Goal: Task Accomplishment & Management: Complete application form

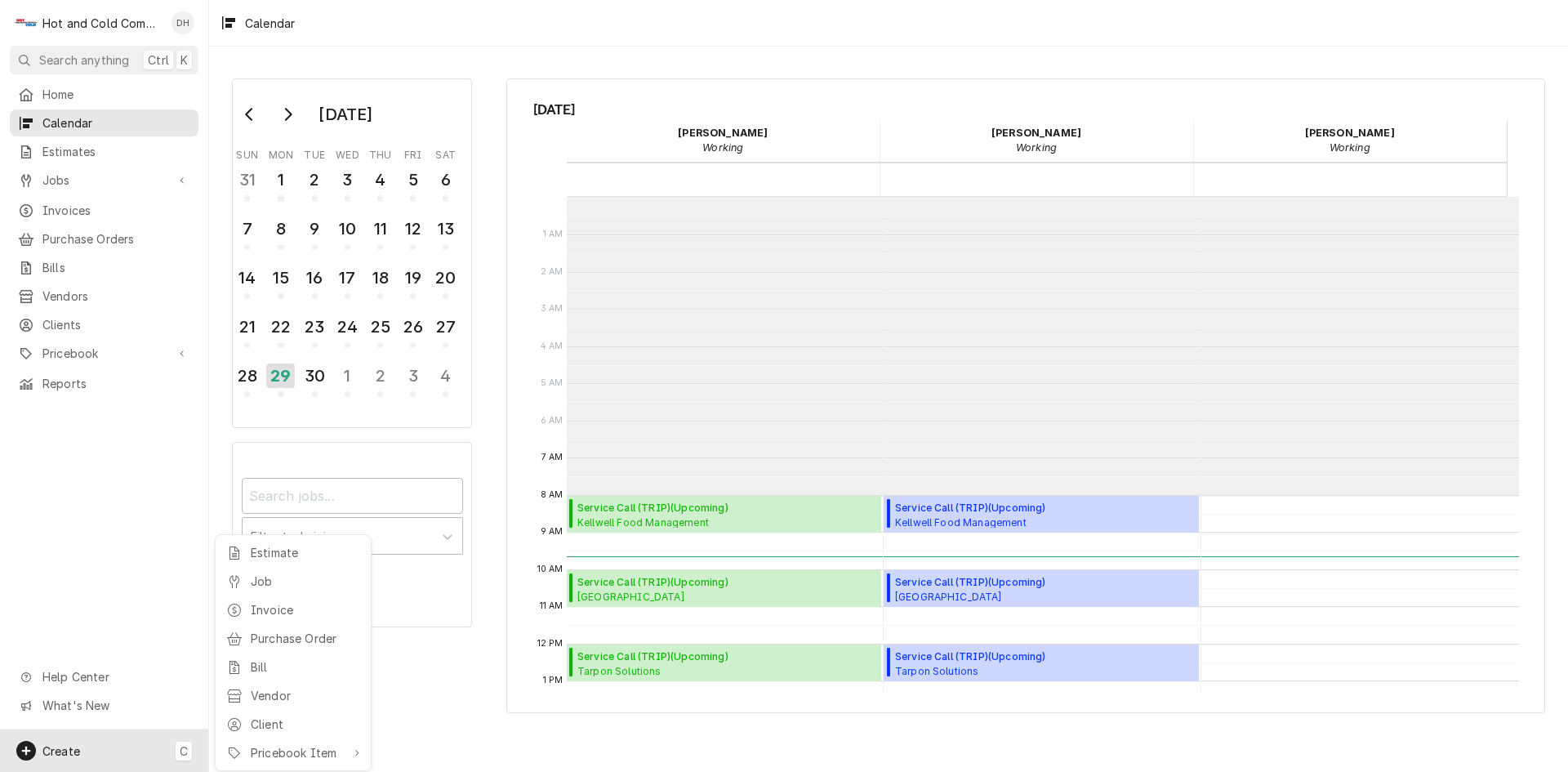
scroll to position [298, 0]
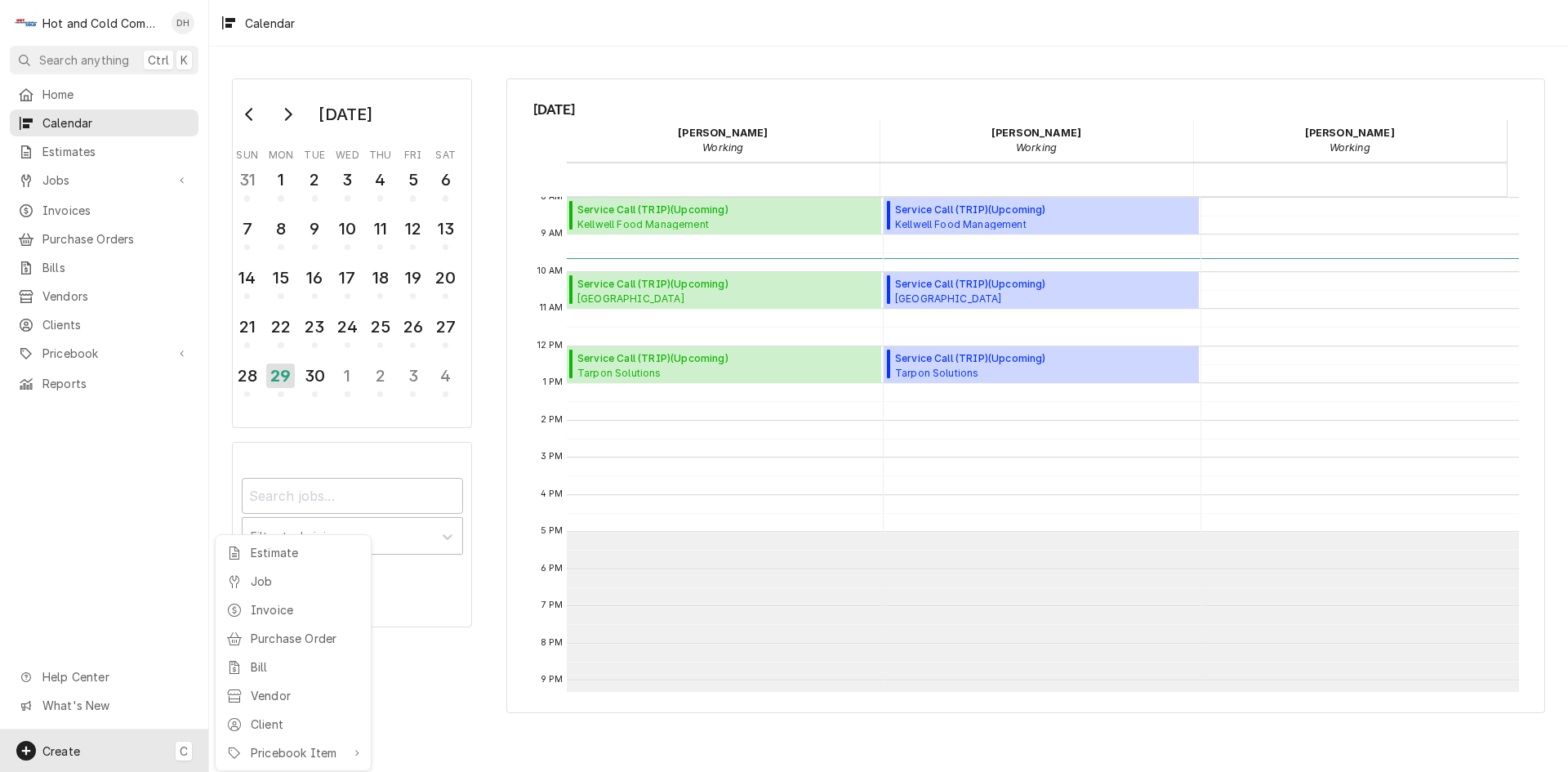
click at [684, 293] on html "H Hot and Cold Commercial Kitchens, Inc. DH Search anything Ctrl K Home Calenda…" at bounding box center [784, 386] width 1568 height 772
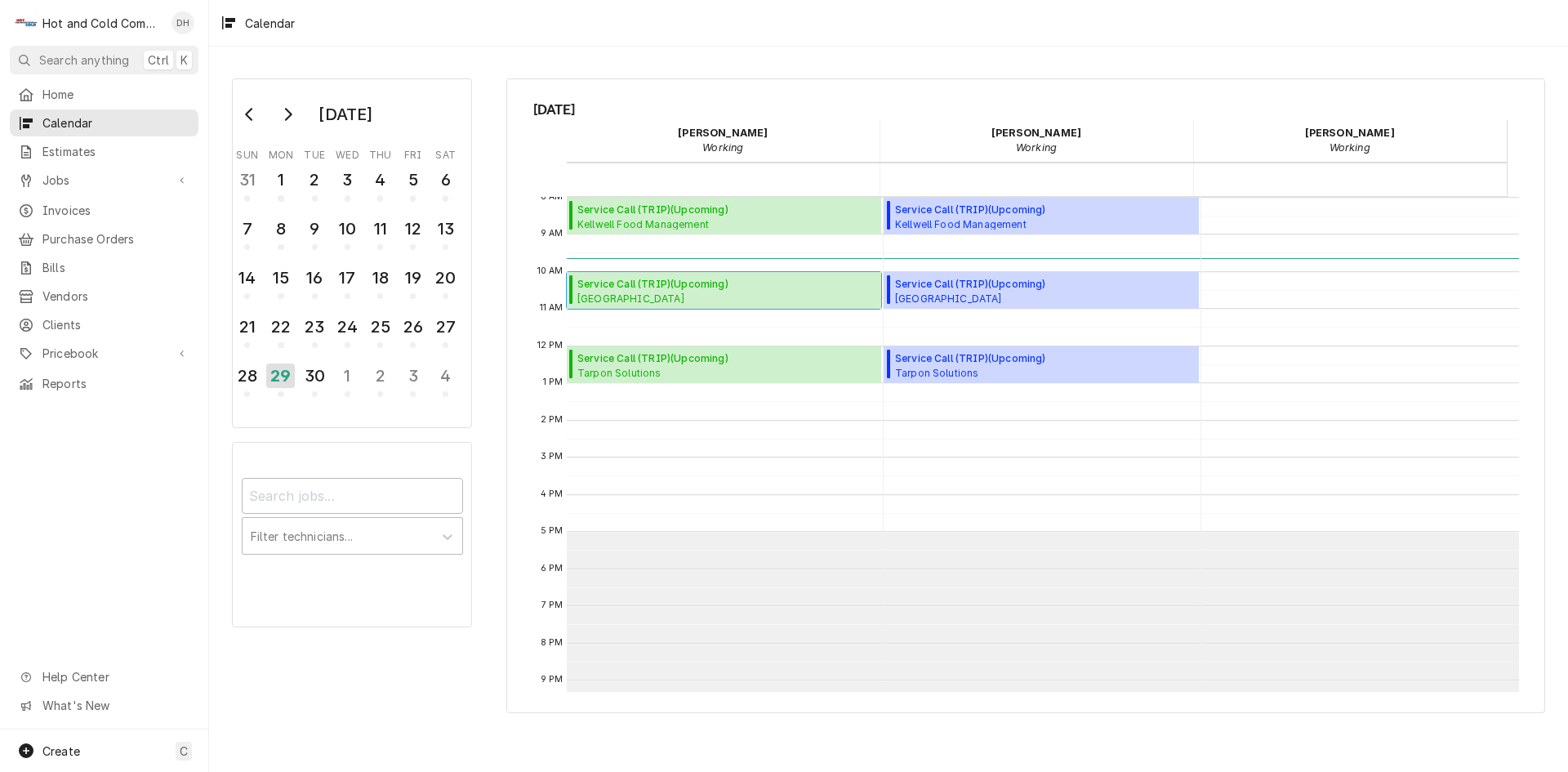
click at [741, 285] on span "Service Call (TRIP) ( Upcoming )" at bounding box center [684, 284] width 213 height 15
click at [323, 397] on div "30" at bounding box center [315, 379] width 28 height 40
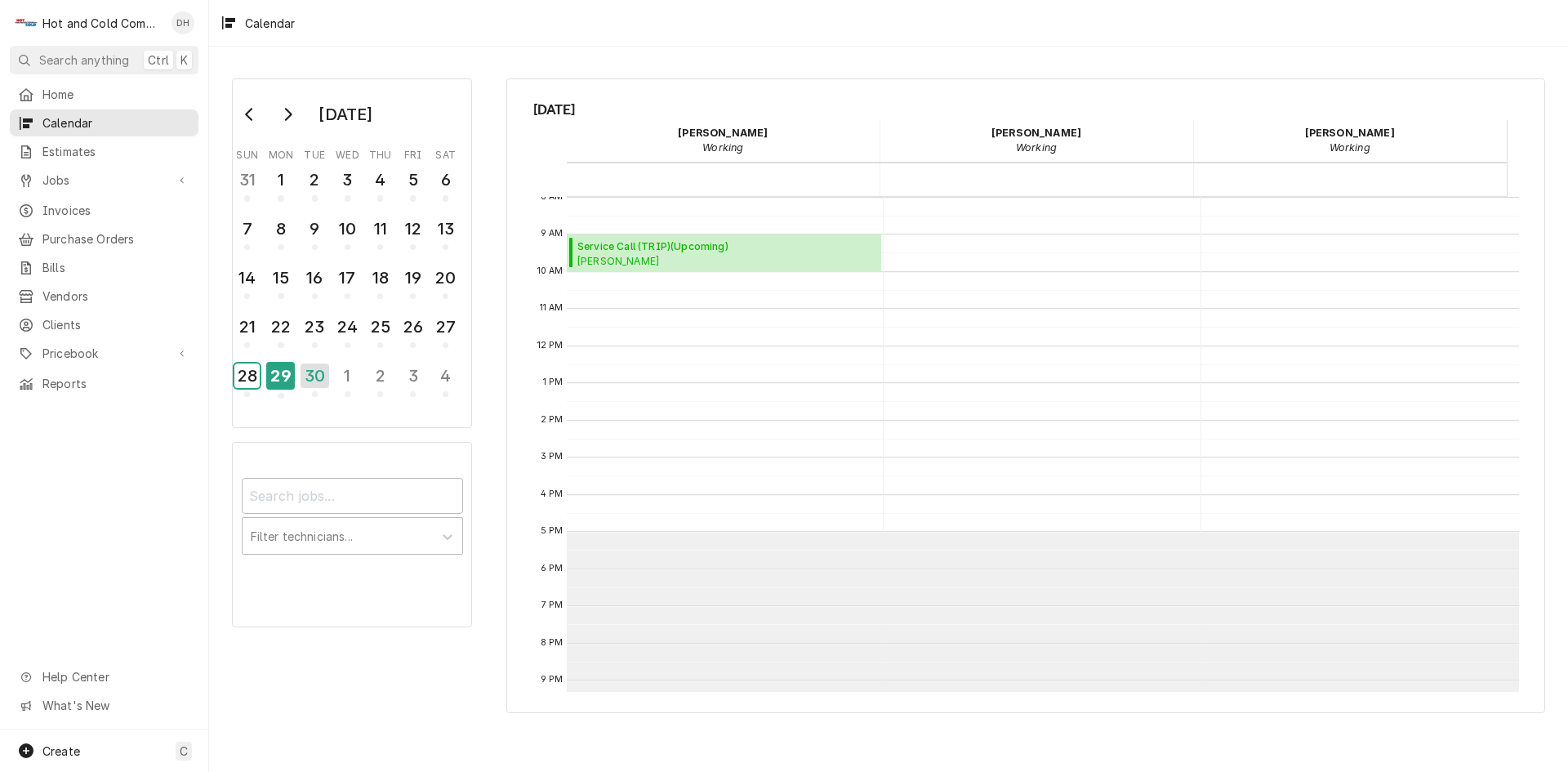
drag, startPoint x: 264, startPoint y: 384, endPoint x: 281, endPoint y: 392, distance: 18.8
click at [266, 386] on tr "28 29 30 1 2 3 4" at bounding box center [347, 383] width 231 height 49
click at [281, 391] on div "29" at bounding box center [281, 379] width 28 height 40
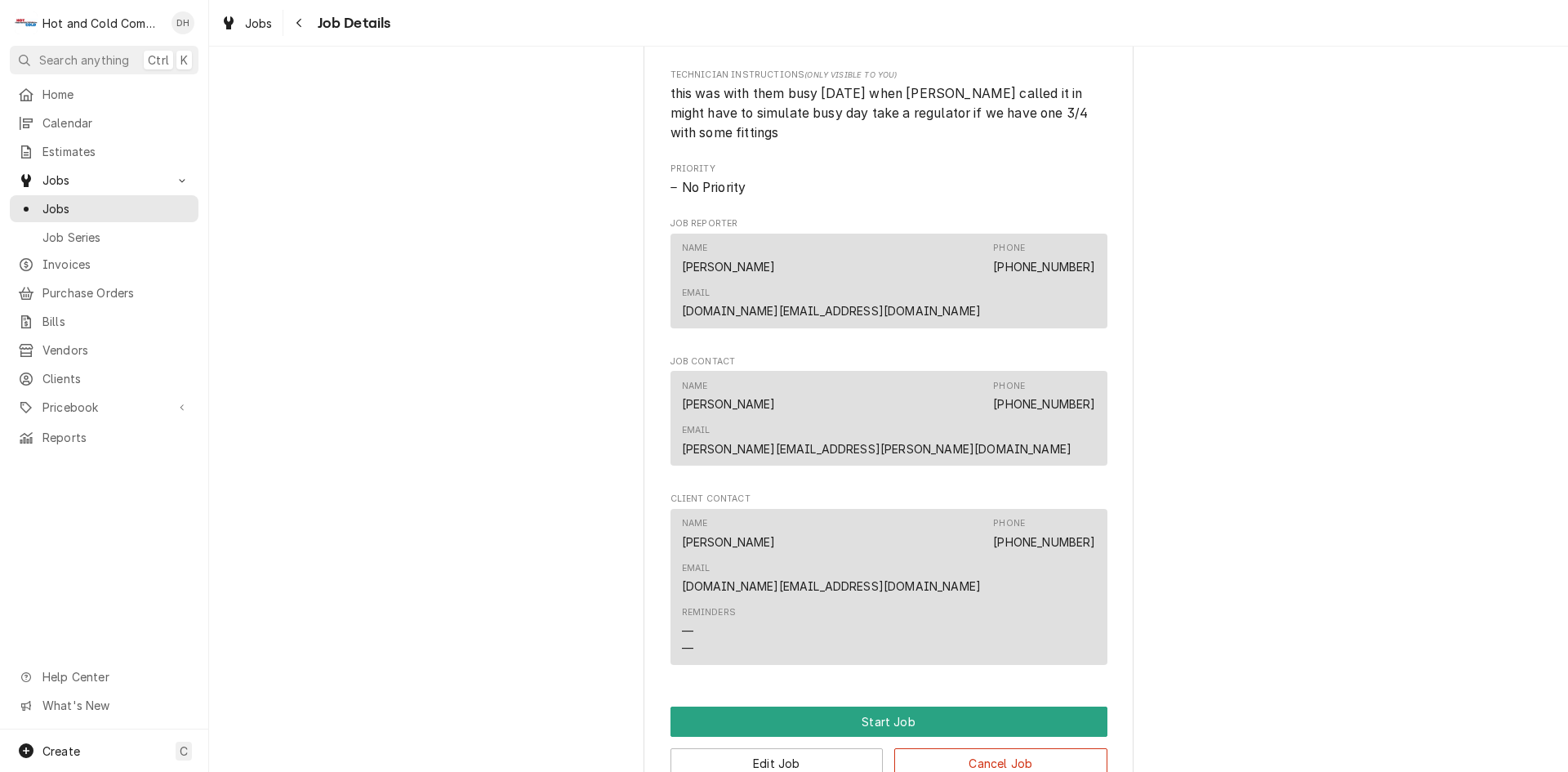
scroll to position [1023, 0]
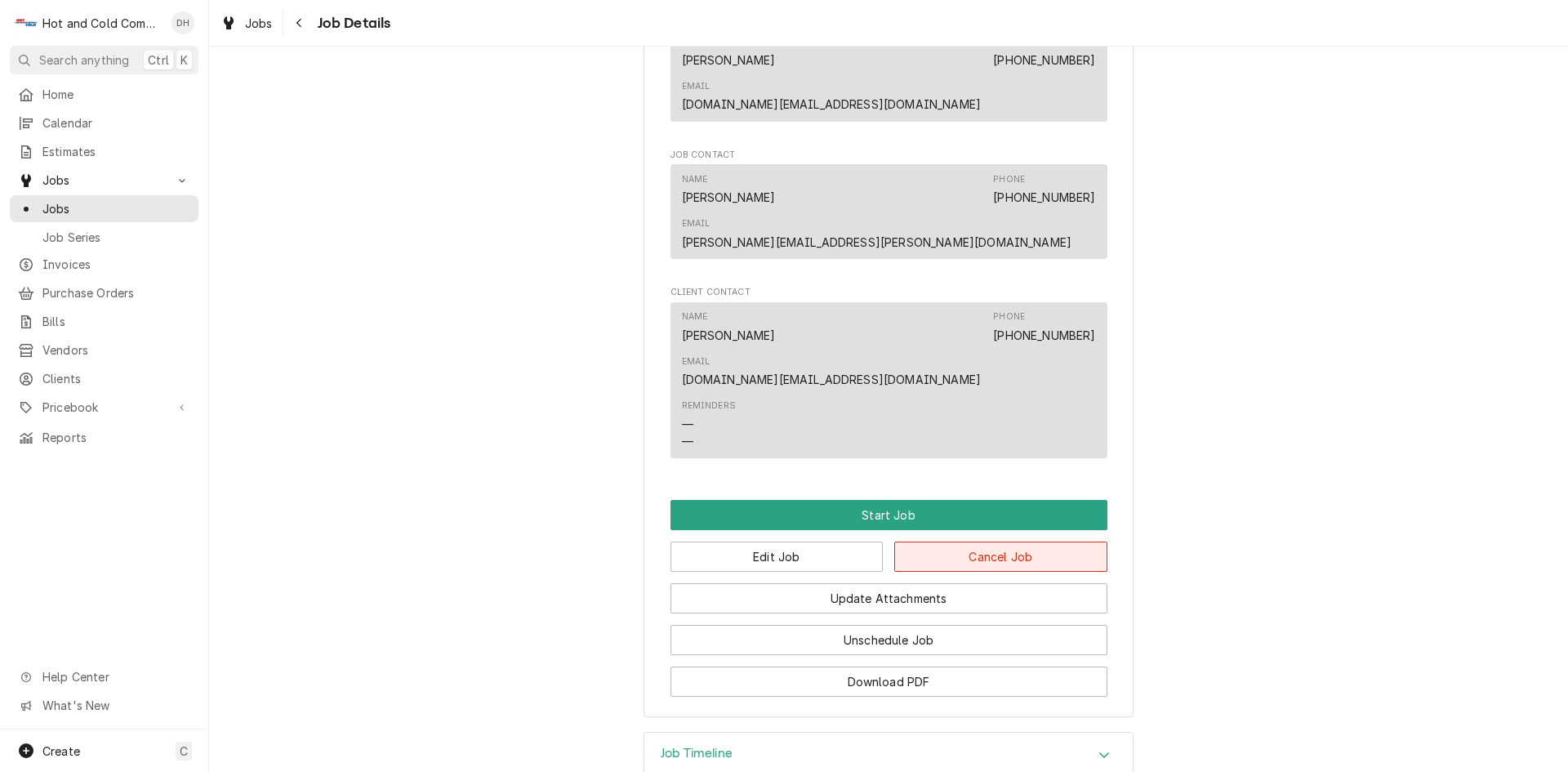
click at [1034, 541] on button "Cancel Job" at bounding box center [1001, 556] width 213 height 30
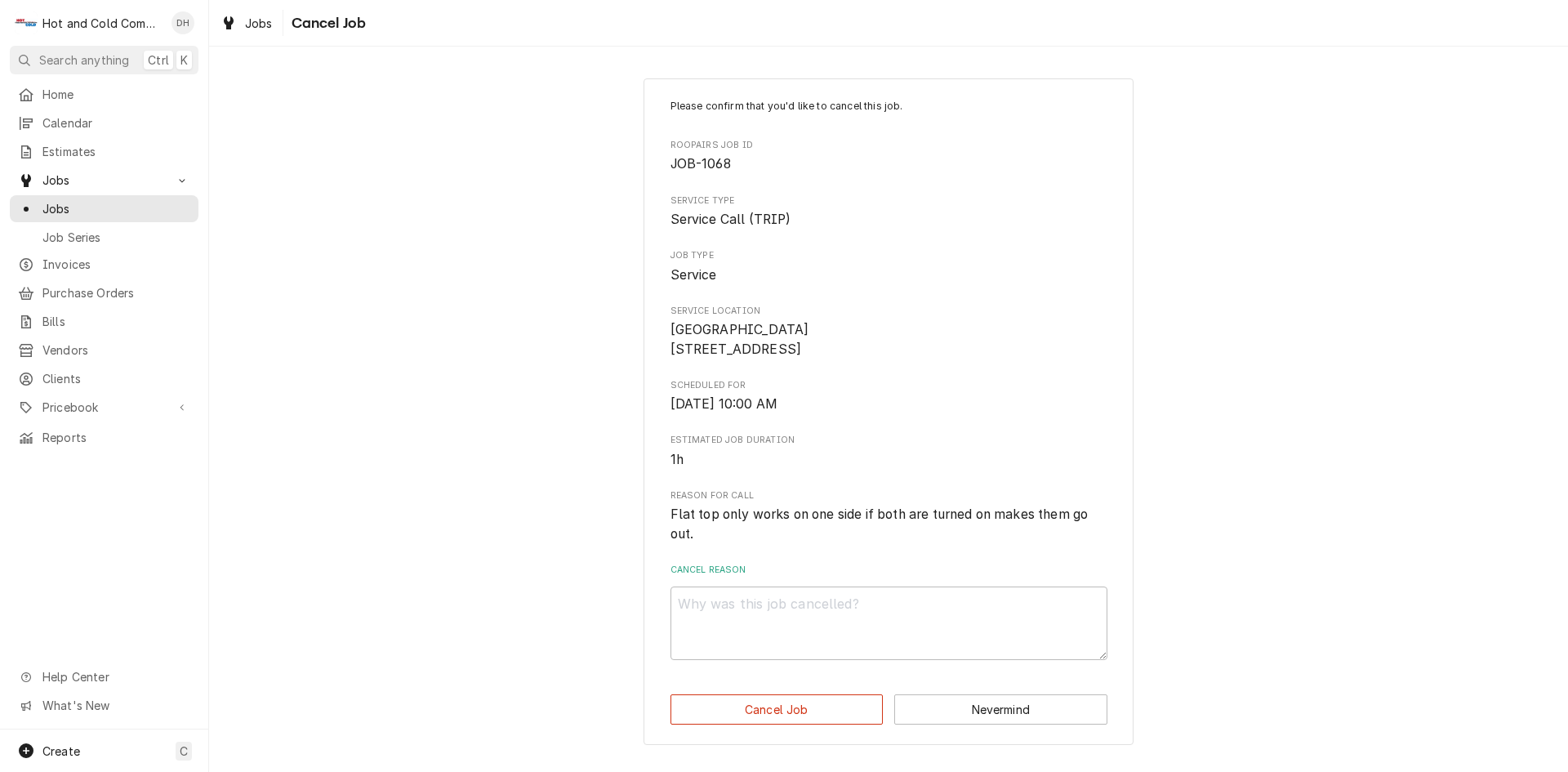
scroll to position [7, 0]
click at [849, 611] on textarea "Cancel Reason" at bounding box center [889, 623] width 437 height 73
type textarea "x"
type textarea "J"
type textarea "x"
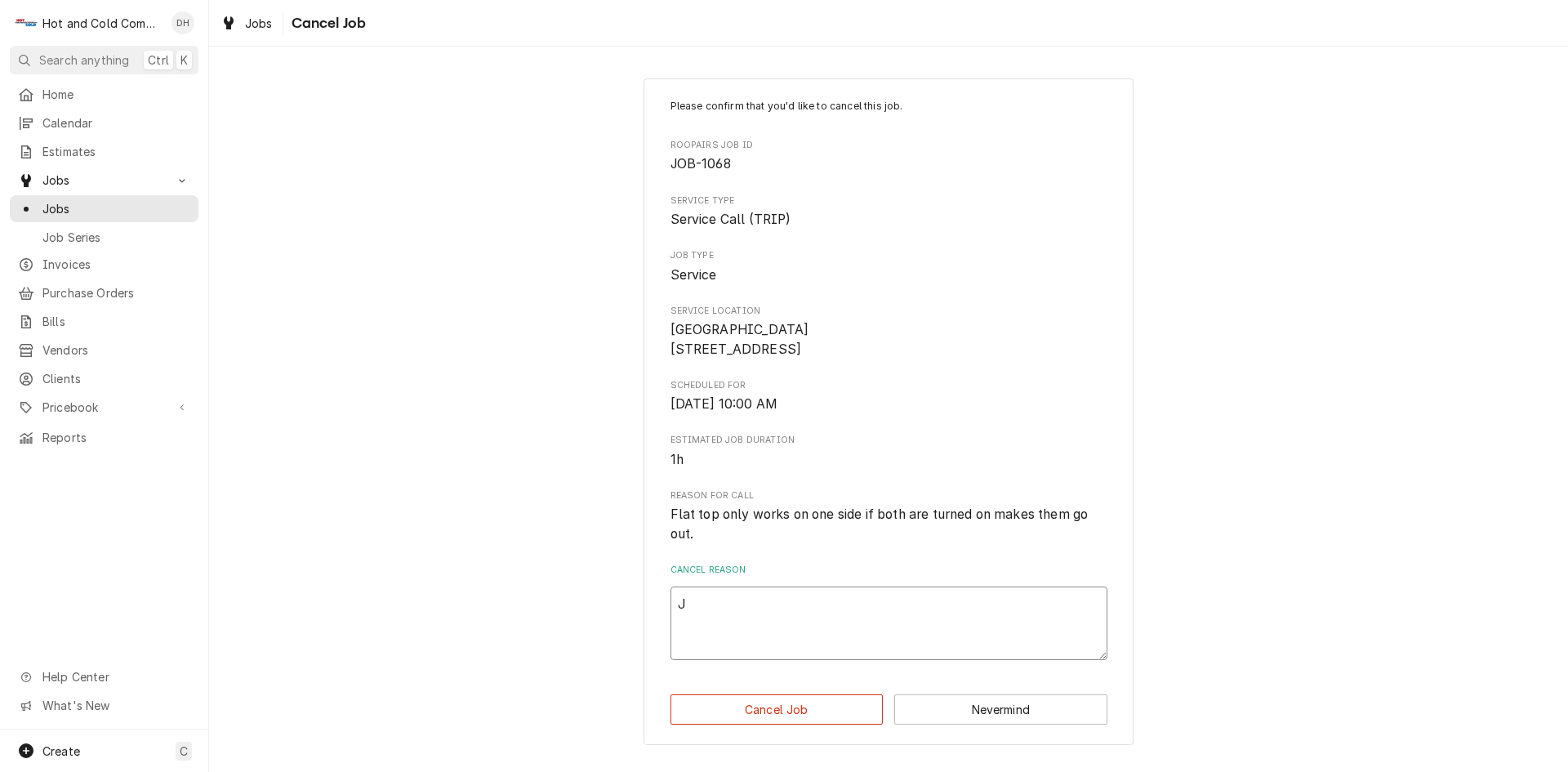
type textarea "Jo"
type textarea "x"
type textarea "Joe"
type textarea "x"
type textarea "Joe"
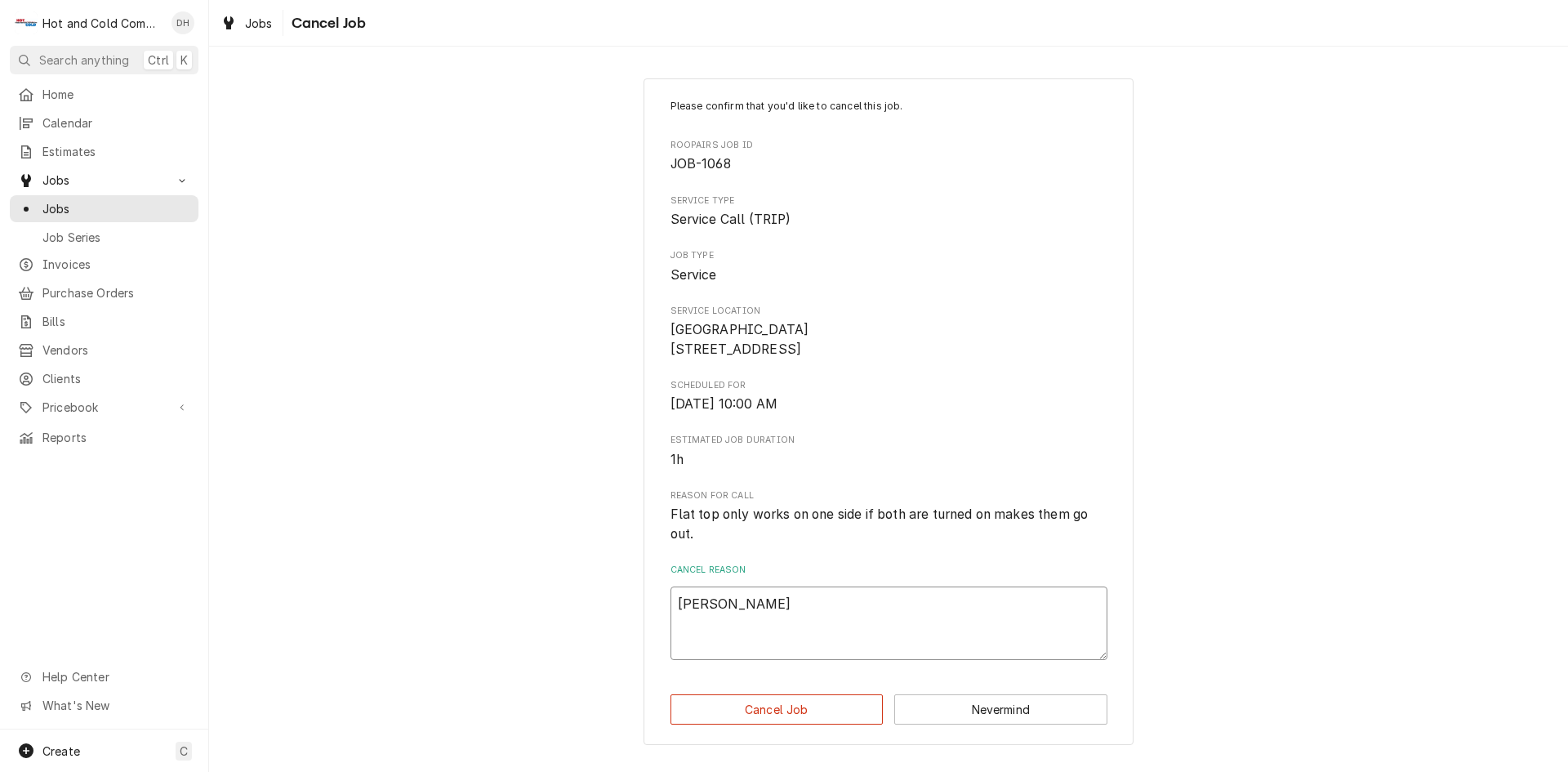
type textarea "x"
type textarea "Joe c"
type textarea "x"
type textarea "Joe ca"
type textarea "x"
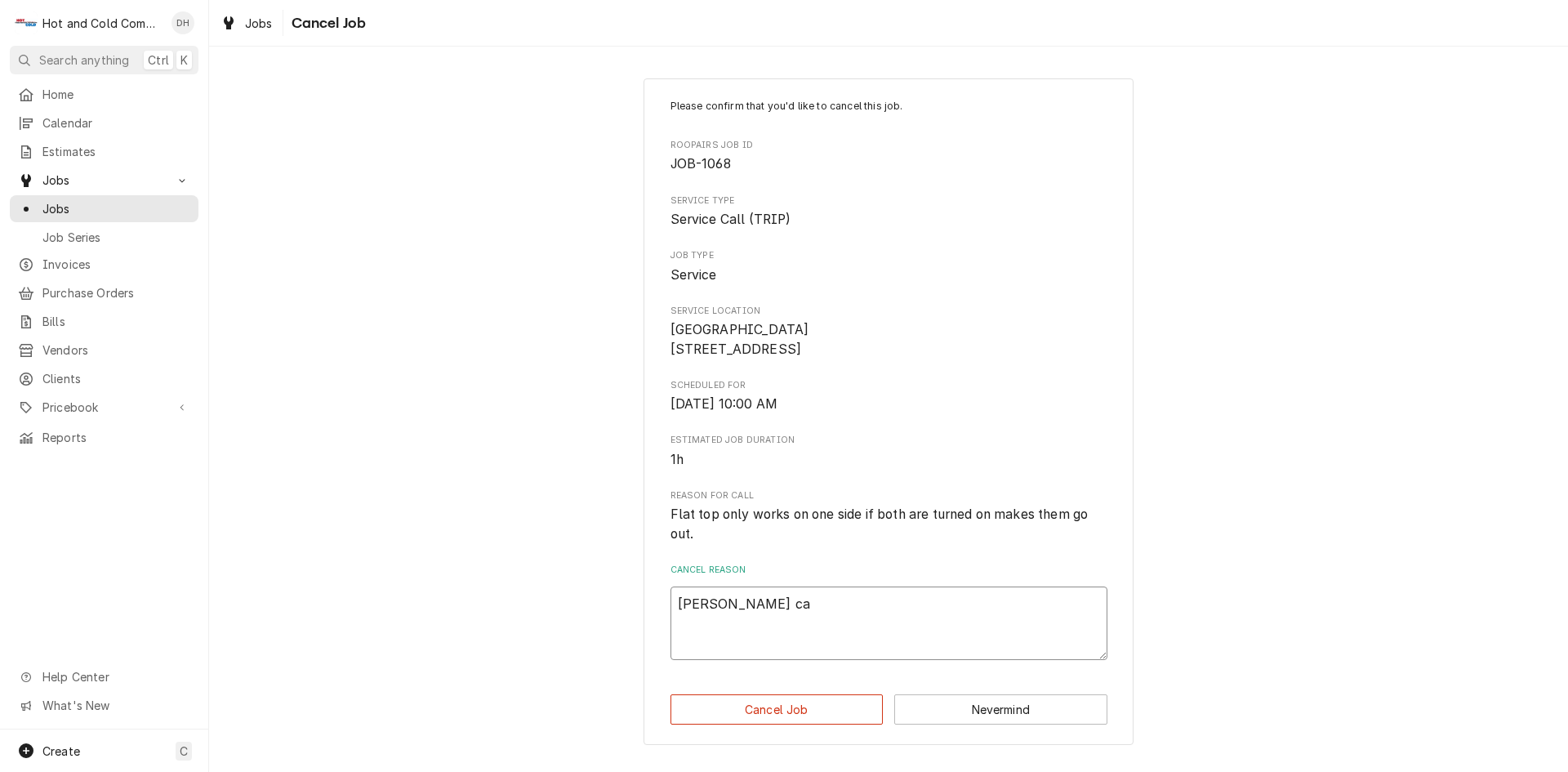
type textarea "Joe cal"
type textarea "x"
type textarea "Joe call"
type textarea "x"
type textarea "Joe calle"
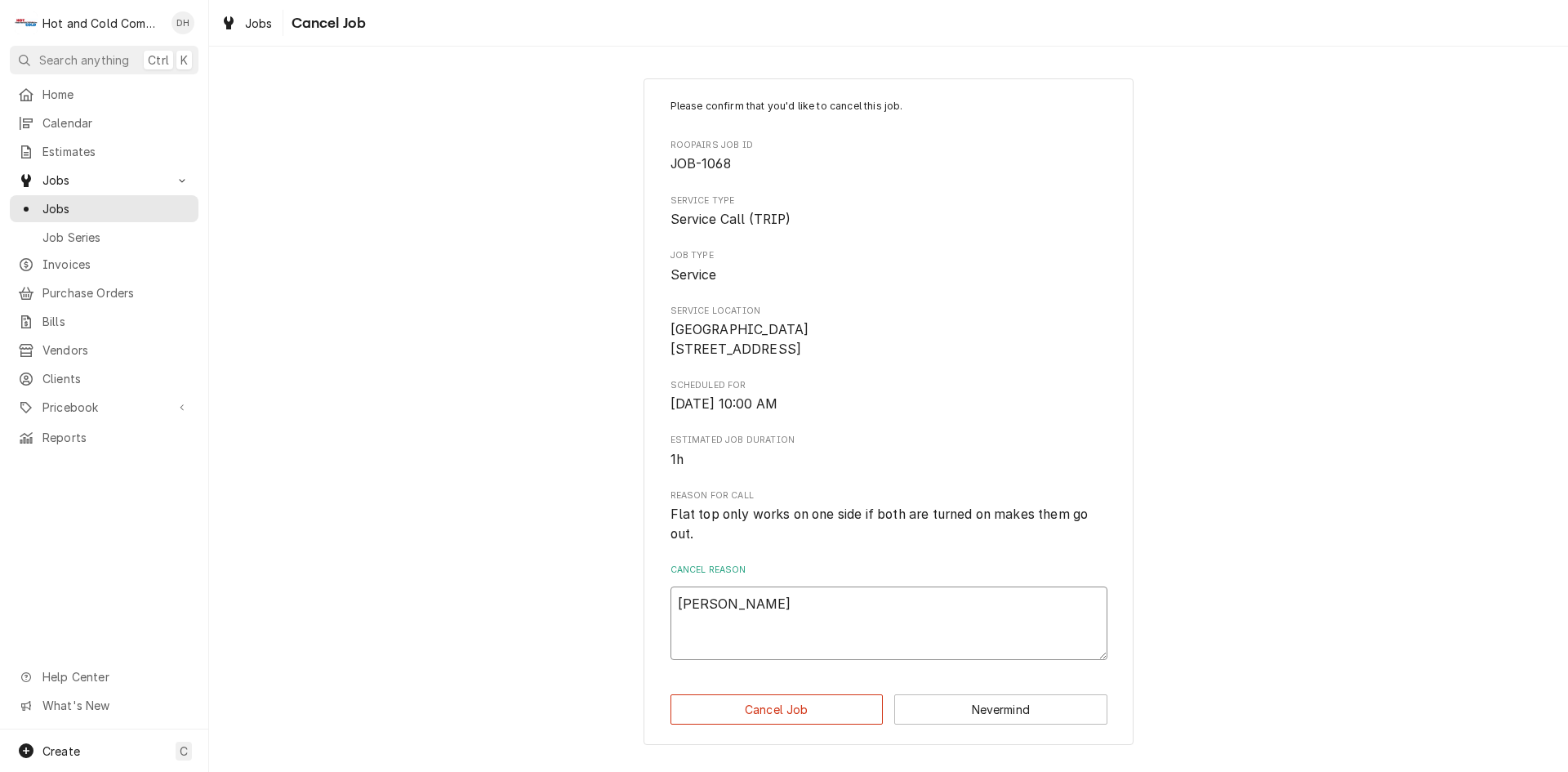
type textarea "x"
type textarea "Joe called"
type textarea "x"
type textarea "Joe called"
type textarea "x"
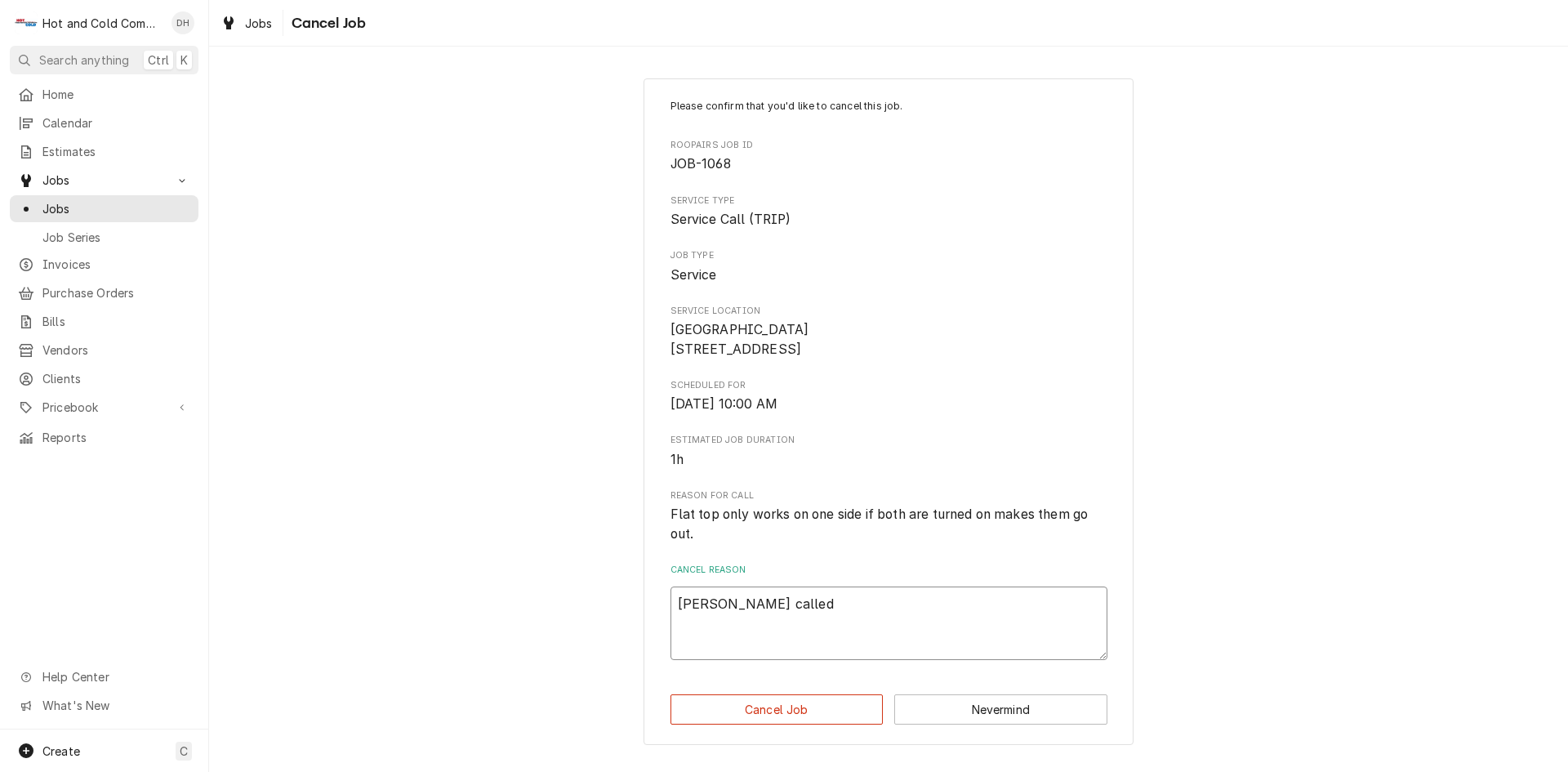
type textarea "Joe called s"
type textarea "x"
type textarea "Joe called sa"
type textarea "x"
type textarea "Joe called sai"
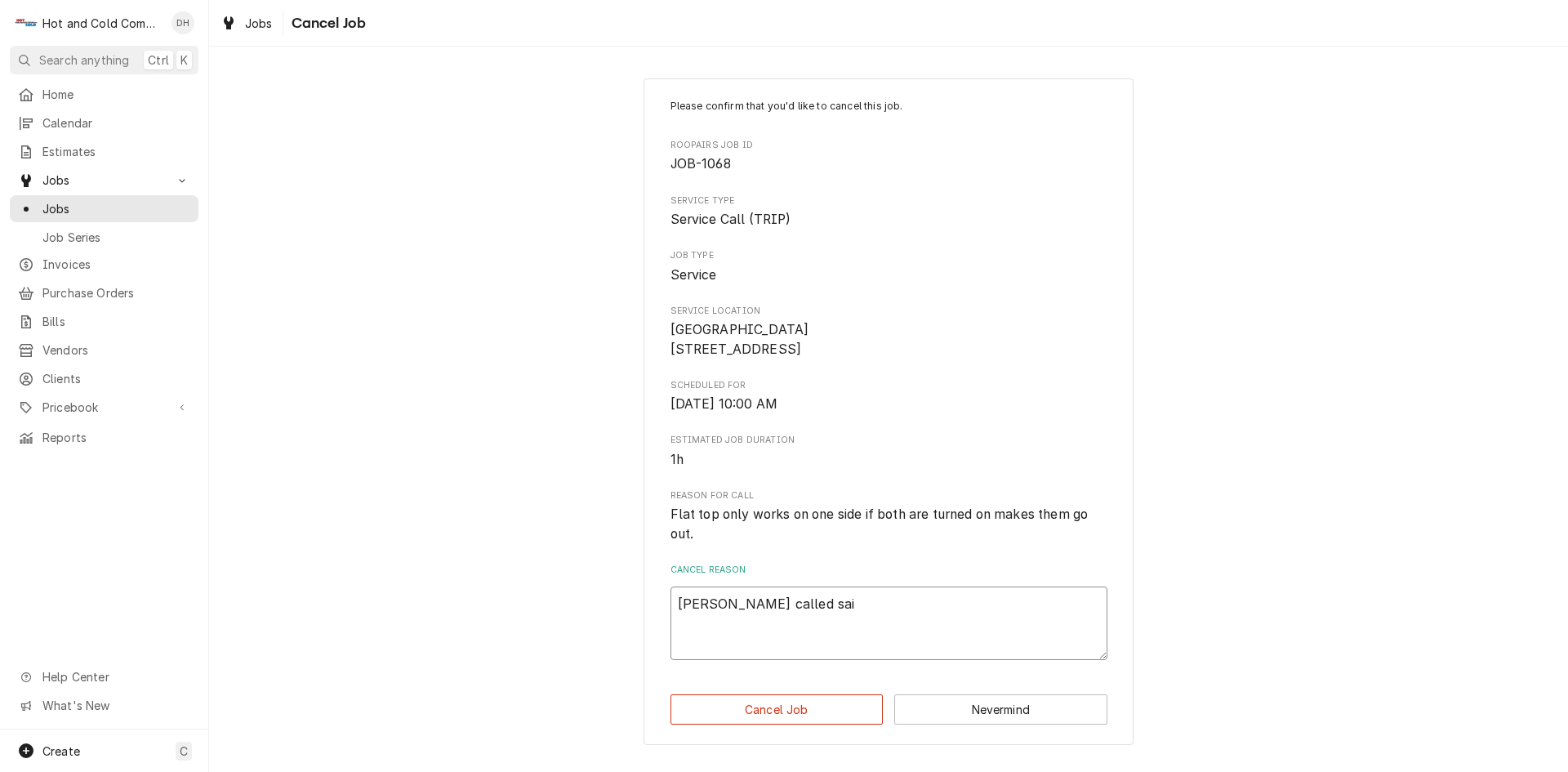
type textarea "x"
type textarea "Joe called said"
type textarea "x"
type textarea "Joe called said"
type textarea "x"
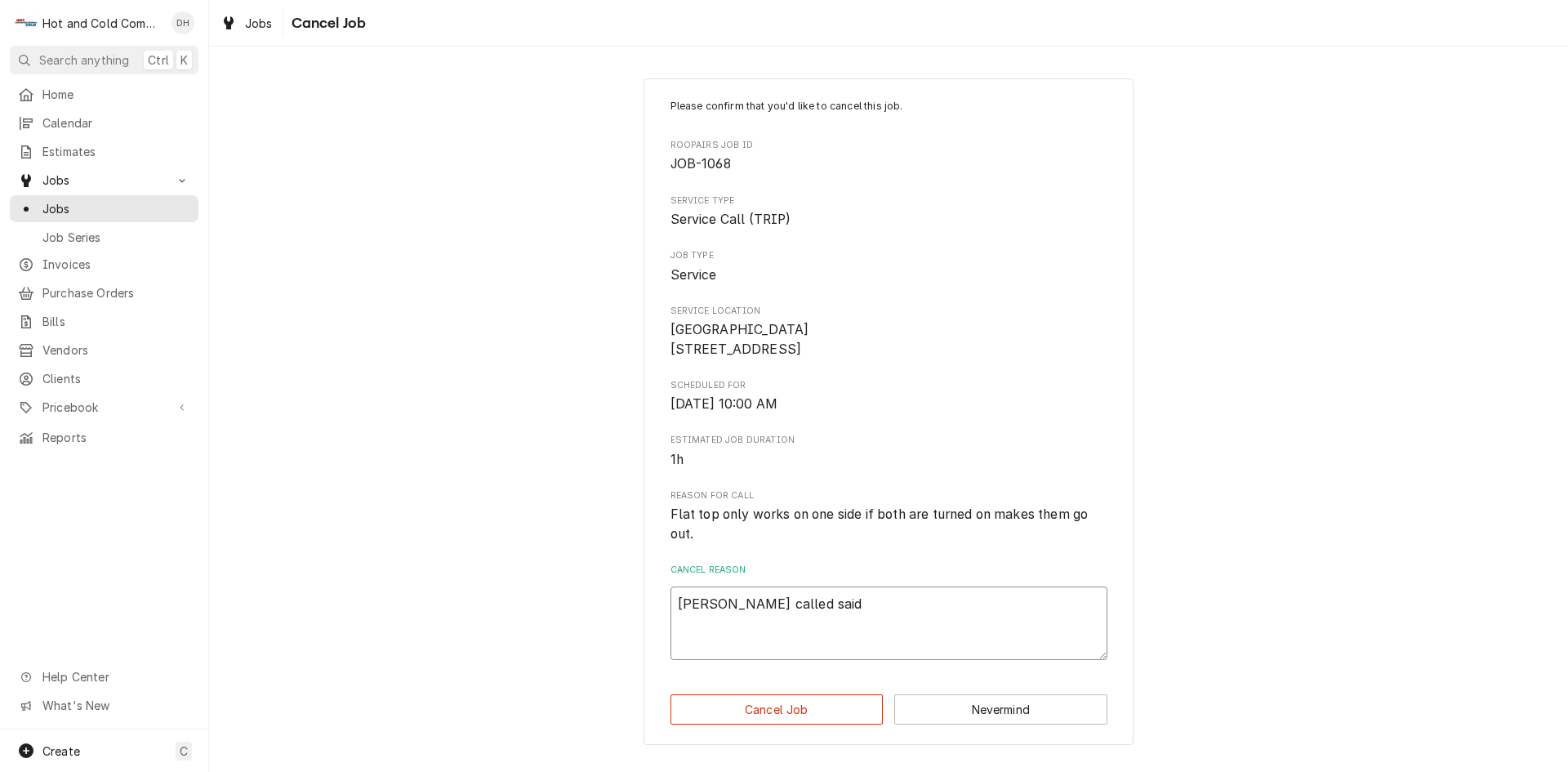
type textarea "Joe called said f"
type textarea "x"
type textarea "Joe called said fl"
type textarea "x"
type textarea "Joe called said fla"
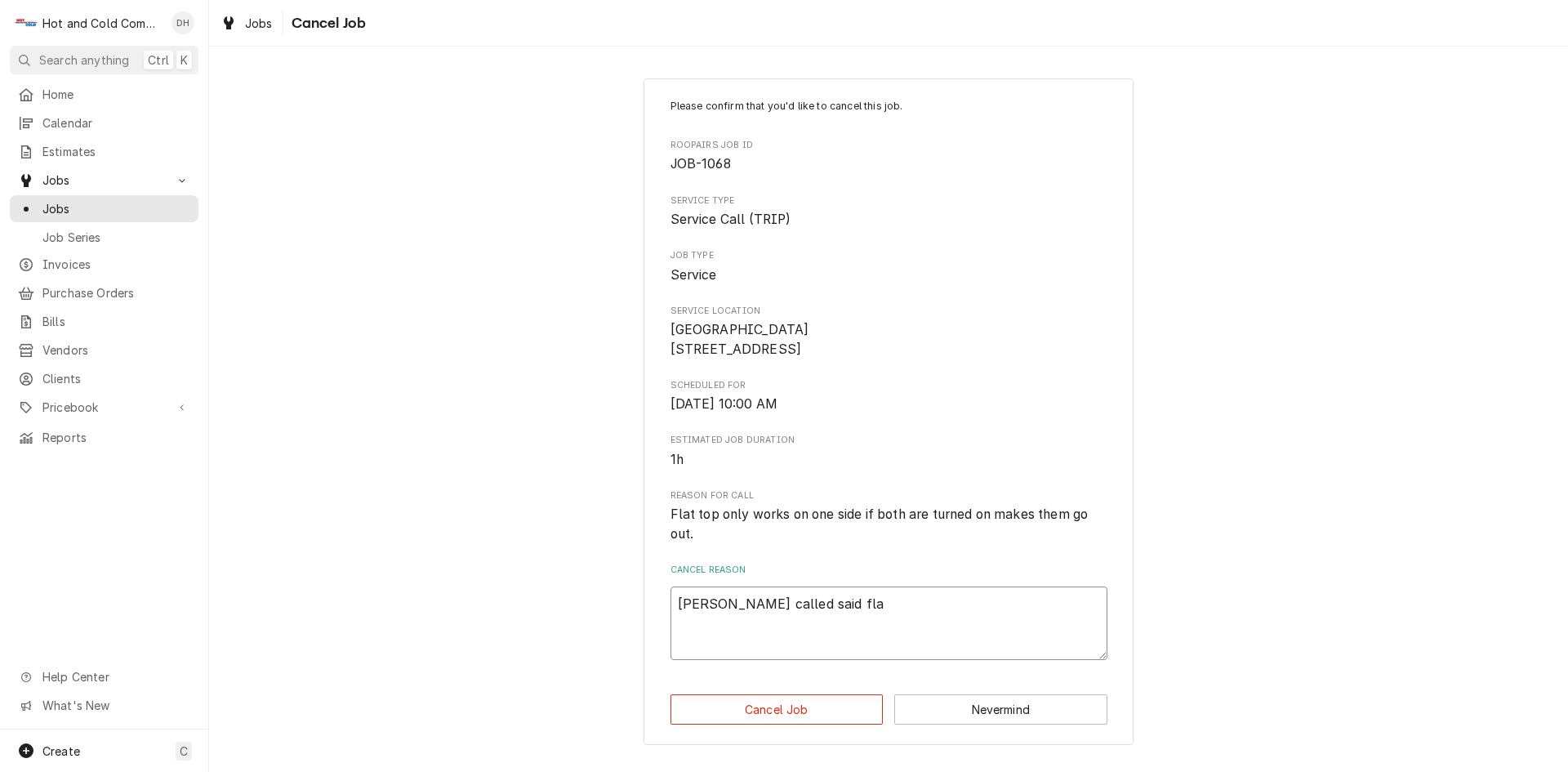
type textarea "x"
type textarea "Joe called said flat"
type textarea "x"
type textarea "Joe called said flat"
type textarea "x"
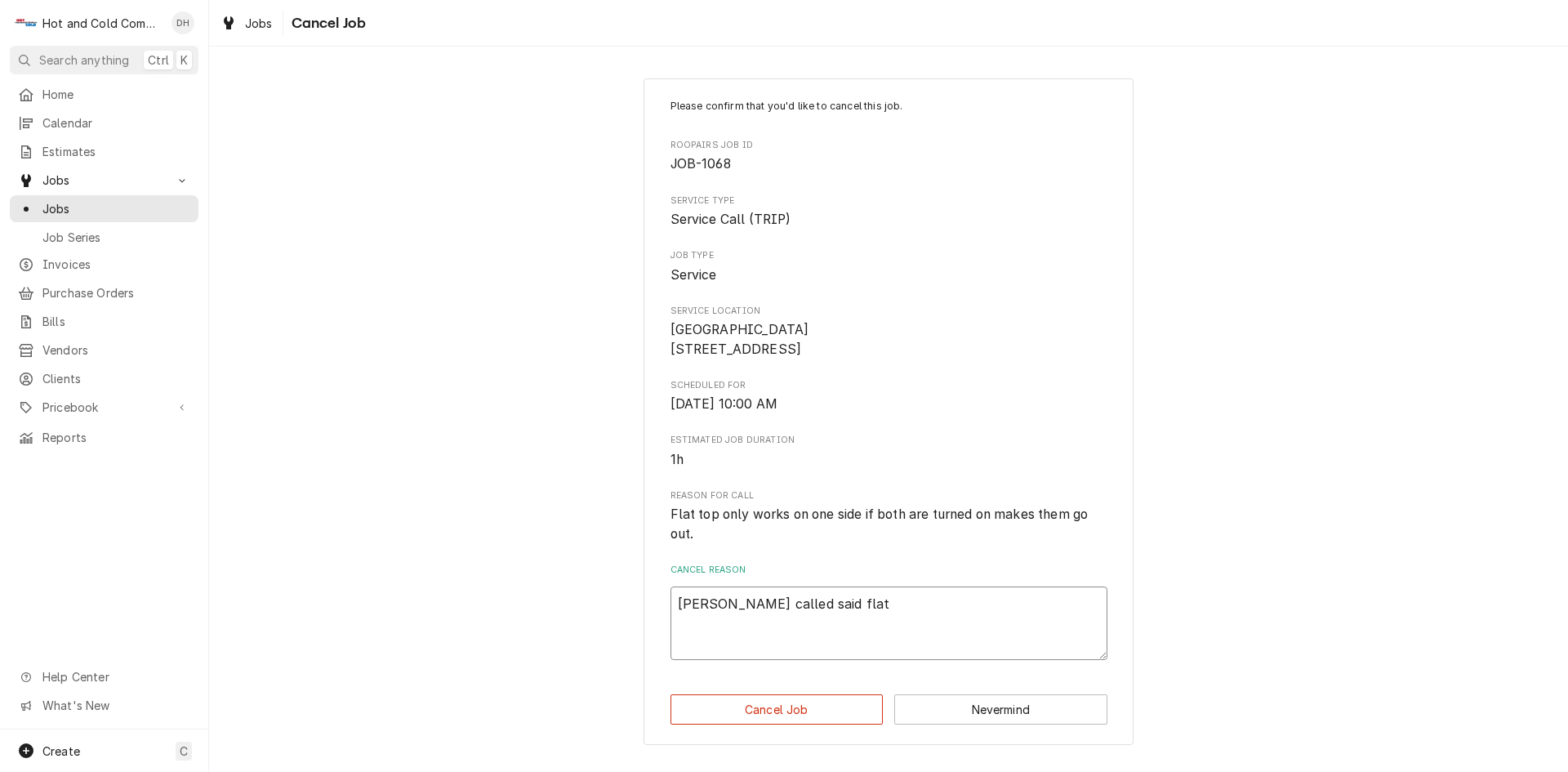
type textarea "Joe called said flat t"
type textarea "x"
type textarea "Joe called said flat to"
type textarea "x"
type textarea "Joe called said flat top"
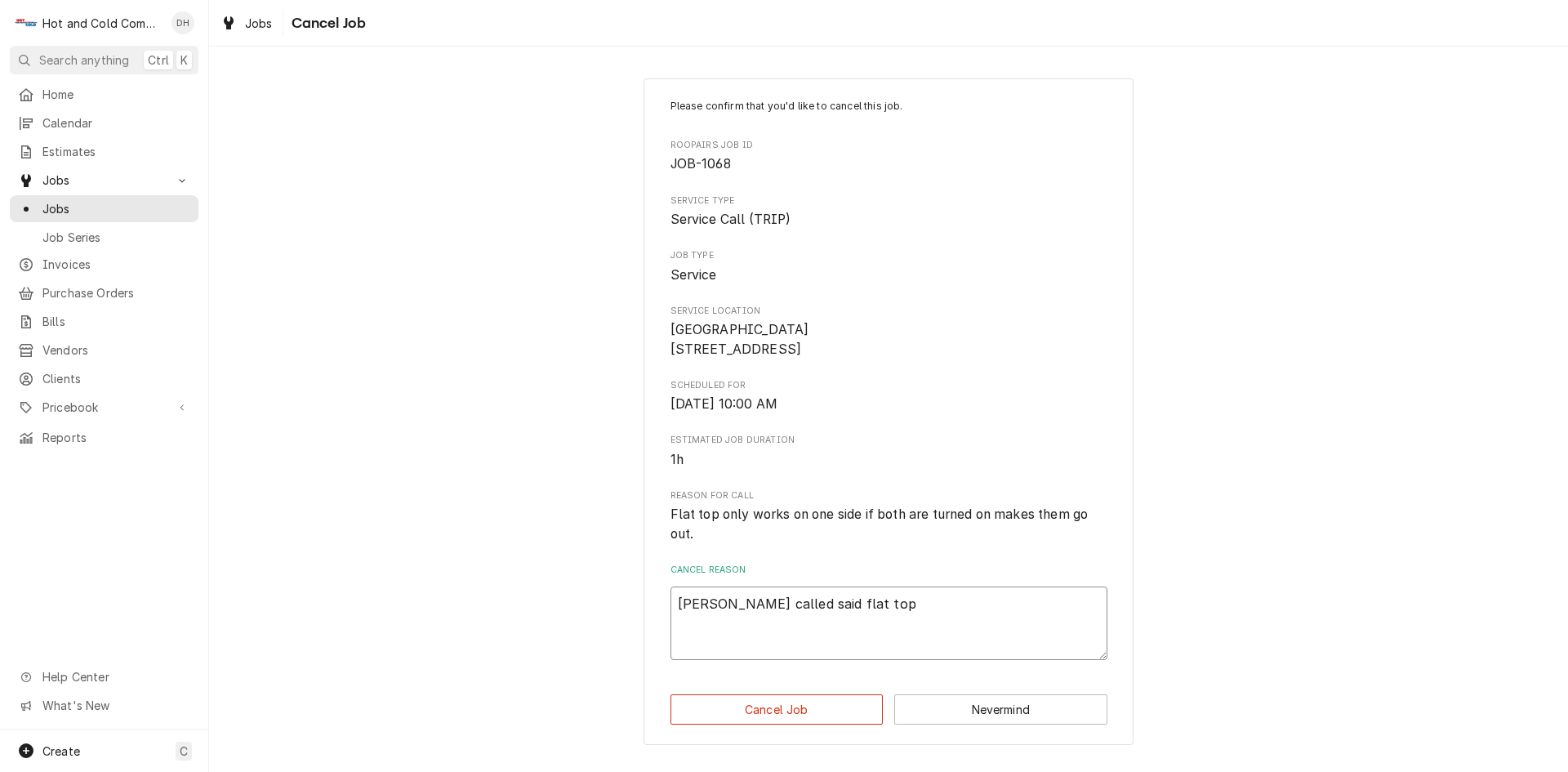
type textarea "x"
type textarea "Joe called said flat top"
type textarea "x"
type textarea "Joe called said flat top w"
type textarea "x"
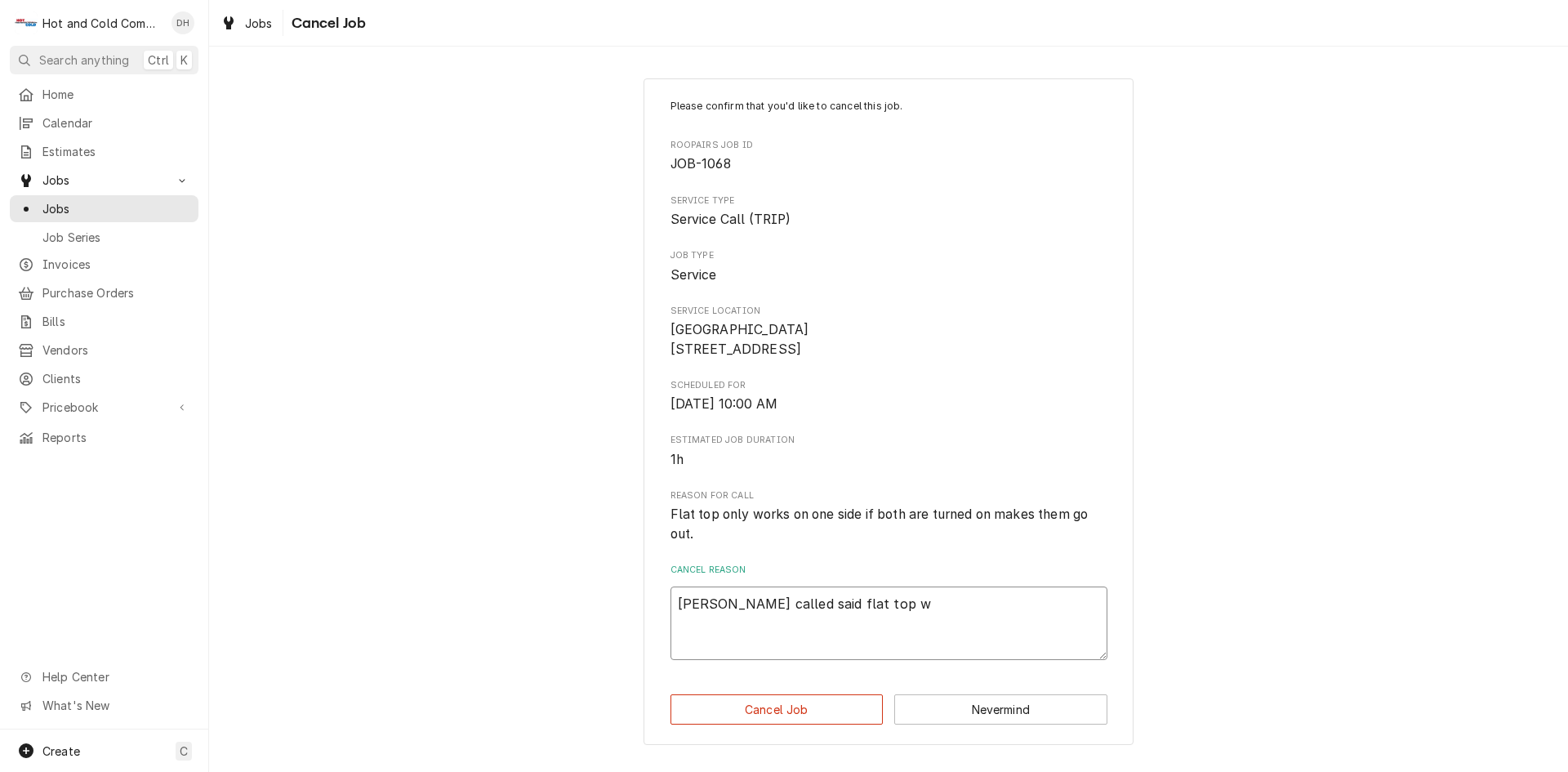
type textarea "Joe called said flat top wa"
type textarea "x"
type textarea "Joe called said flat top was"
type textarea "x"
type textarea "Joe called said flat top was"
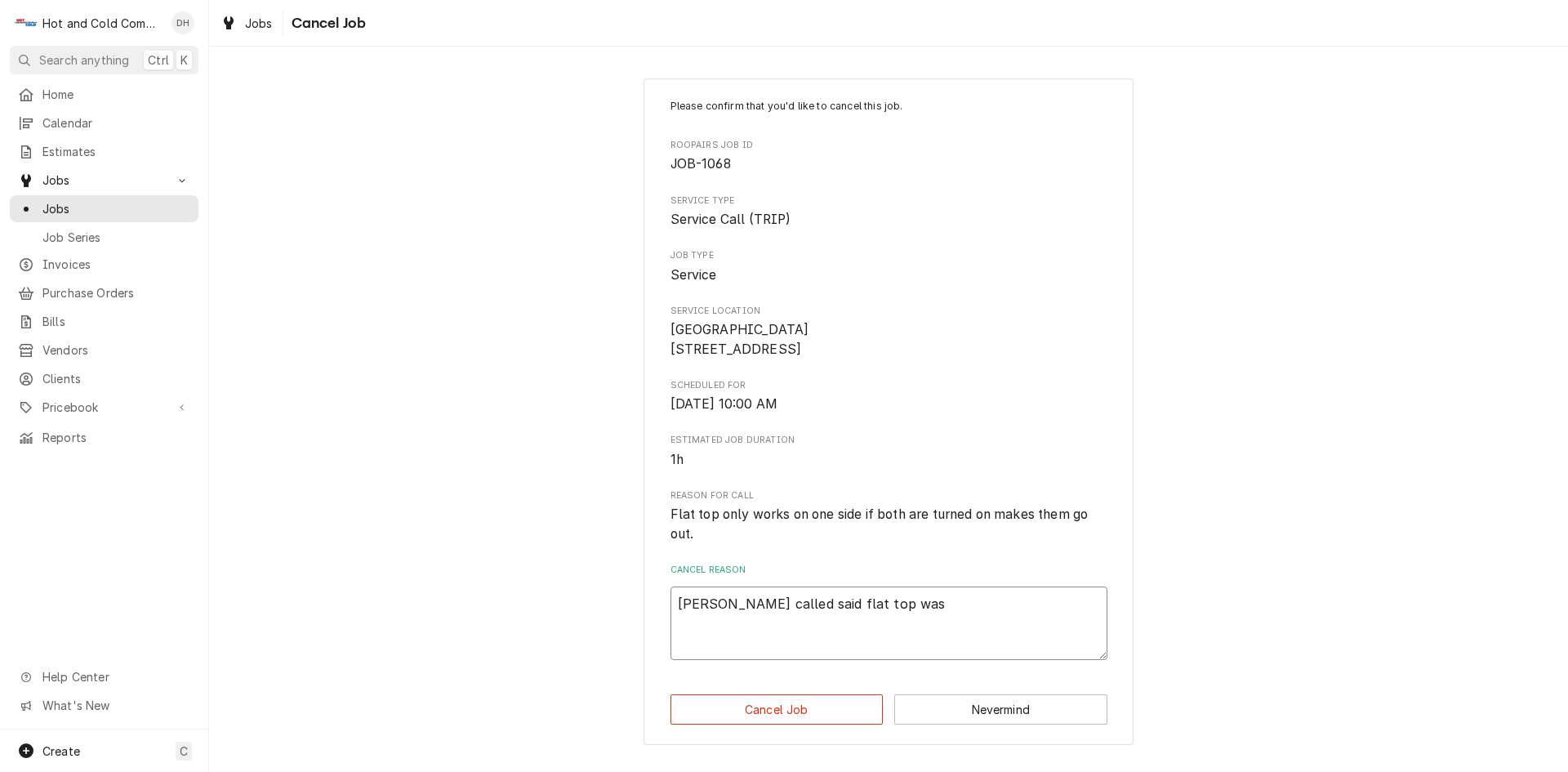
type textarea "x"
type textarea "Joe called said flat top was i"
type textarea "x"
type textarea "Joe called said flat top was in"
type textarea "x"
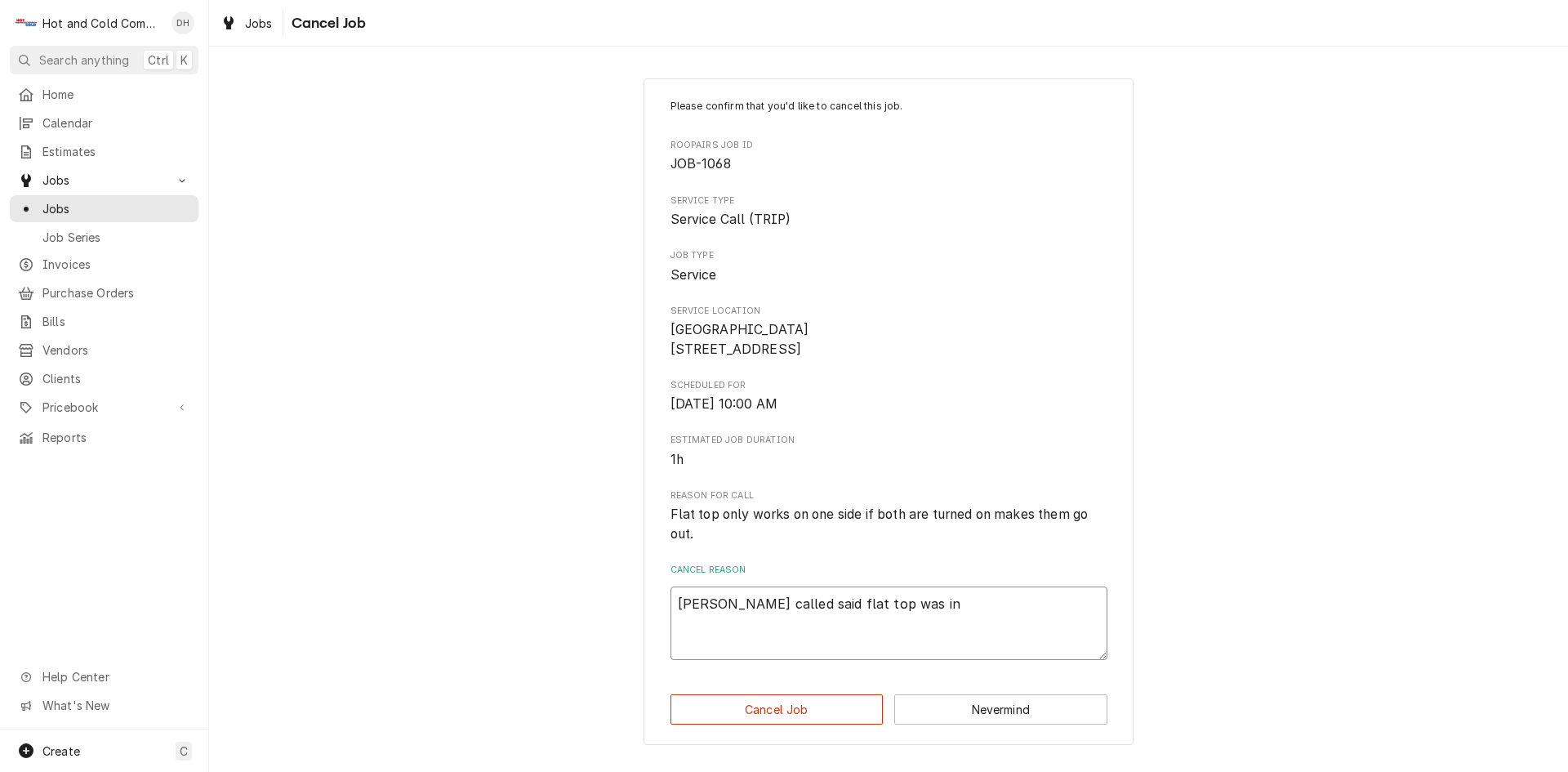
type textarea "Joe called said flat top was in"
type textarea "x"
type textarea "Joe called said flat top was in w"
type textarea "x"
type textarea "Joe called said flat top was in wa"
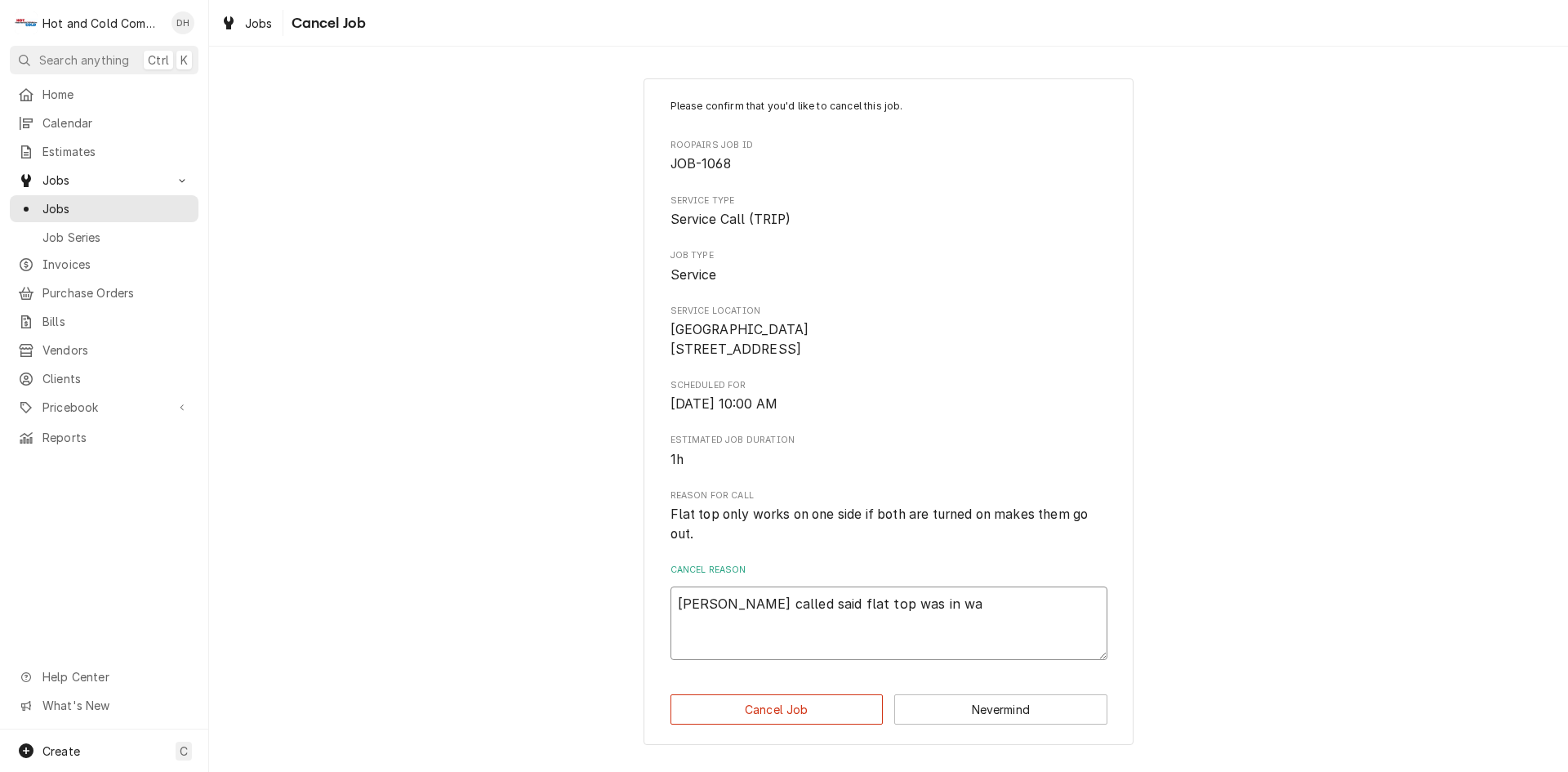
type textarea "x"
type textarea "Joe called said flat top was in war"
type textarea "x"
type textarea "Joe called said flat top was in warr"
type textarea "x"
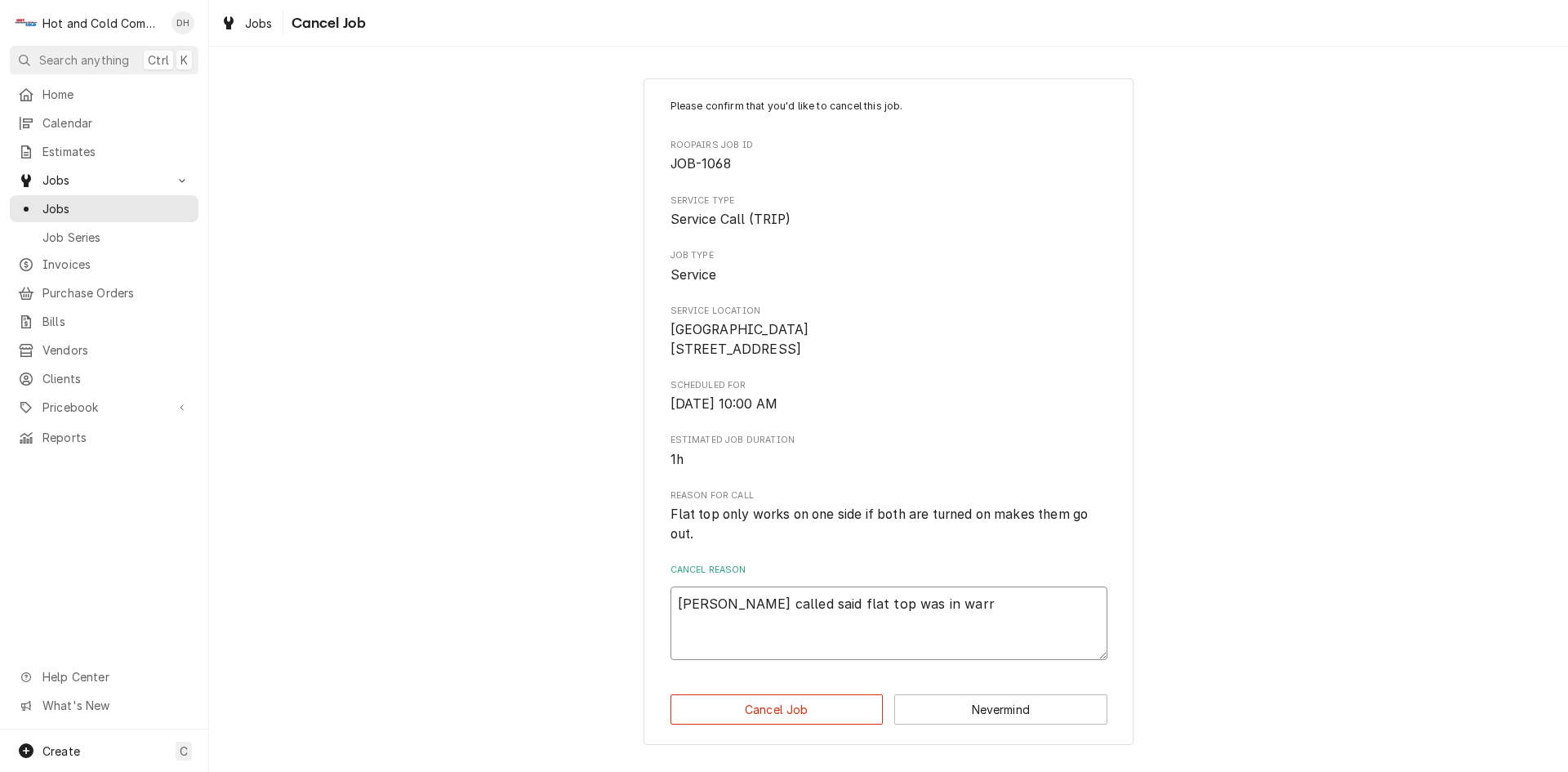
type textarea "Joe called said flat top was in warra"
type textarea "x"
type textarea "Joe called said flat top was in warran"
type textarea "x"
type textarea "Joe called said flat top was in warrant"
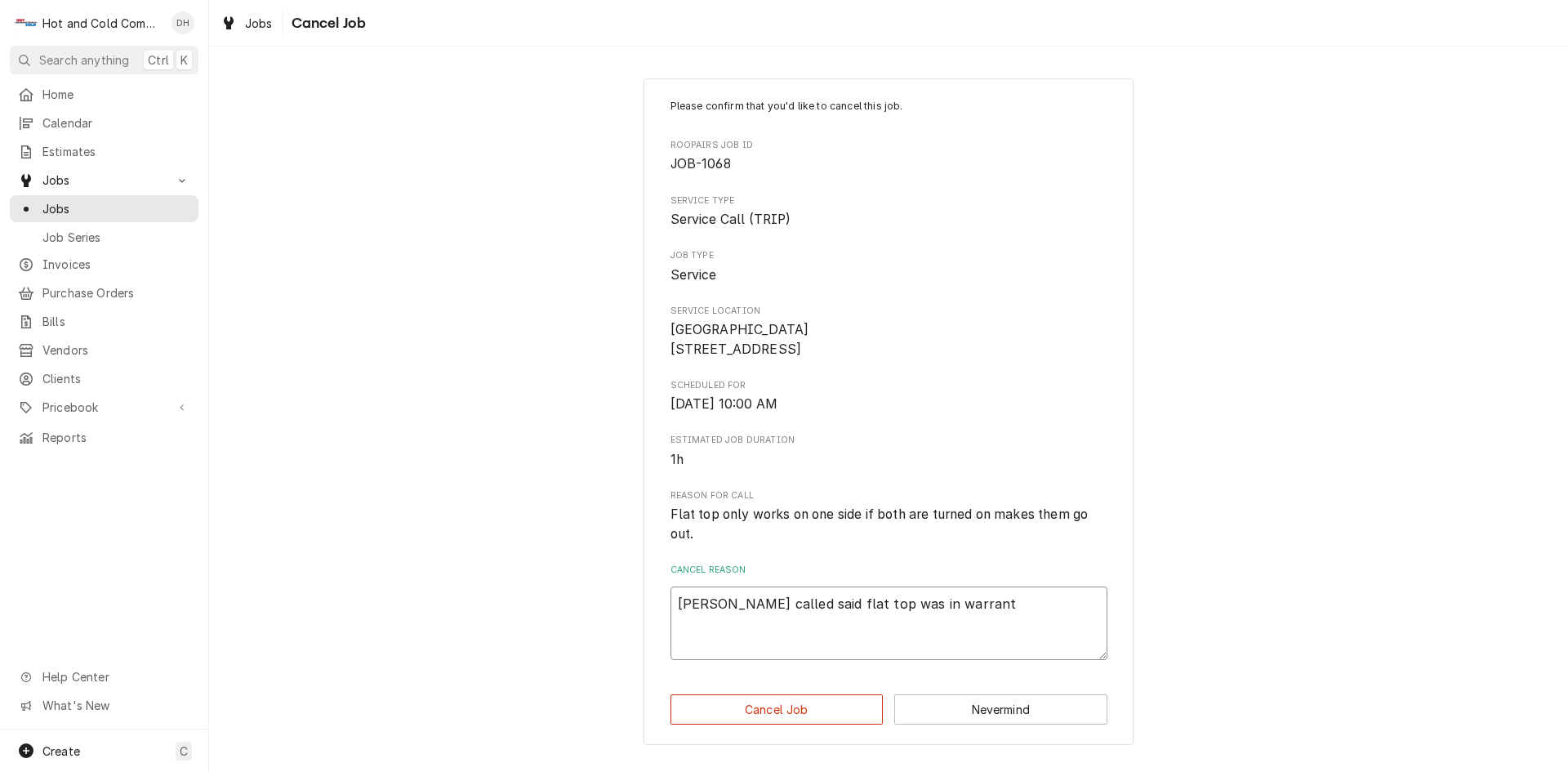
type textarea "x"
type textarea "Joe called said flat top was in warranty"
type textarea "x"
type textarea "Joe called said flat top was in warranty"
type textarea "x"
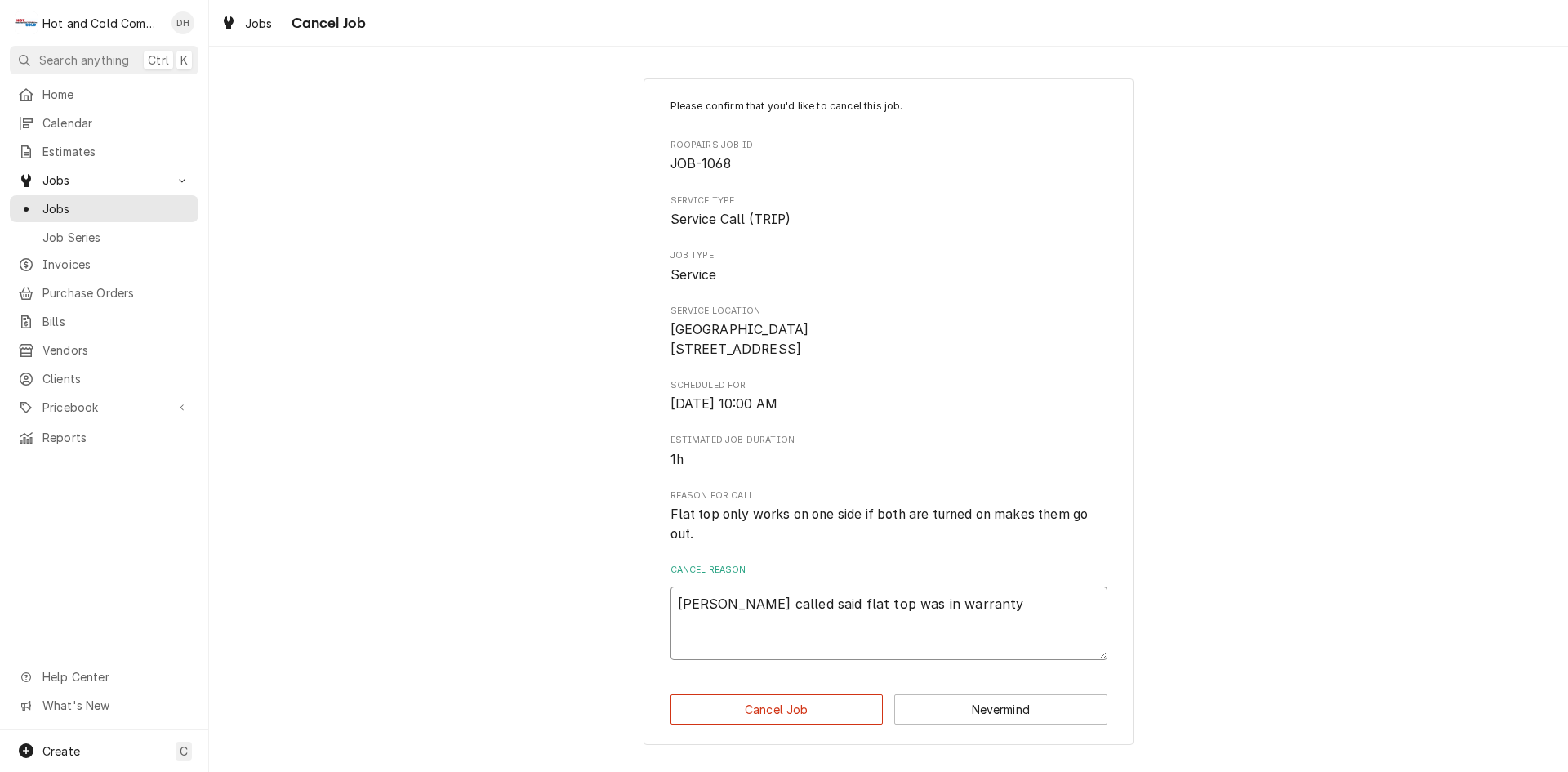
type textarea "Joe called said flat top was in warranty t"
type textarea "x"
type textarea "Joe called said flat top was in warranty to"
type textarea "x"
type textarea "Joe called said flat top was in warranty to"
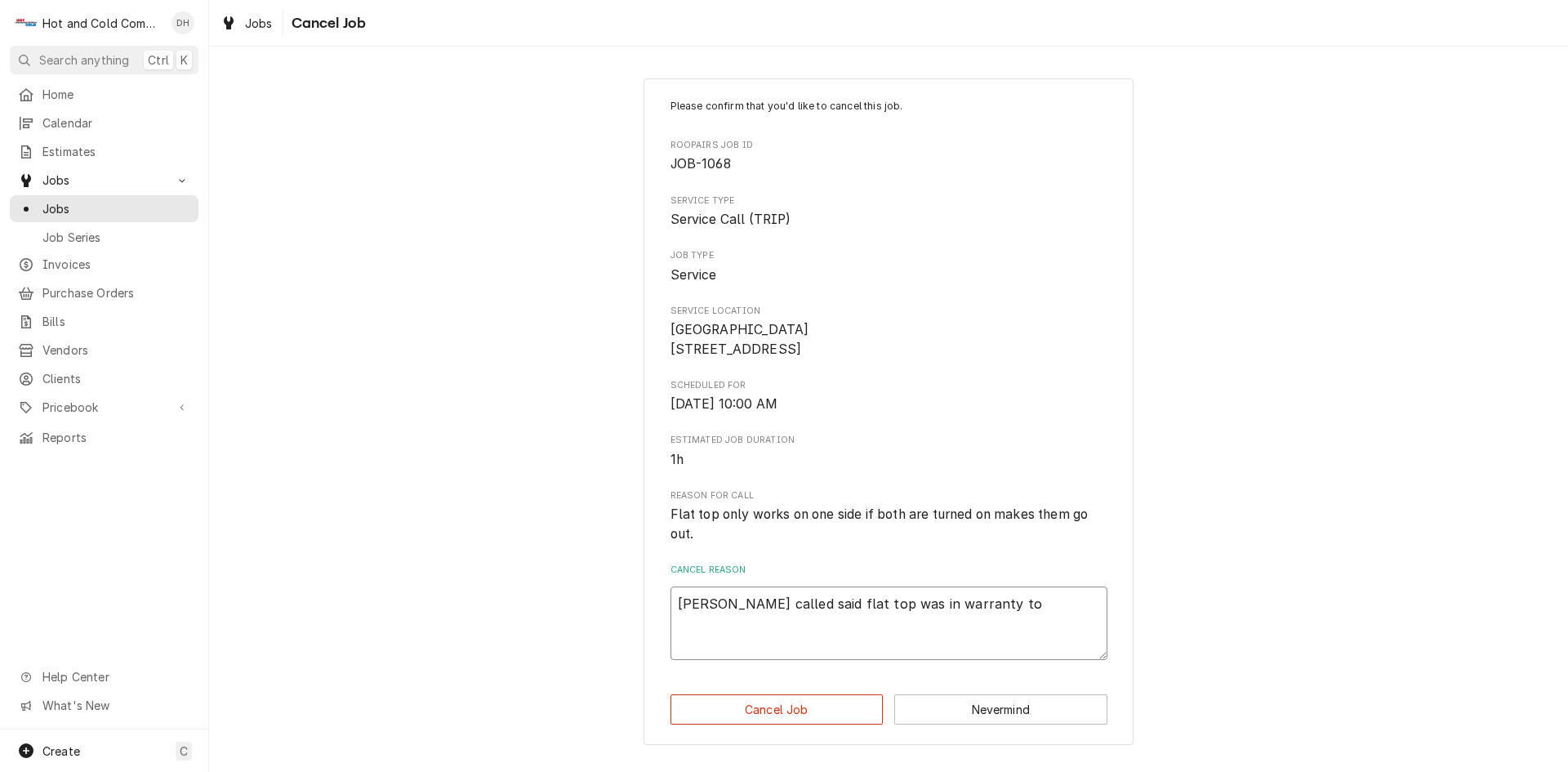
type textarea "x"
type textarea "Joe called said flat top was in warranty to h"
type textarea "x"
type textarea "Joe called said flat top was in warranty to ho"
type textarea "x"
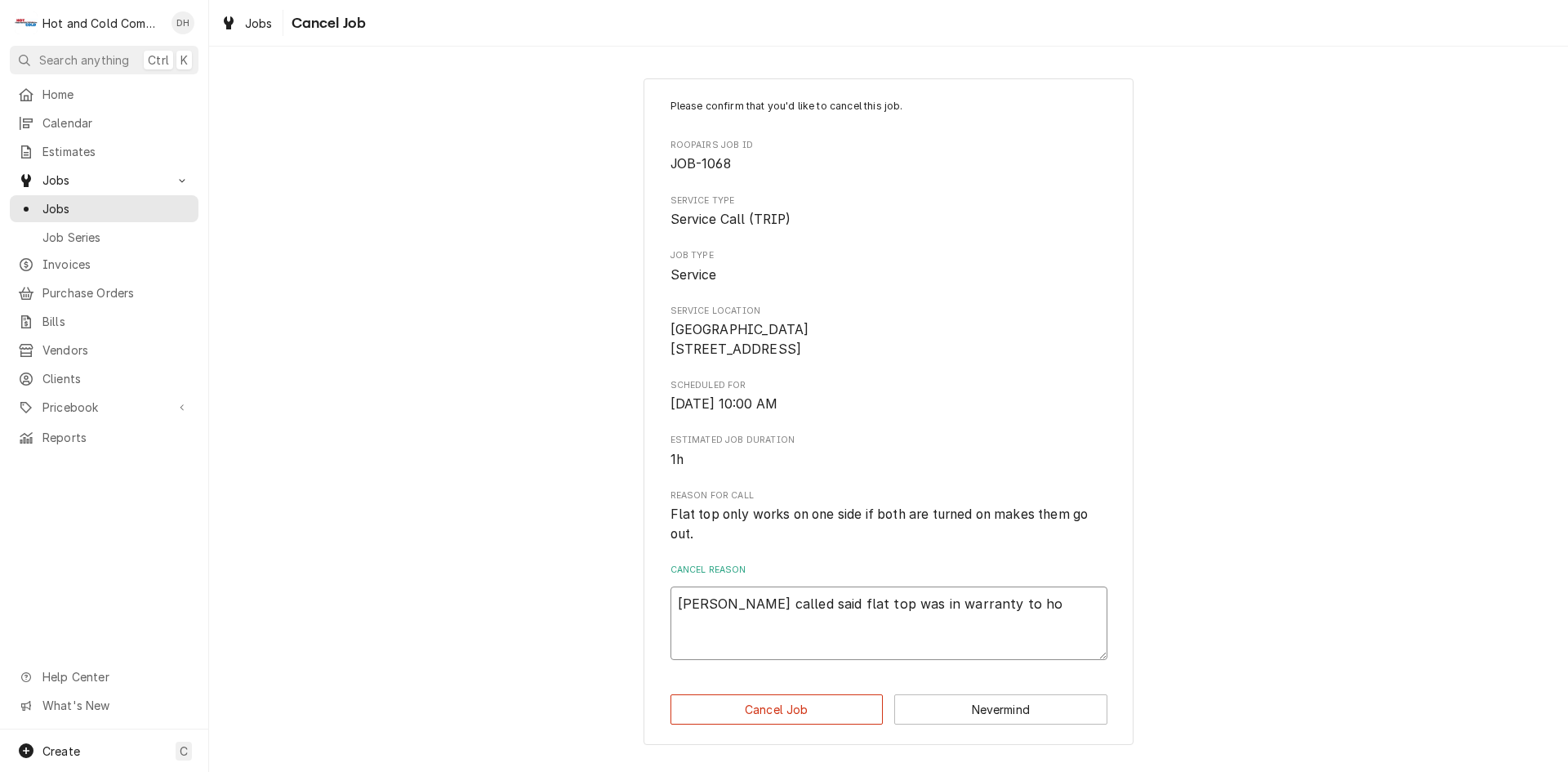
type textarea "Joe called said flat top was in warranty to hol"
type textarea "x"
type textarea "Joe called said flat top was in warranty to hold"
type textarea "x"
type textarea "Joe called said flat top was in warranty to hold"
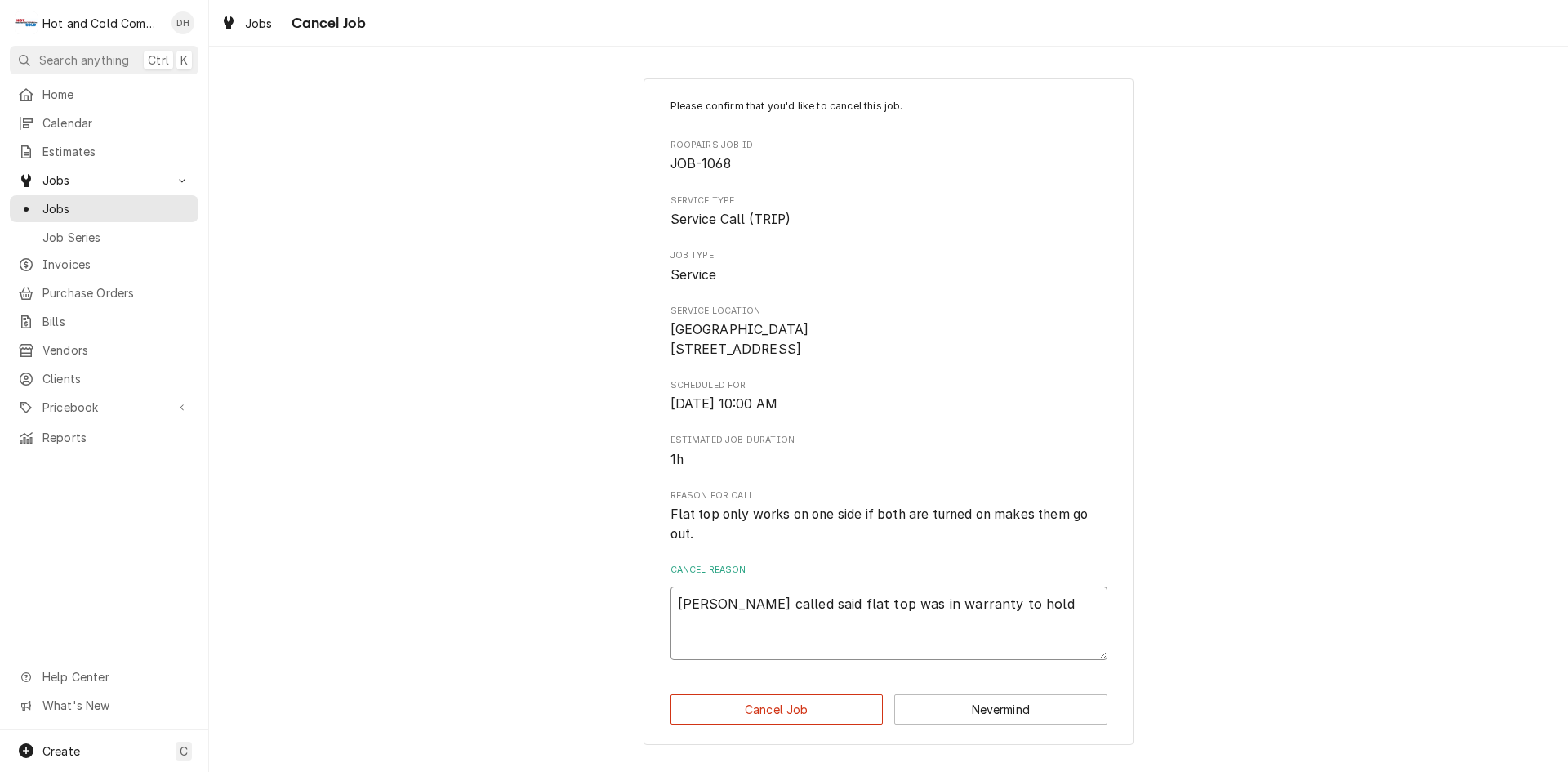
type textarea "x"
type textarea "Joe called said flat top was in warranty to hold o"
type textarea "x"
type textarea "Joe called said flat top was in warranty to hold of"
type textarea "x"
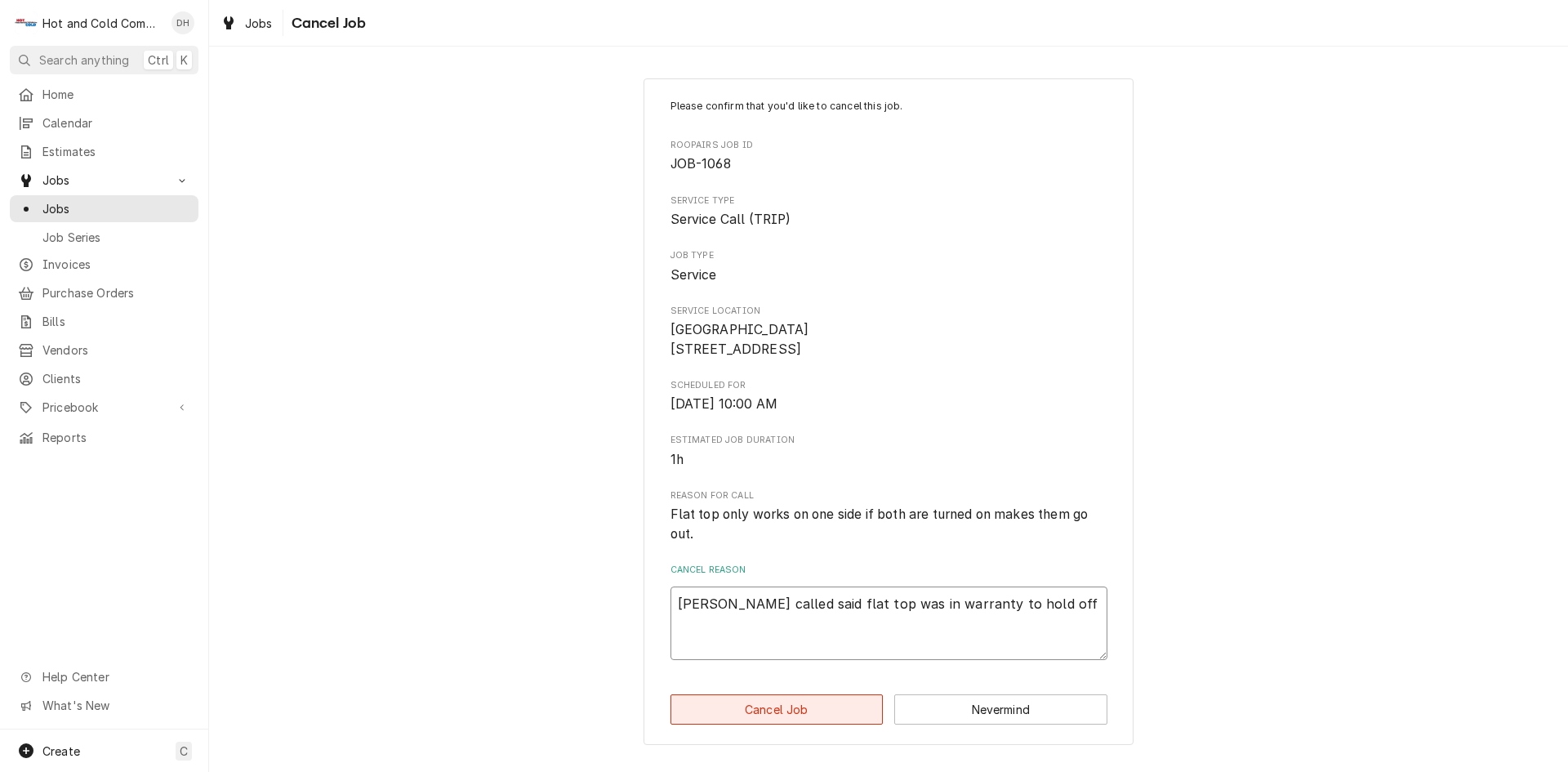
type textarea "Joe called said flat top was in warranty to hold off"
drag, startPoint x: 823, startPoint y: 727, endPoint x: 838, endPoint y: 718, distance: 17.5
click at [823, 725] on button "Cancel Job" at bounding box center [777, 710] width 213 height 30
type textarea "x"
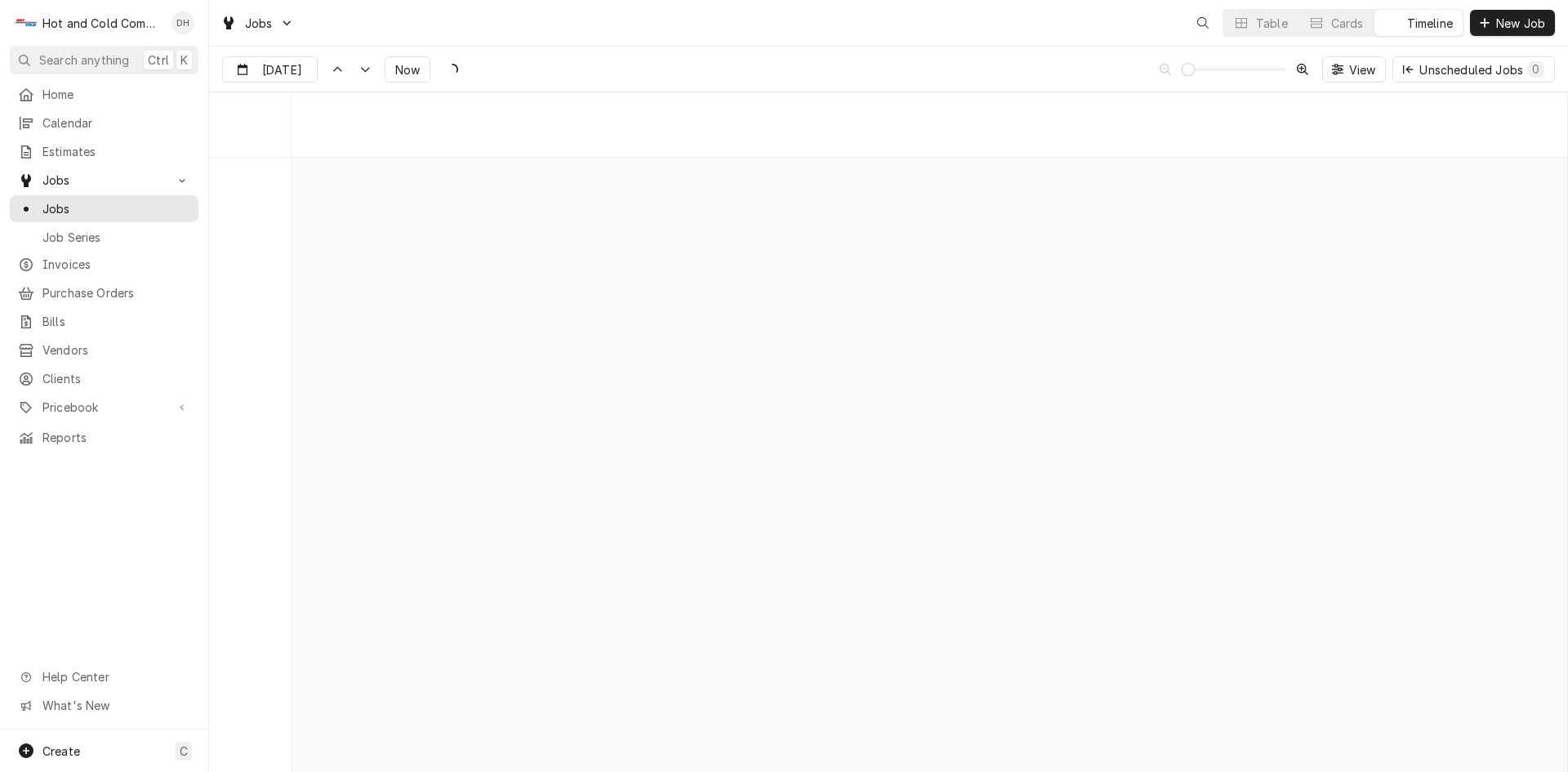
scroll to position [12784, 0]
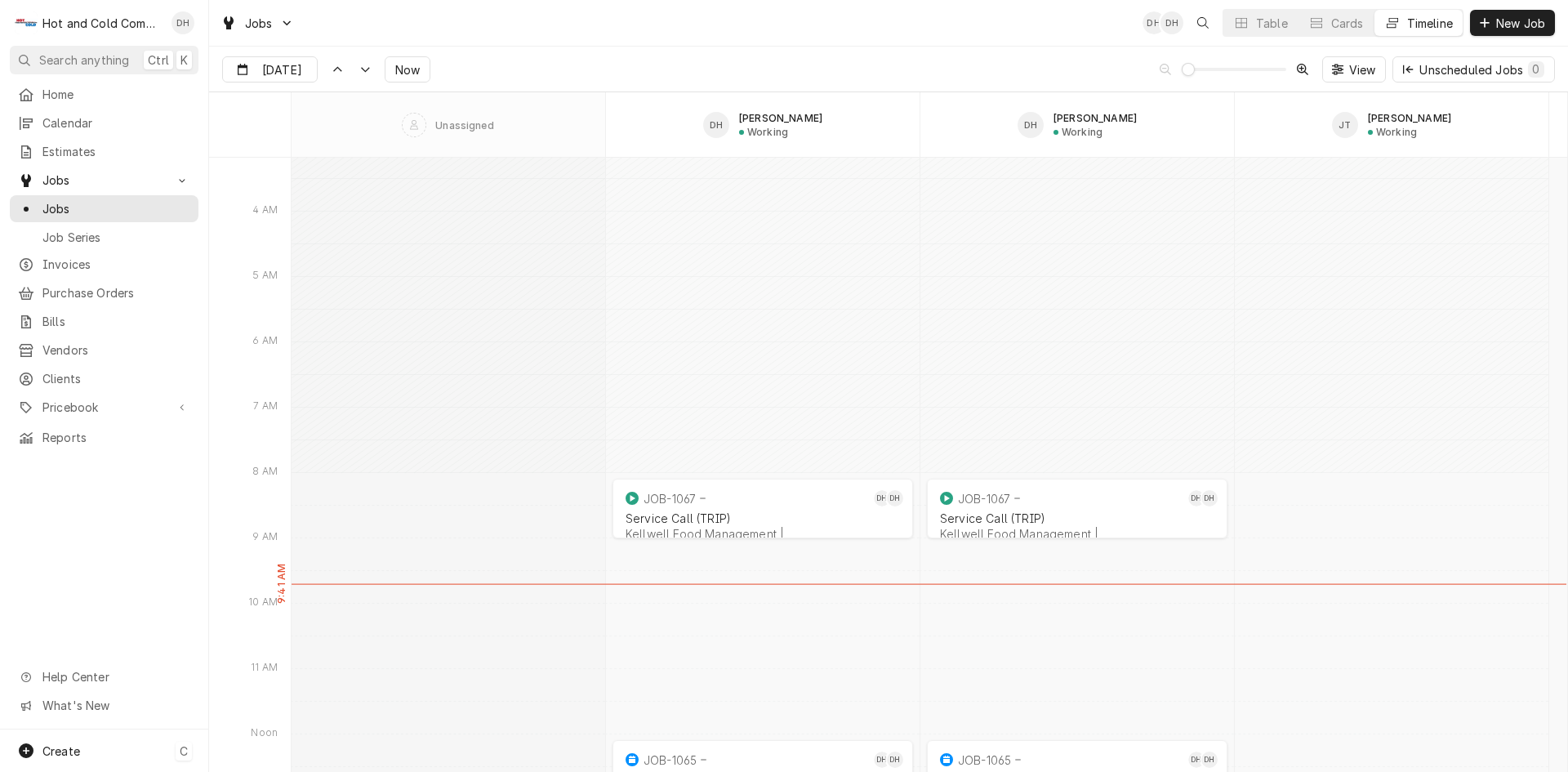
drag, startPoint x: 62, startPoint y: 747, endPoint x: 52, endPoint y: 702, distance: 46.1
click at [62, 746] on span "Create" at bounding box center [61, 750] width 37 height 14
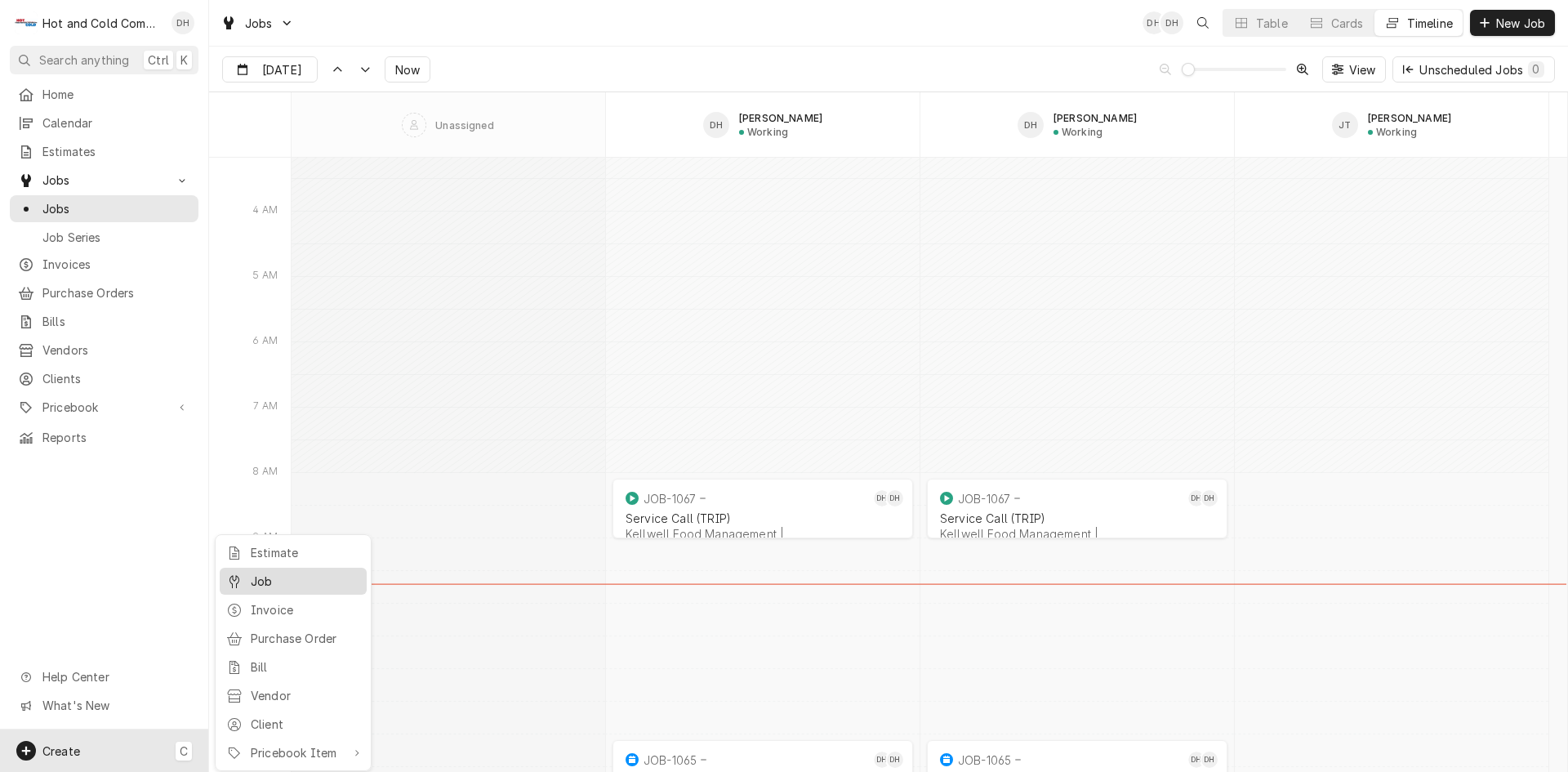
click at [258, 577] on div "Job" at bounding box center [305, 580] width 109 height 17
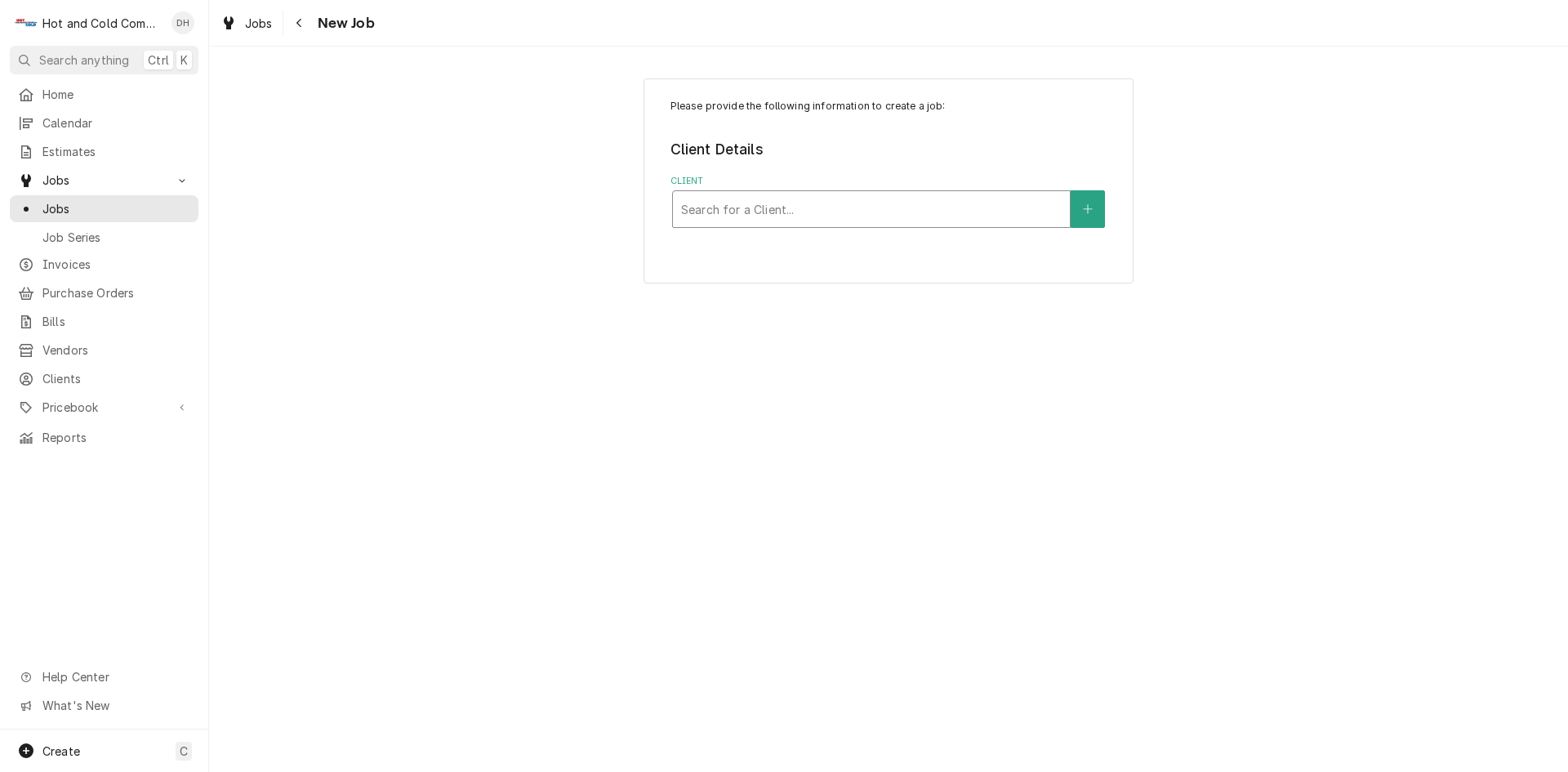
click at [962, 199] on div "Client" at bounding box center [871, 208] width 381 height 29
type input "Dog"
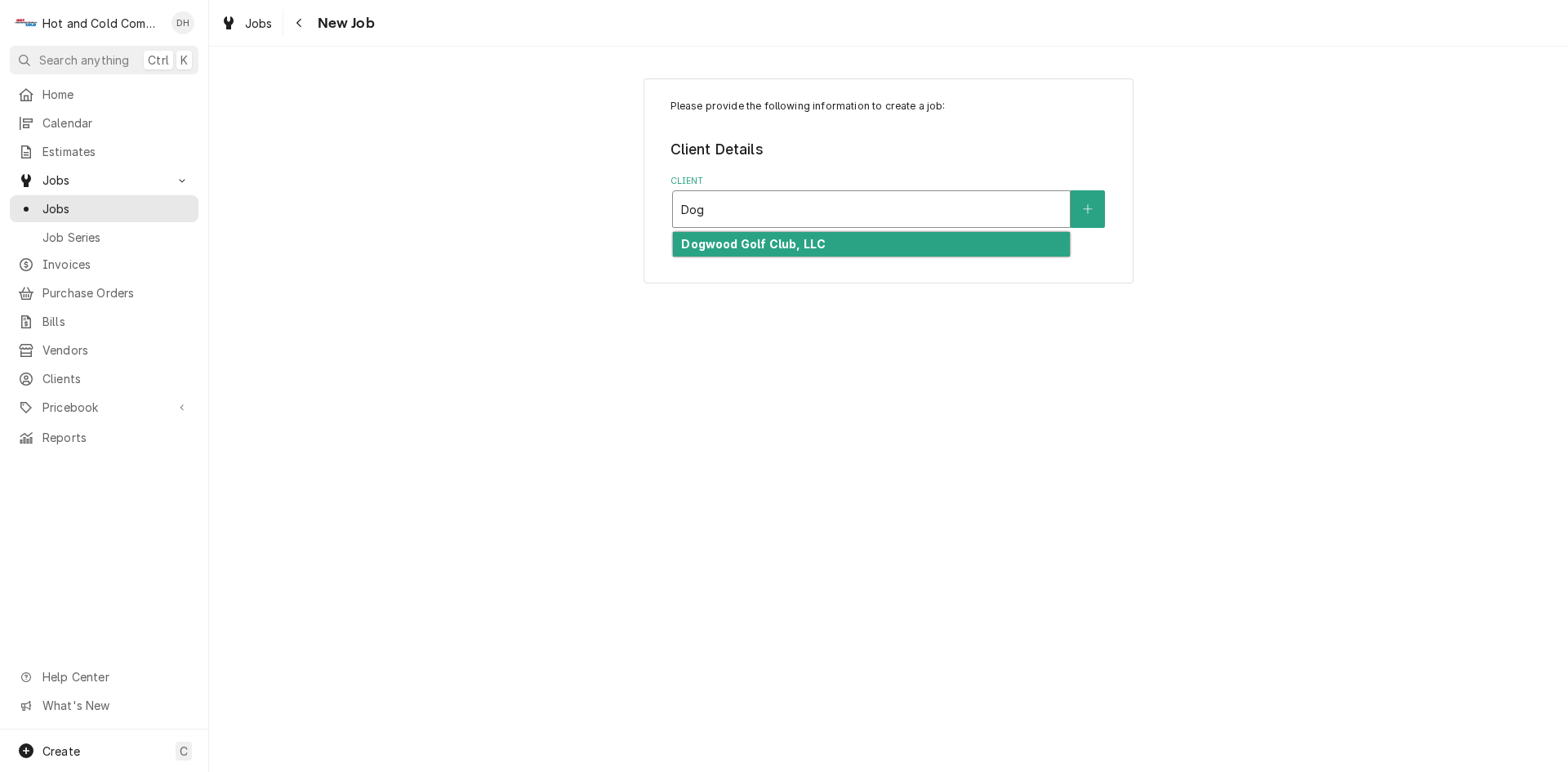
click at [780, 244] on strong "Dogwood Golf Club, LLC" at bounding box center [754, 243] width 145 height 14
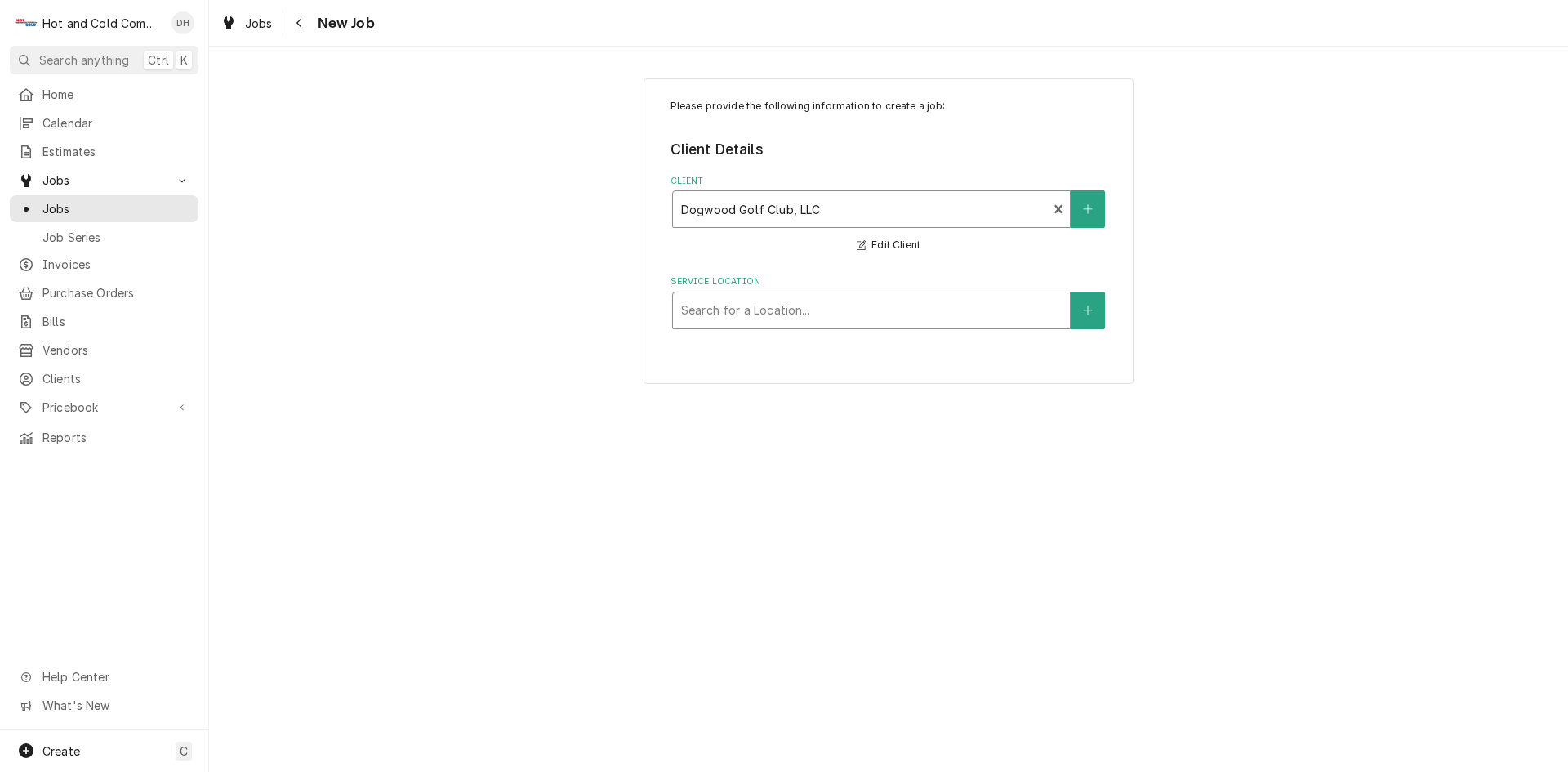
click at [934, 313] on div "Service Location" at bounding box center [871, 310] width 381 height 29
type input "Main HVAC Trane"
click at [1093, 308] on button "Service Location" at bounding box center [1088, 310] width 34 height 37
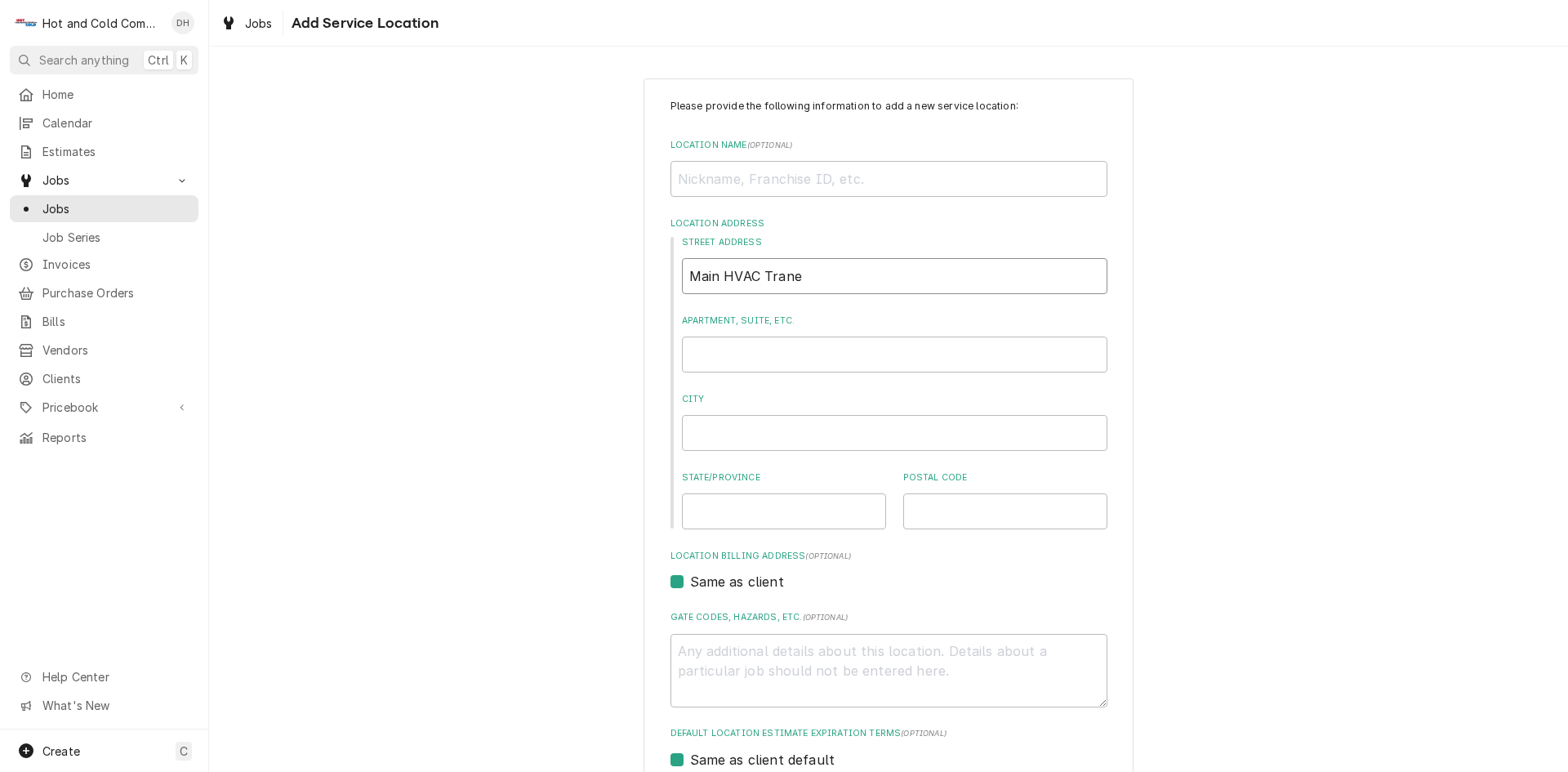
drag, startPoint x: 840, startPoint y: 279, endPoint x: 677, endPoint y: 288, distance: 163.2
click at [595, 282] on div "Please provide the following information to add a new service location: Locatio…" at bounding box center [889, 565] width 1359 height 1003
click at [804, 179] on input "Location Name ( optional )" at bounding box center [889, 178] width 437 height 36
paste input "Main HVAC Trane"
type textarea "x"
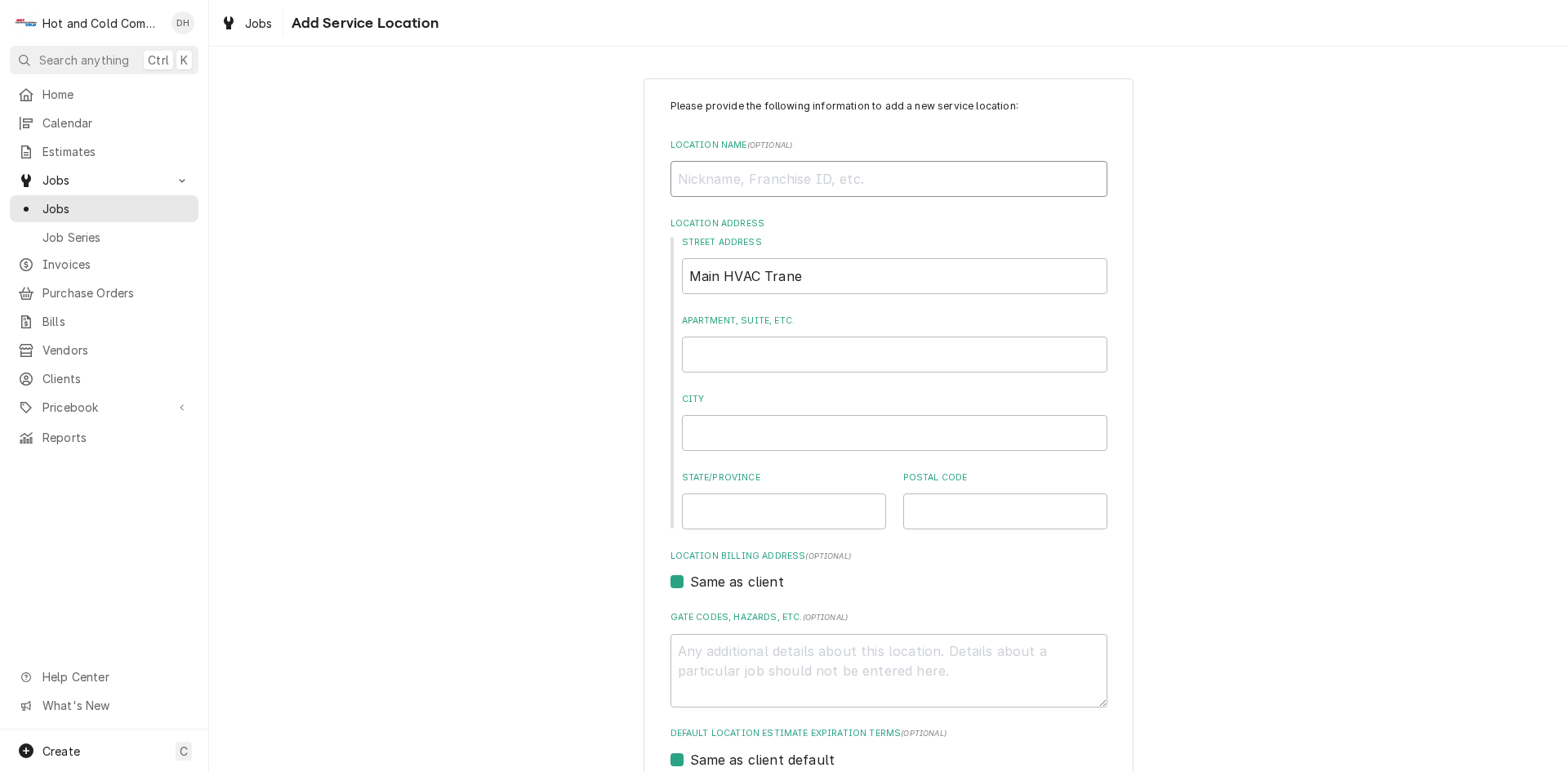
type input "Main HVAC Trane"
type textarea "x"
type input "Main HVAC Trane"
drag, startPoint x: 890, startPoint y: 268, endPoint x: 414, endPoint y: 281, distance: 476.2
click at [414, 281] on div "Please provide the following information to add a new service location: Locatio…" at bounding box center [889, 565] width 1359 height 1003
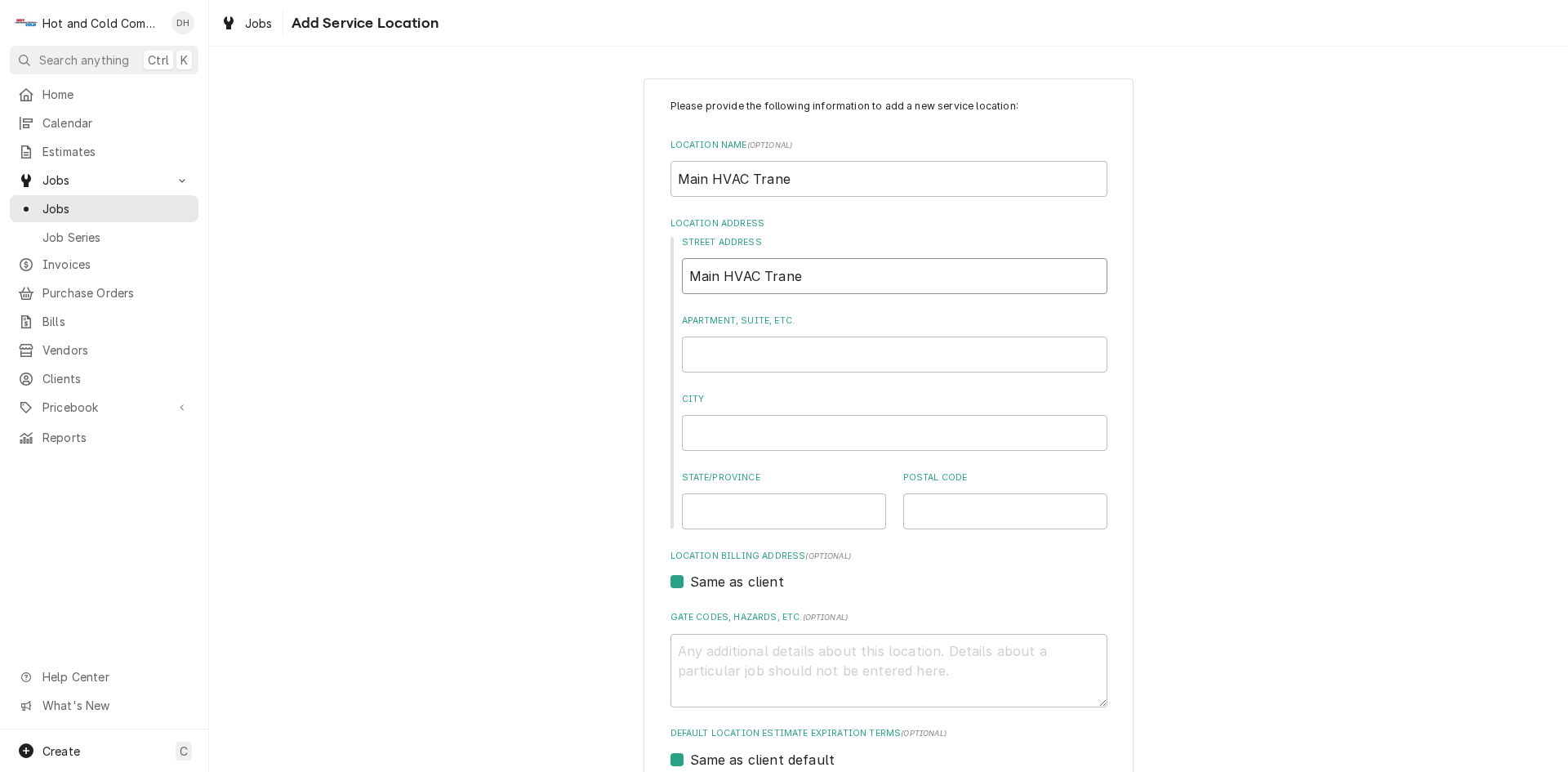
type textarea "x"
click at [769, 280] on input "Street Address" at bounding box center [894, 276] width 426 height 36
type textarea "x"
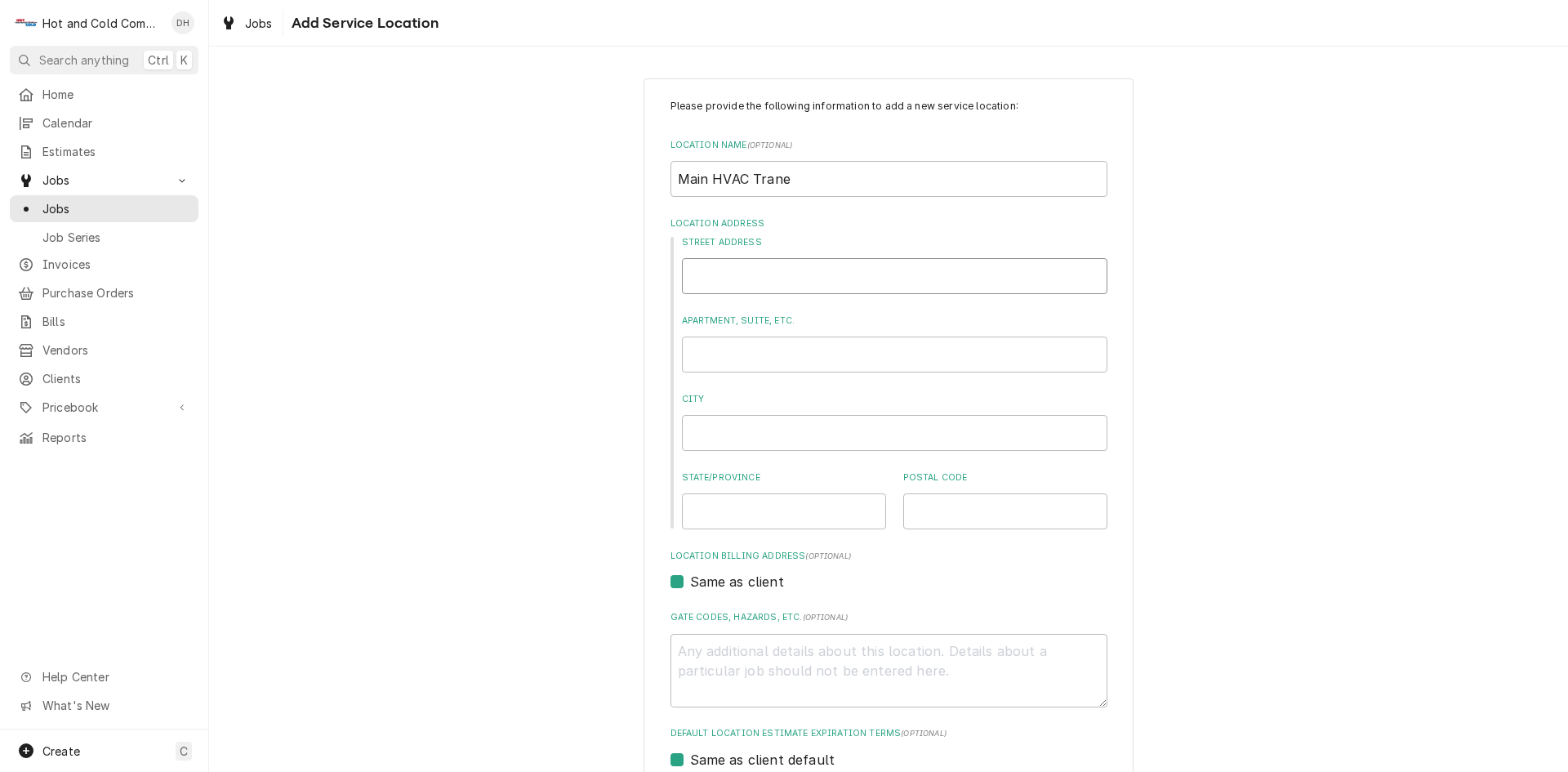
type textarea "x"
type input "F"
type textarea "x"
type input "Fl"
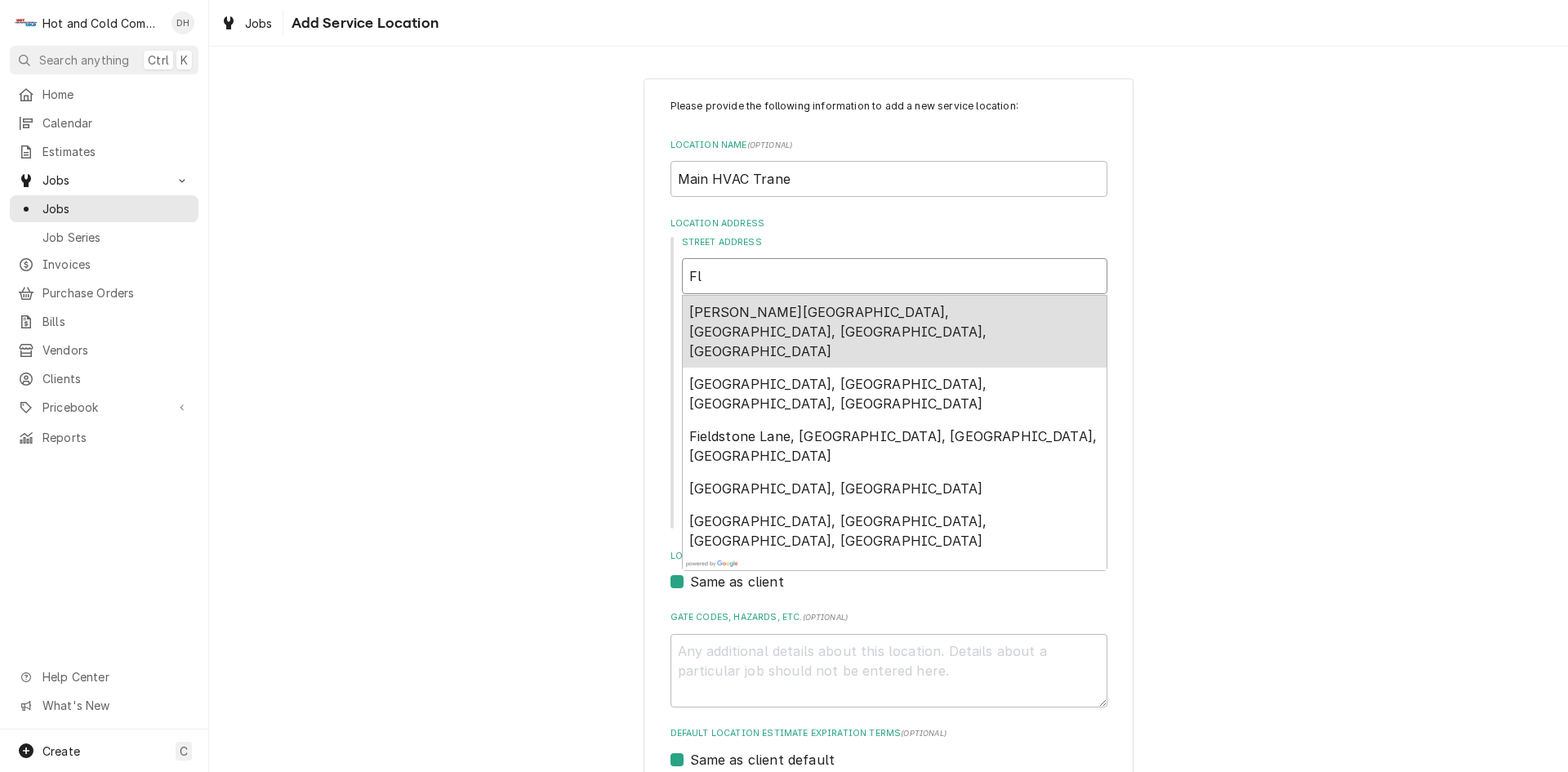
type textarea "x"
type input "Fli"
type textarea "x"
type input "Flin"
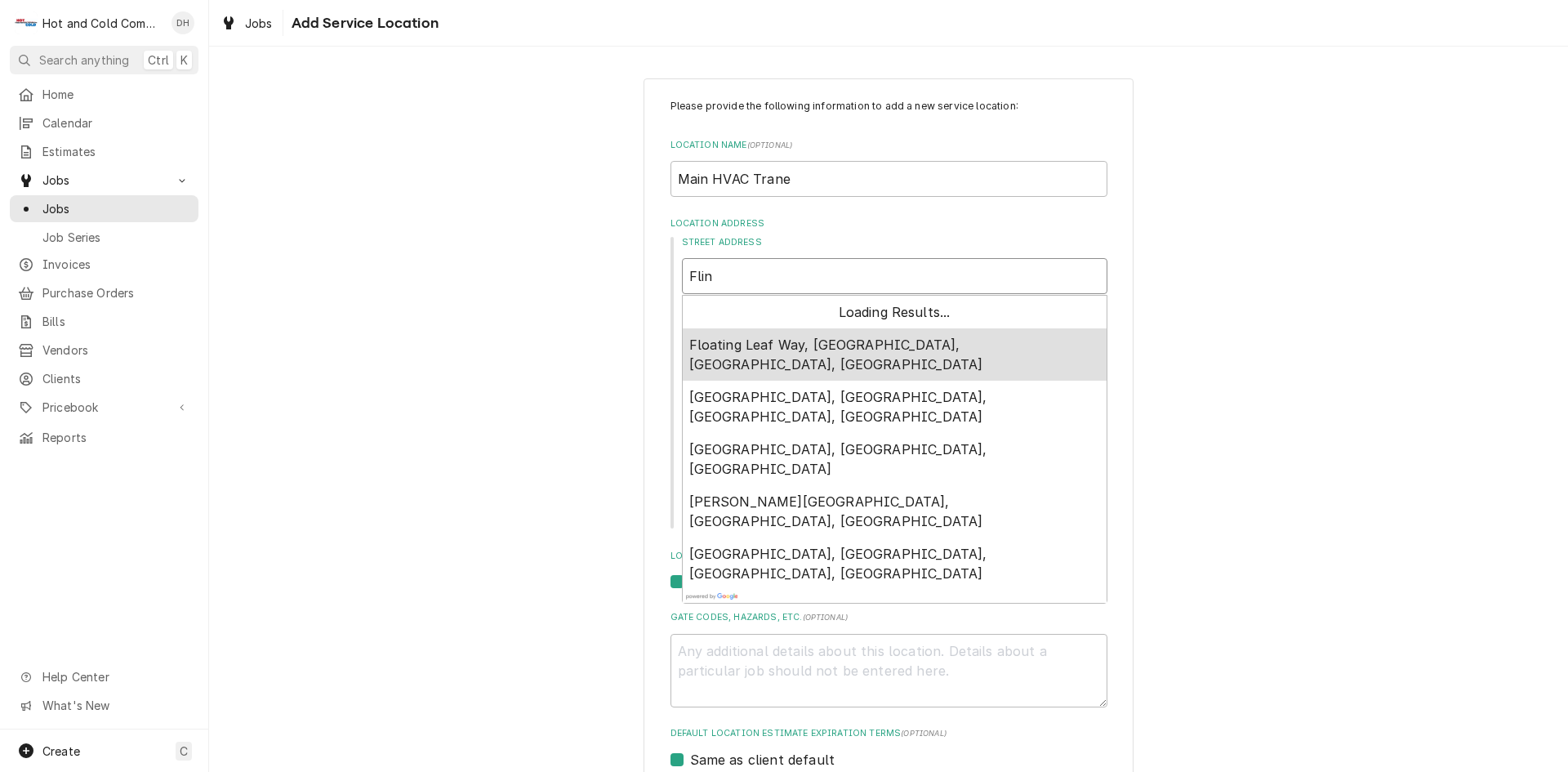
type textarea "x"
type input "Flint"
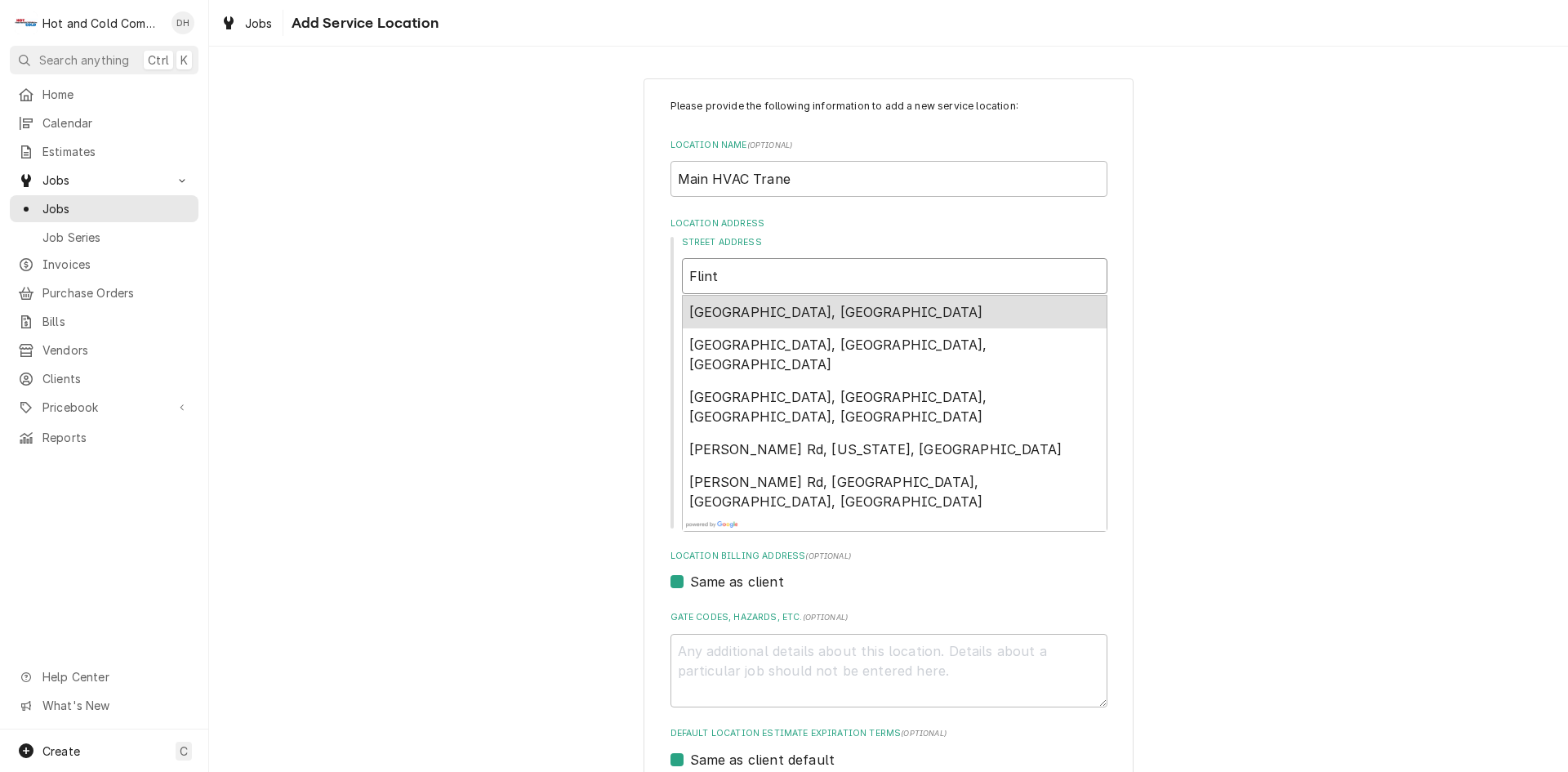
type textarea "x"
type input "Flint"
type textarea "x"
type input "Flint H"
type textarea "x"
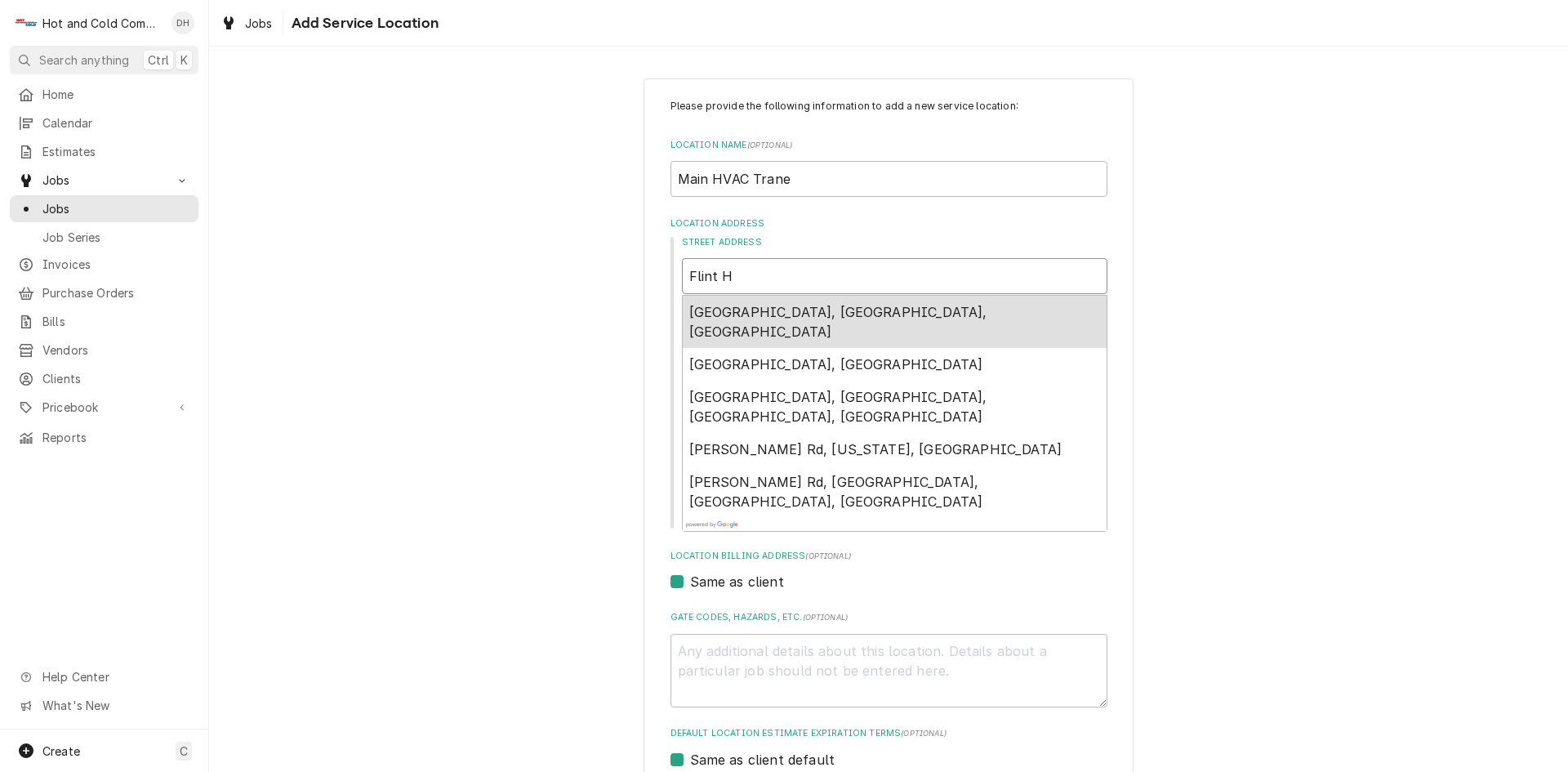
type input "Flint Hi"
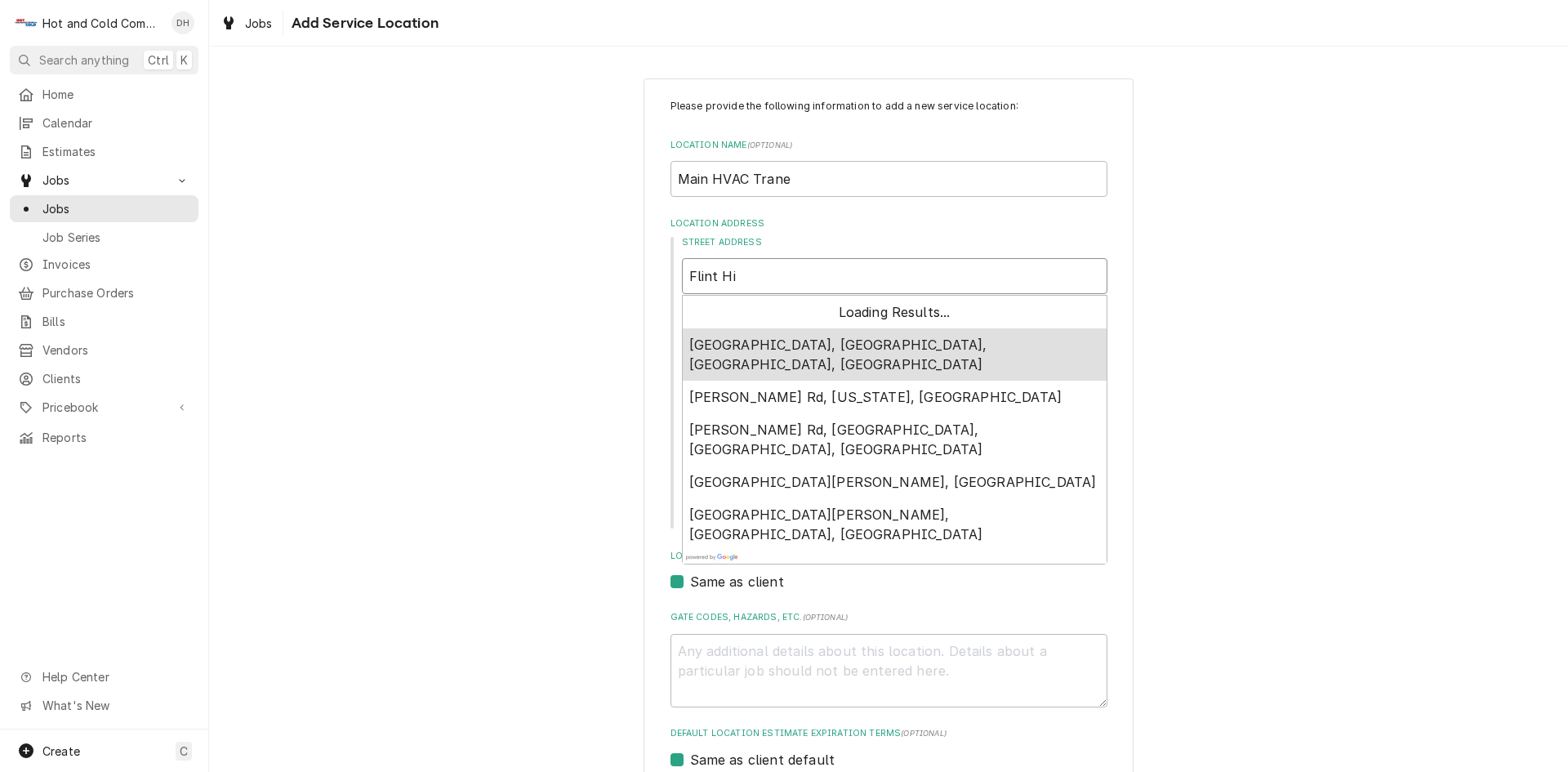
type textarea "x"
type input "Flint Hil"
type textarea "x"
type input "Flint Hill"
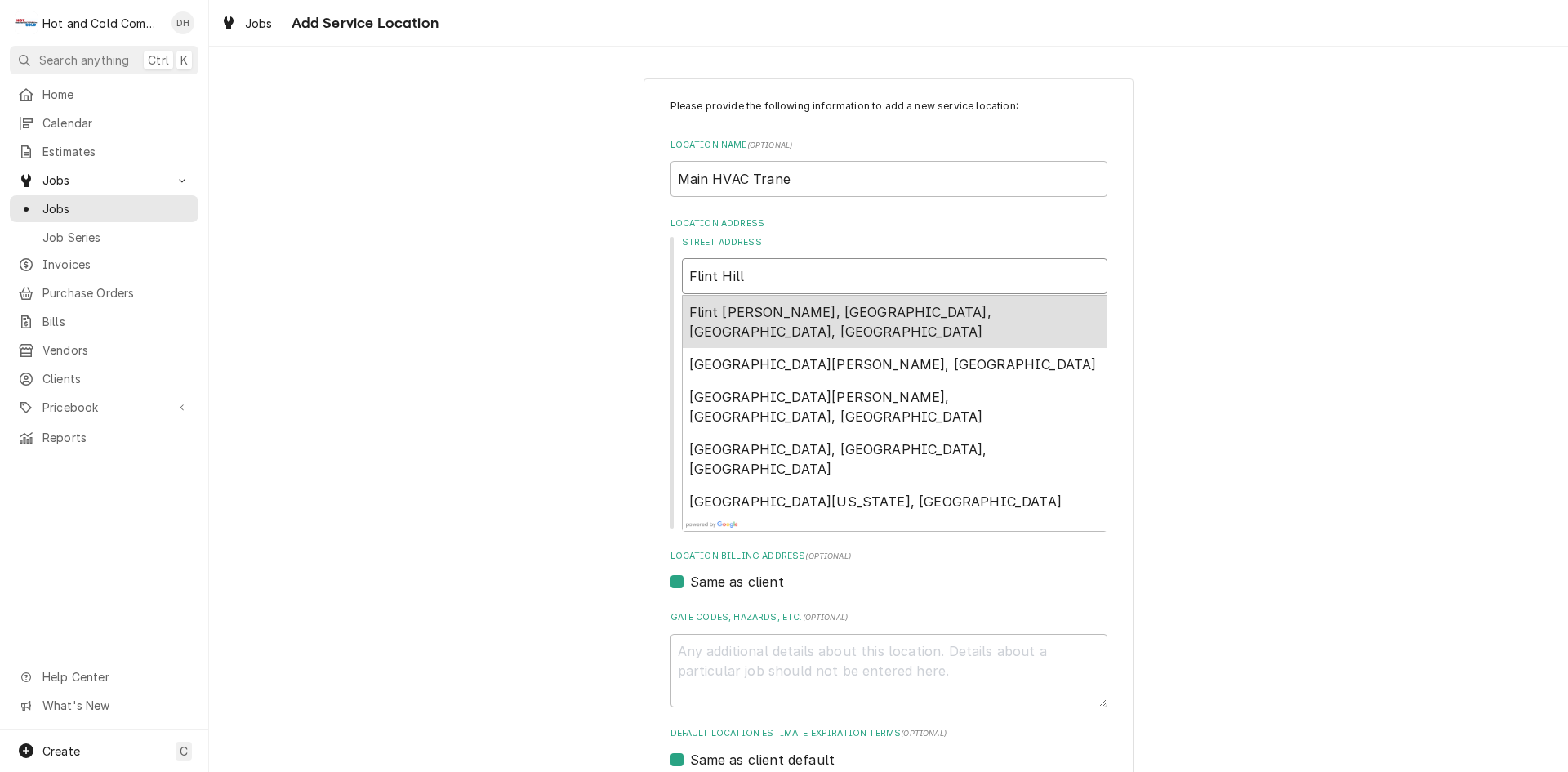
type textarea "x"
type input "Flint Hill"
type textarea "x"
type input "Flint Hill R"
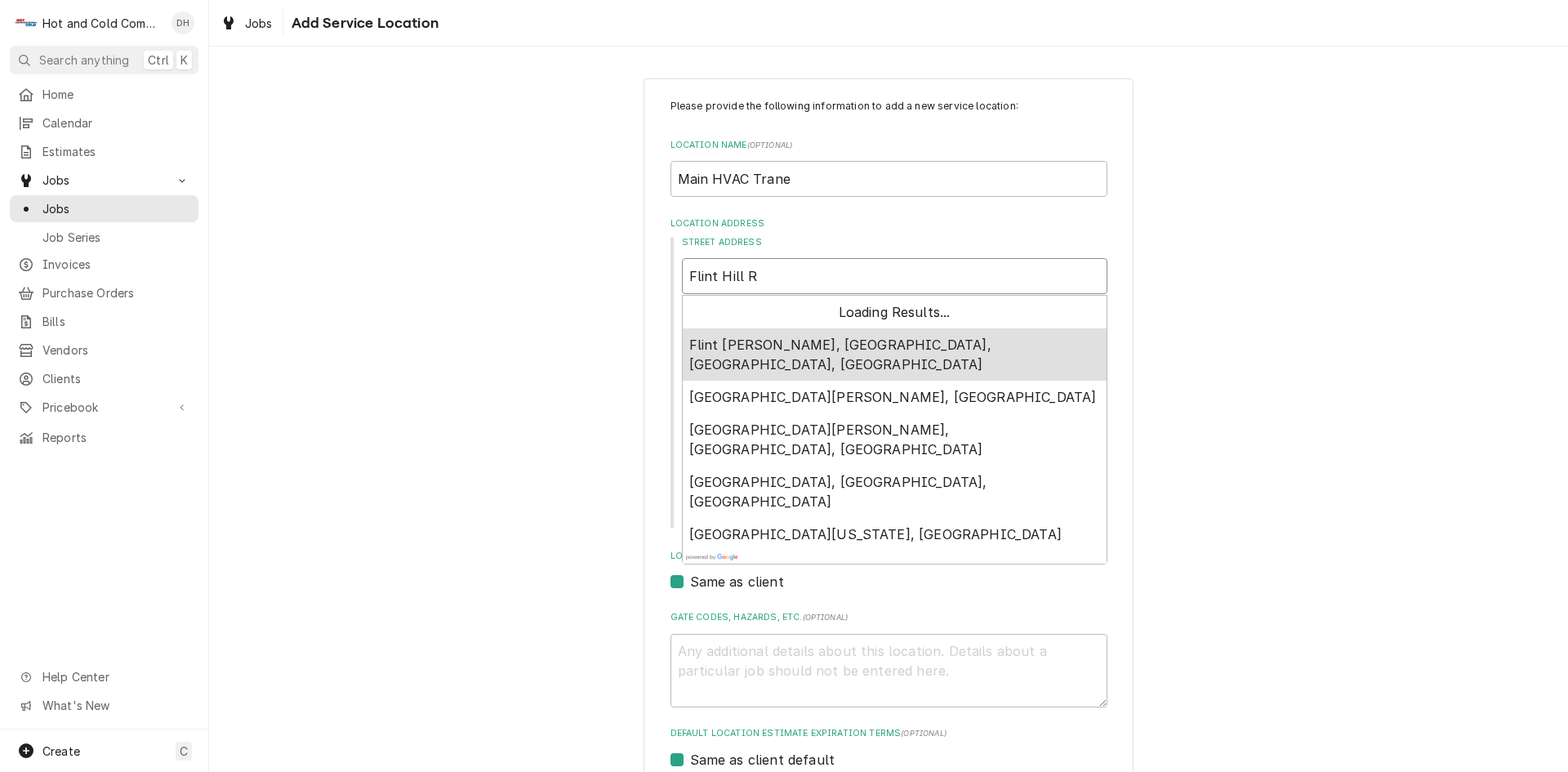
type textarea "x"
type input "Flint Hill Rd"
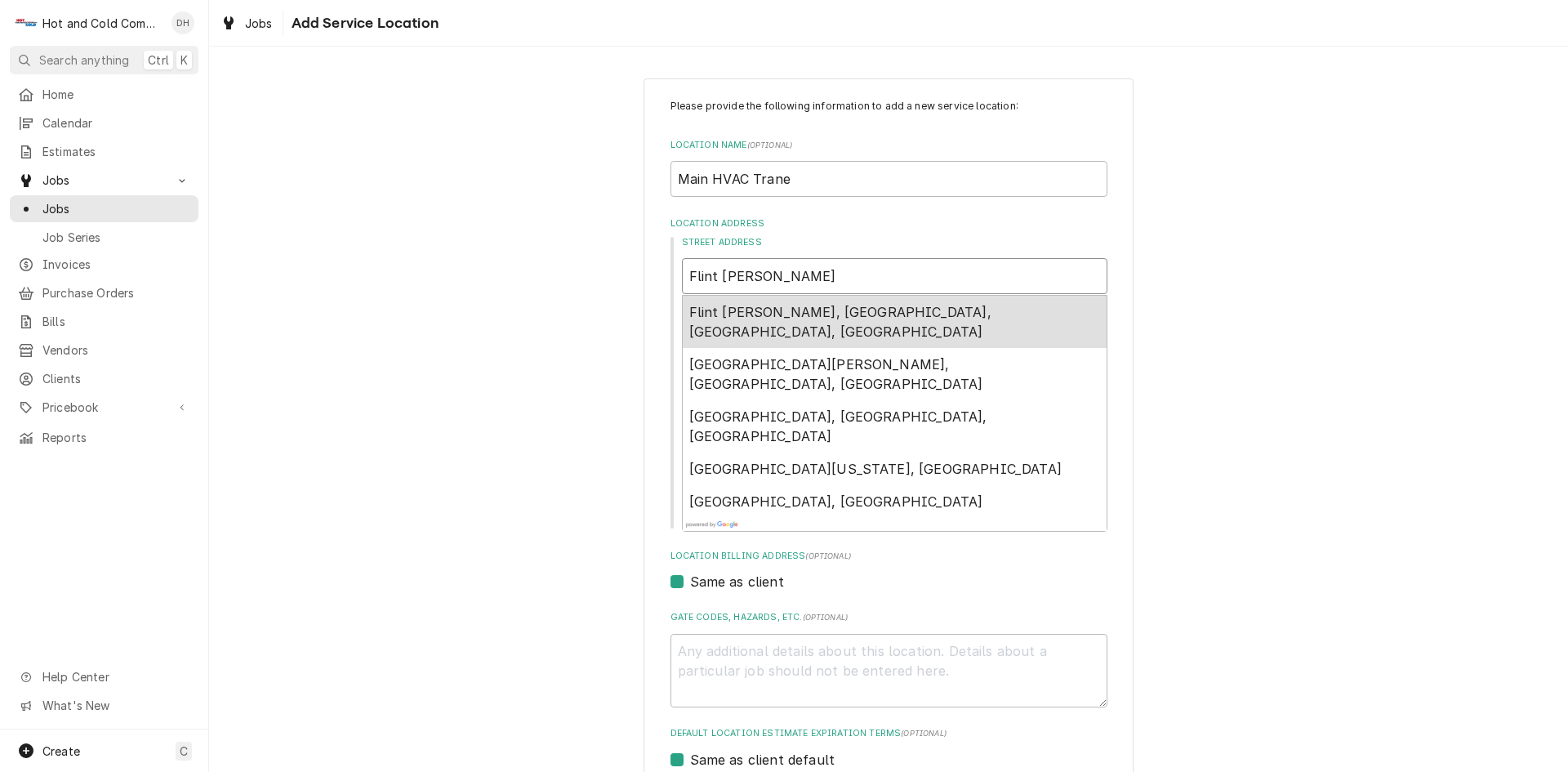
type textarea "x"
type input "Flint Hill Rd."
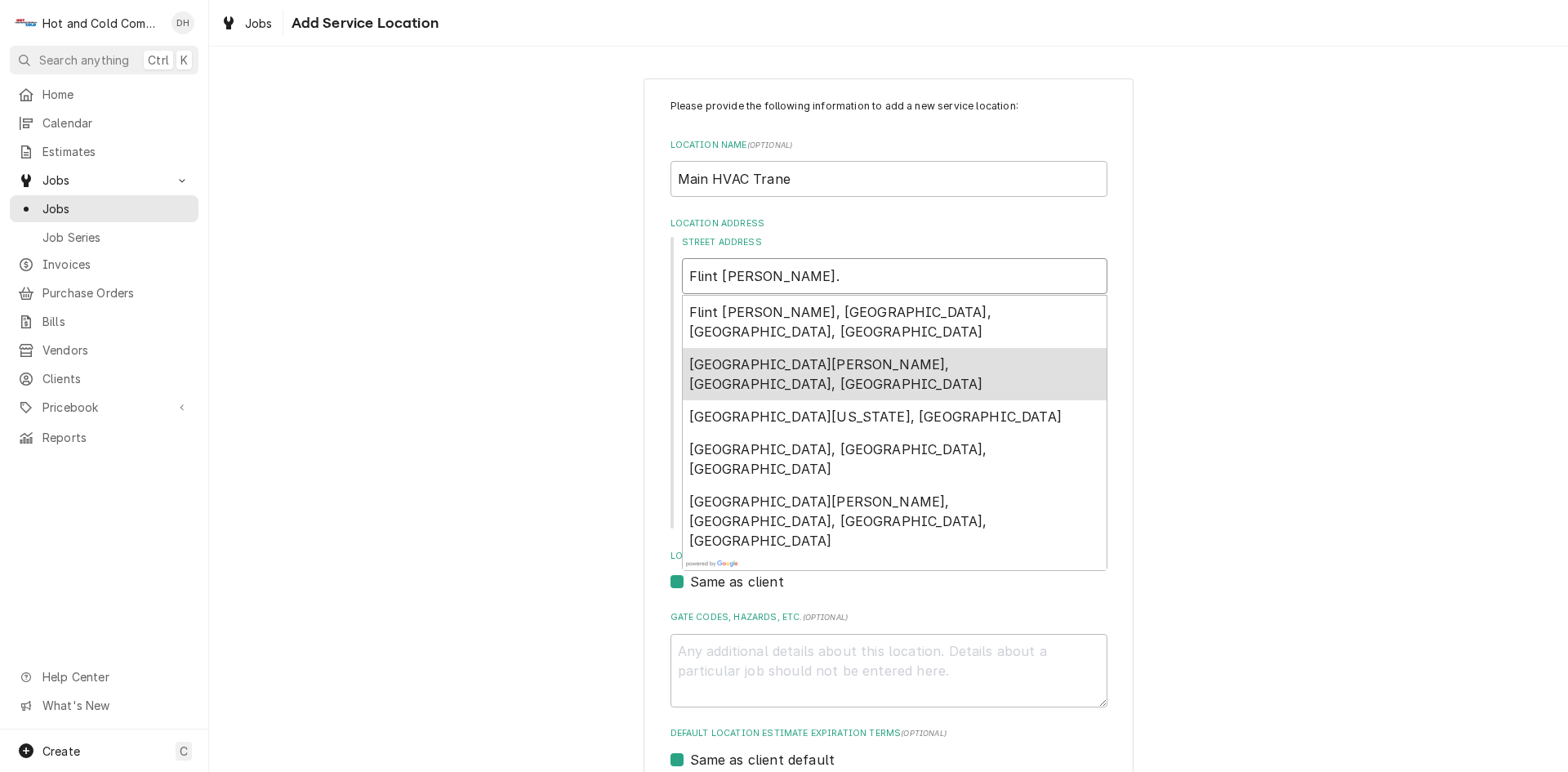
click at [993, 348] on div "Flint Hill Rd SW, Austell, GA, USA" at bounding box center [894, 374] width 424 height 52
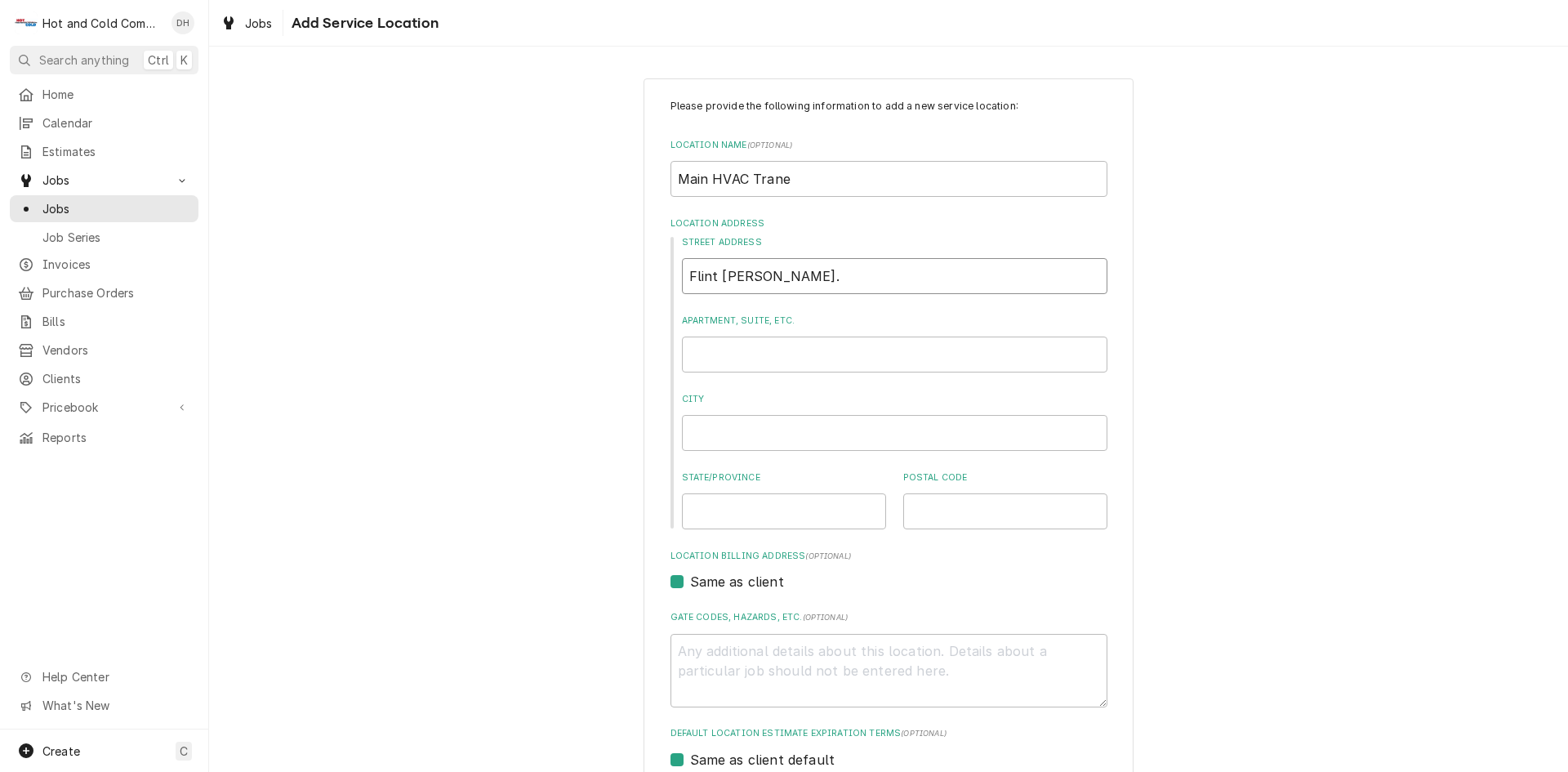
type textarea "x"
type input "Flint Hill Rd SW"
type textarea "x"
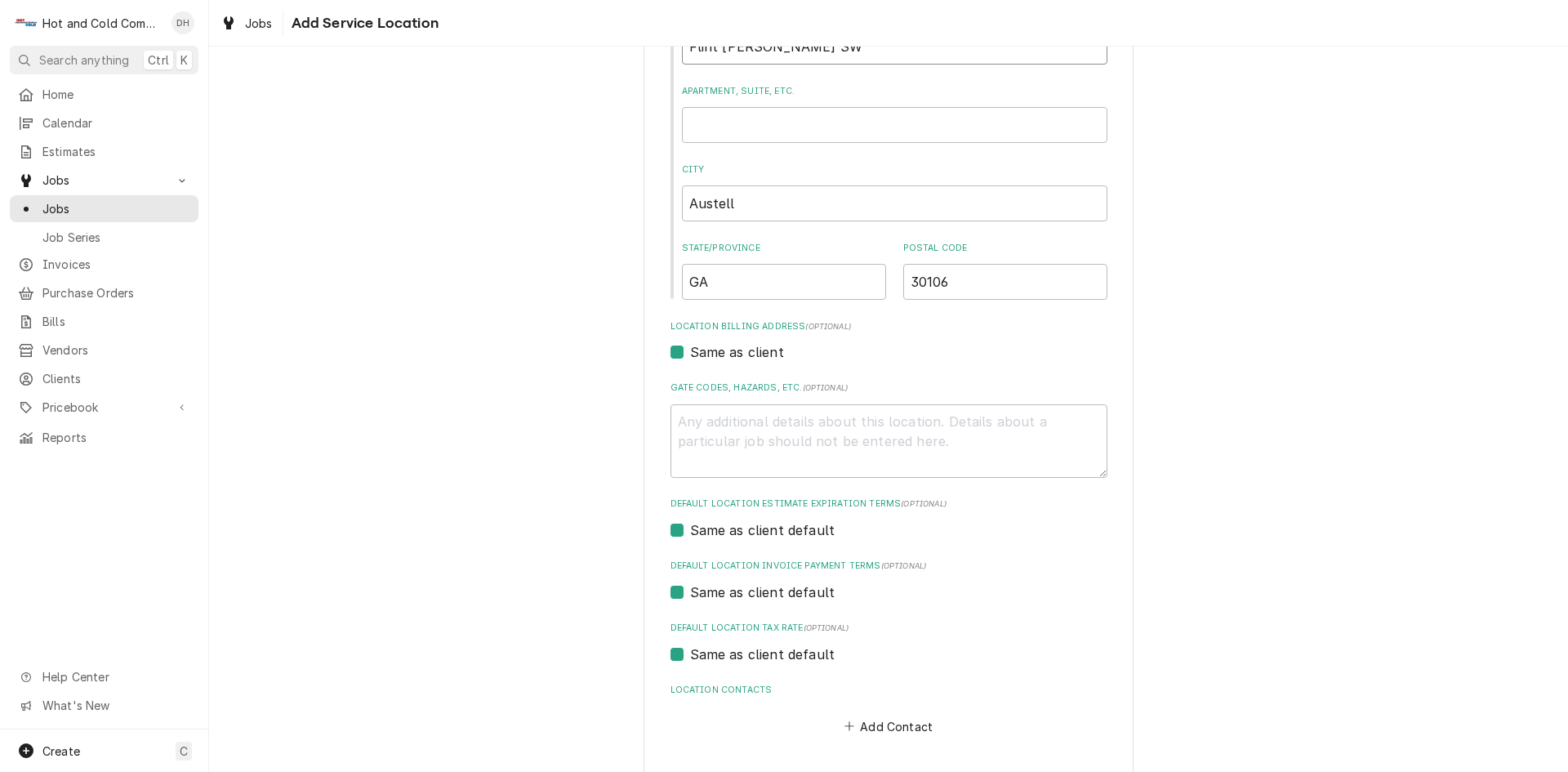
scroll to position [295, 0]
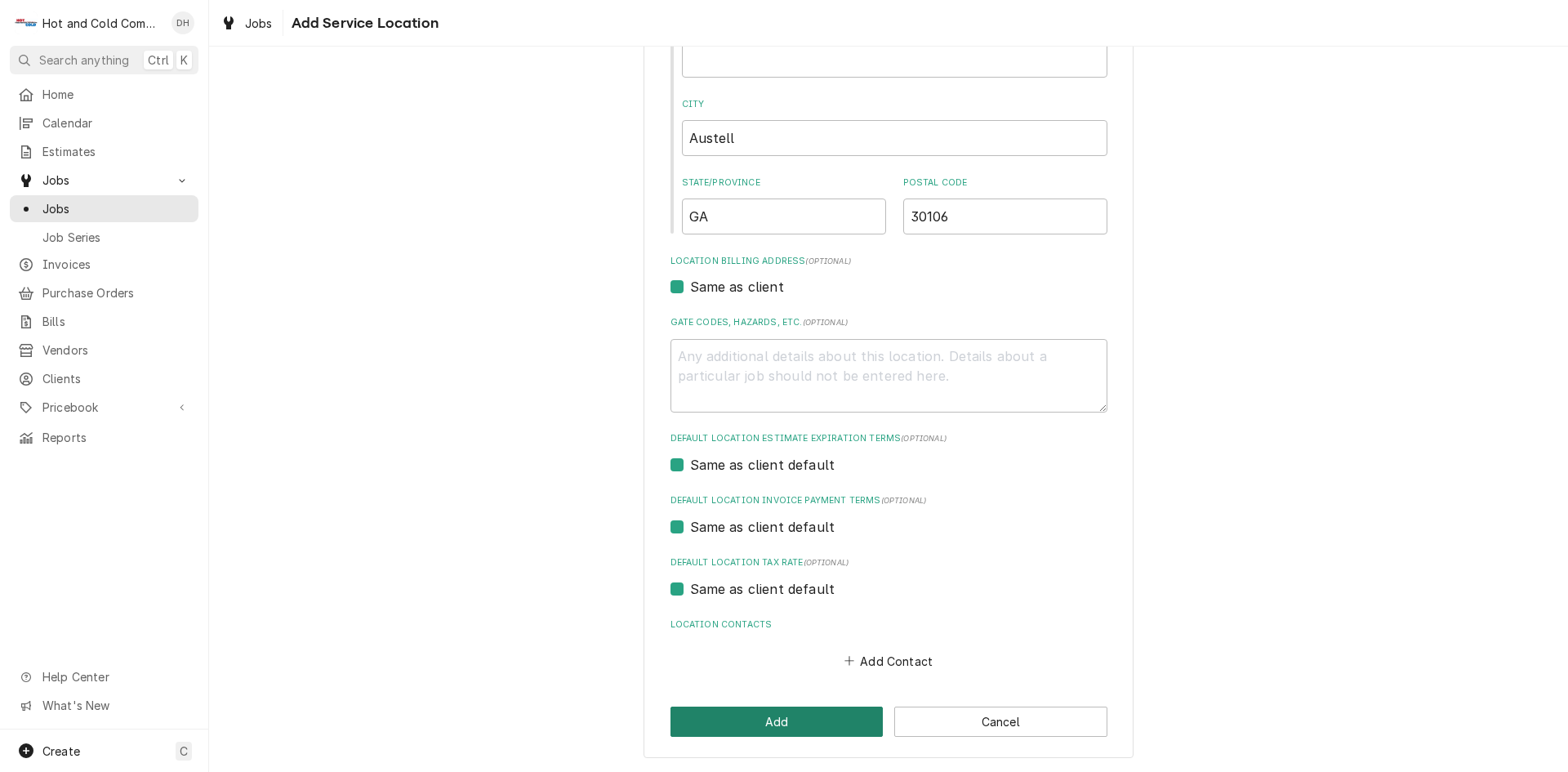
type input "Flint Hill Rd SW"
click at [775, 725] on button "Add" at bounding box center [777, 721] width 213 height 30
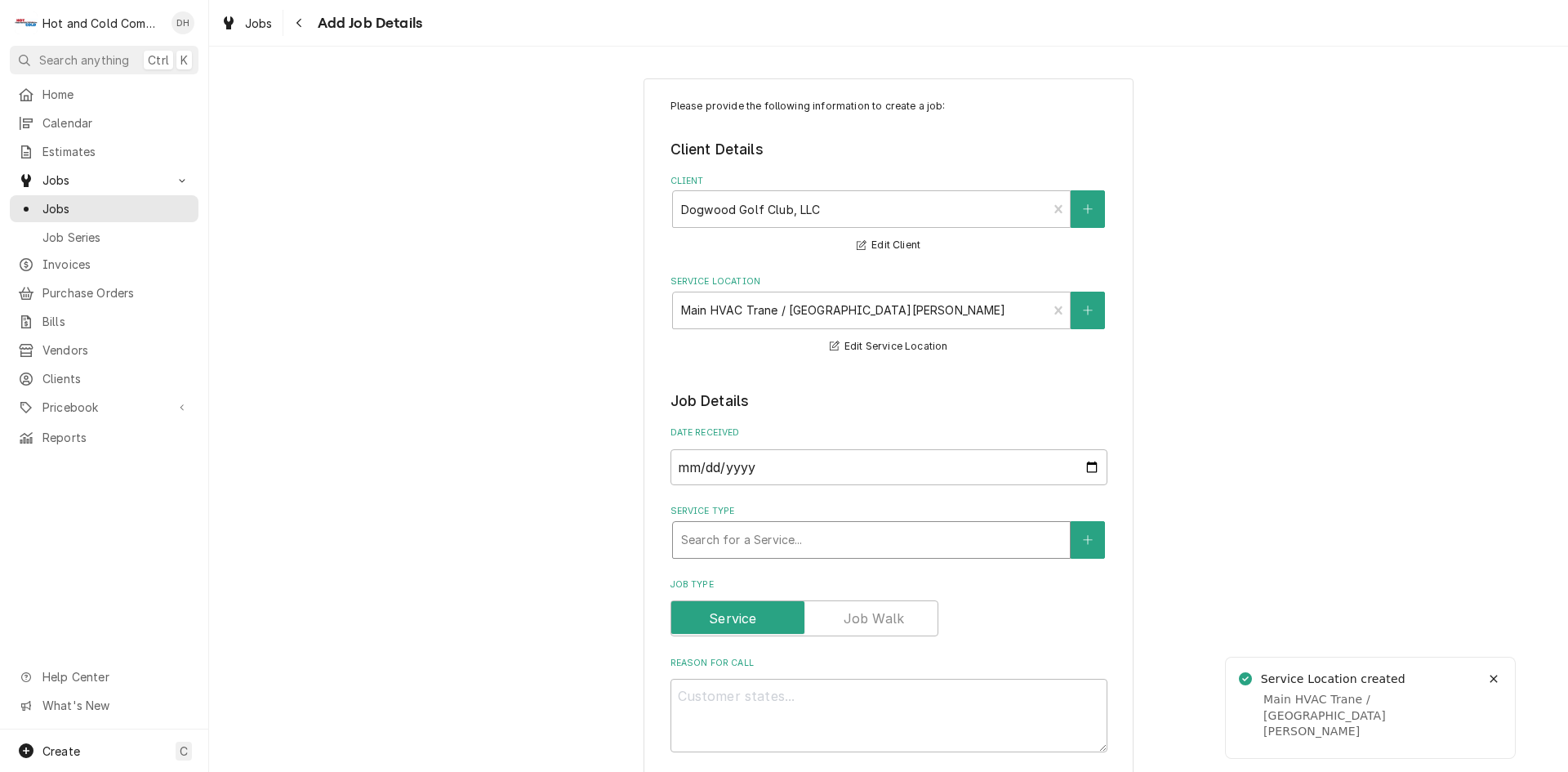
click at [848, 548] on div "Service Type" at bounding box center [871, 540] width 381 height 29
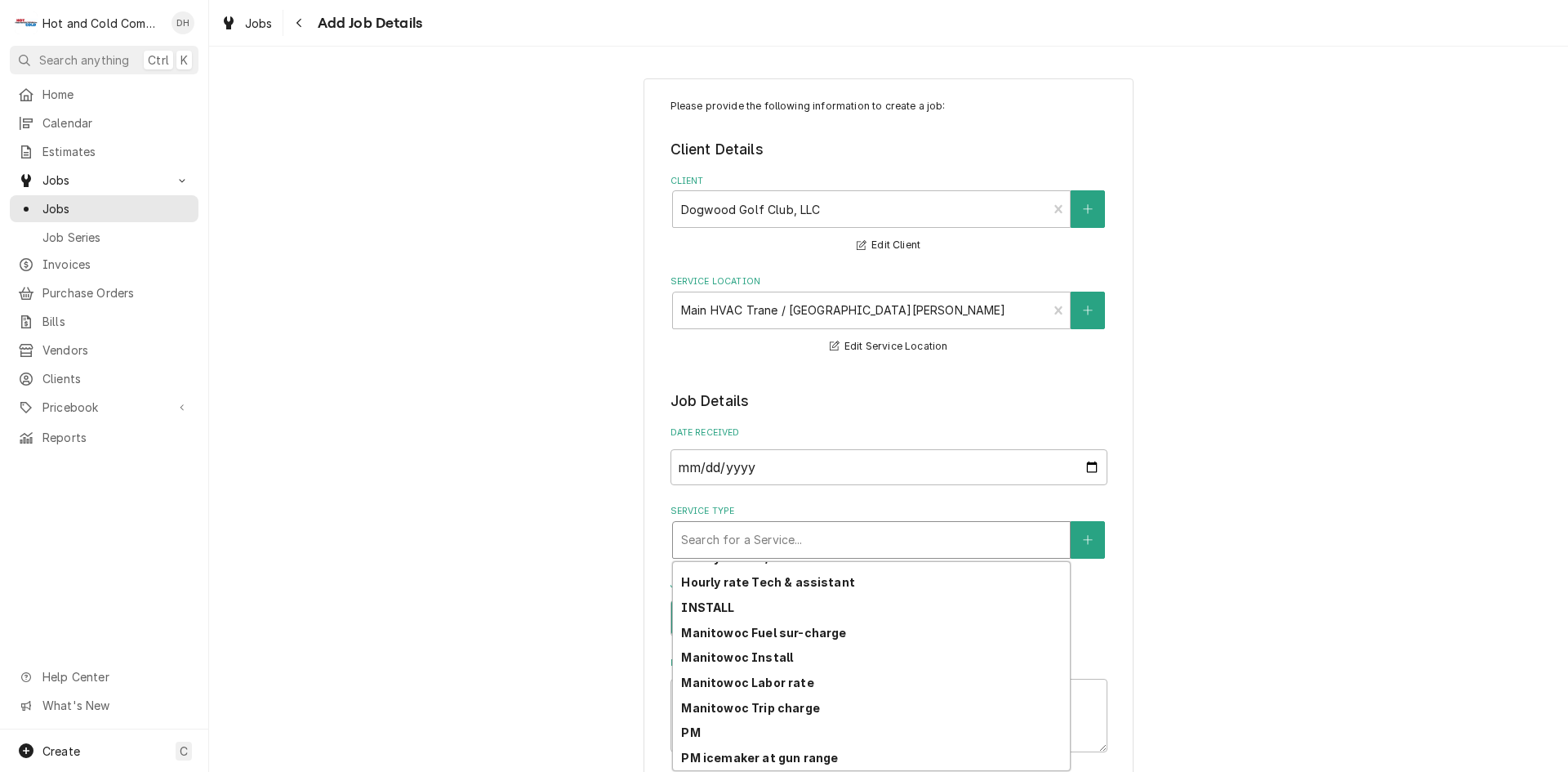
scroll to position [459, 0]
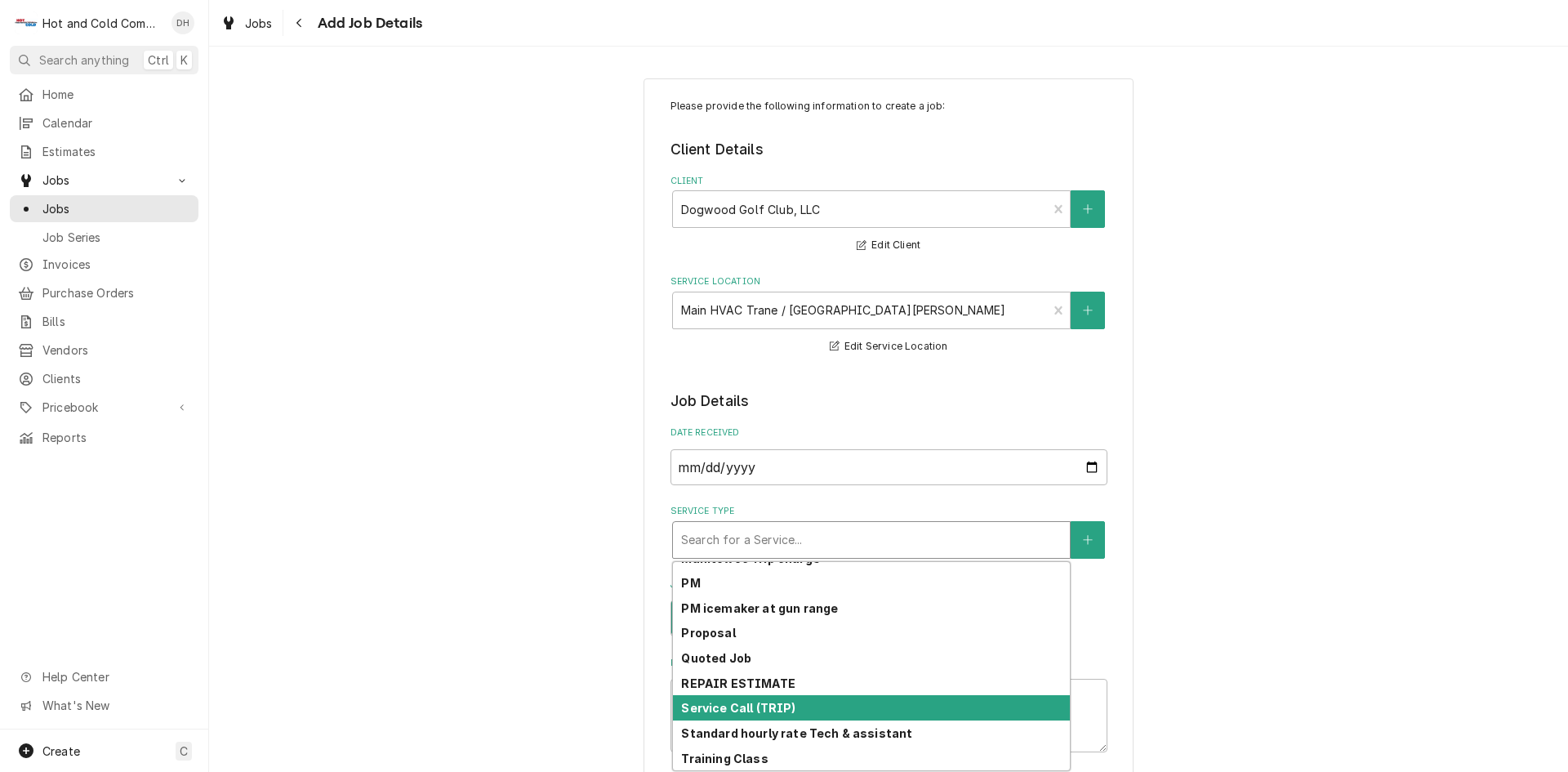
drag, startPoint x: 806, startPoint y: 708, endPoint x: 970, endPoint y: 641, distance: 177.2
click at [807, 708] on div "Service Call (TRIP)" at bounding box center [871, 708] width 397 height 25
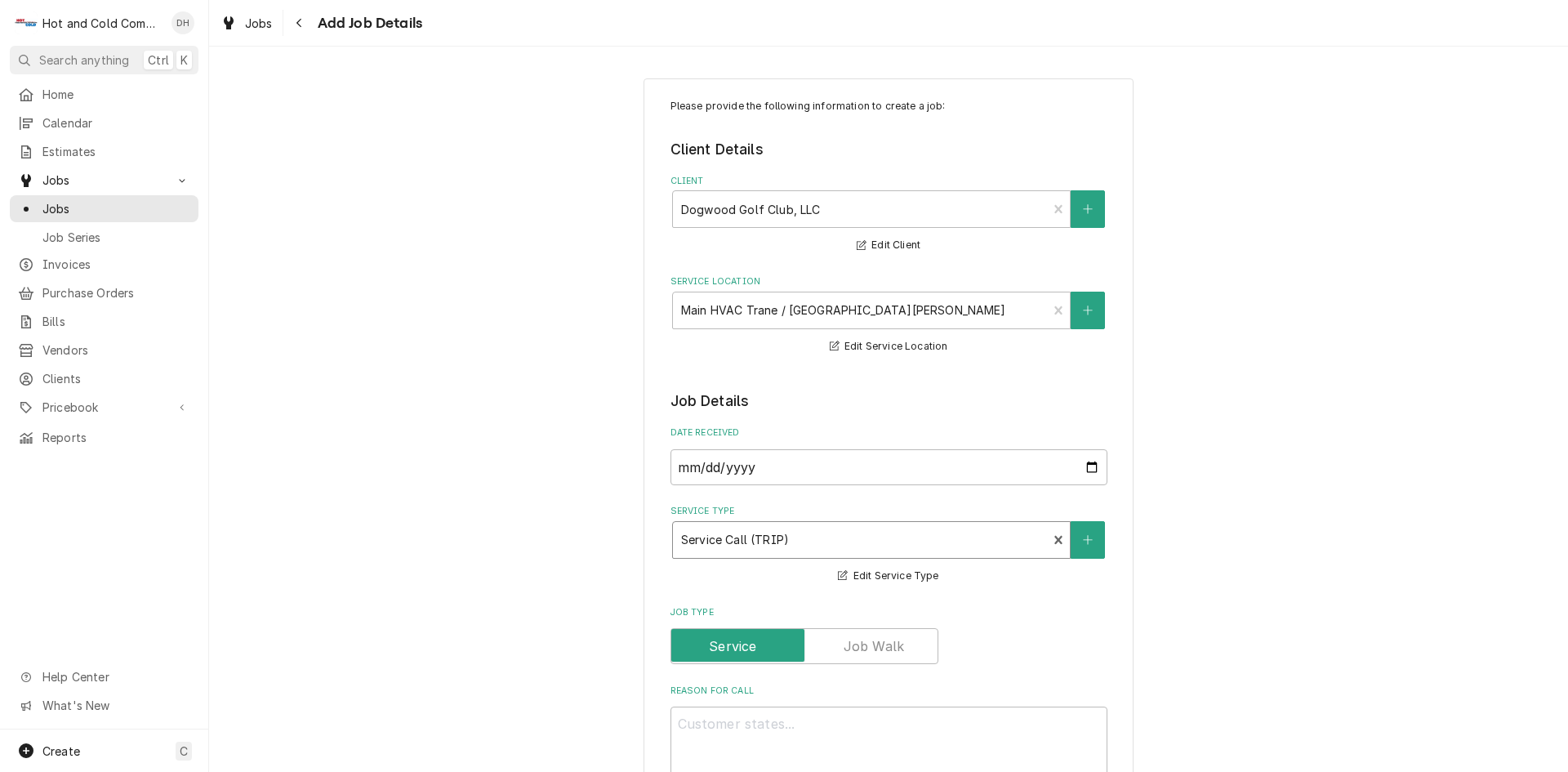
scroll to position [545, 0]
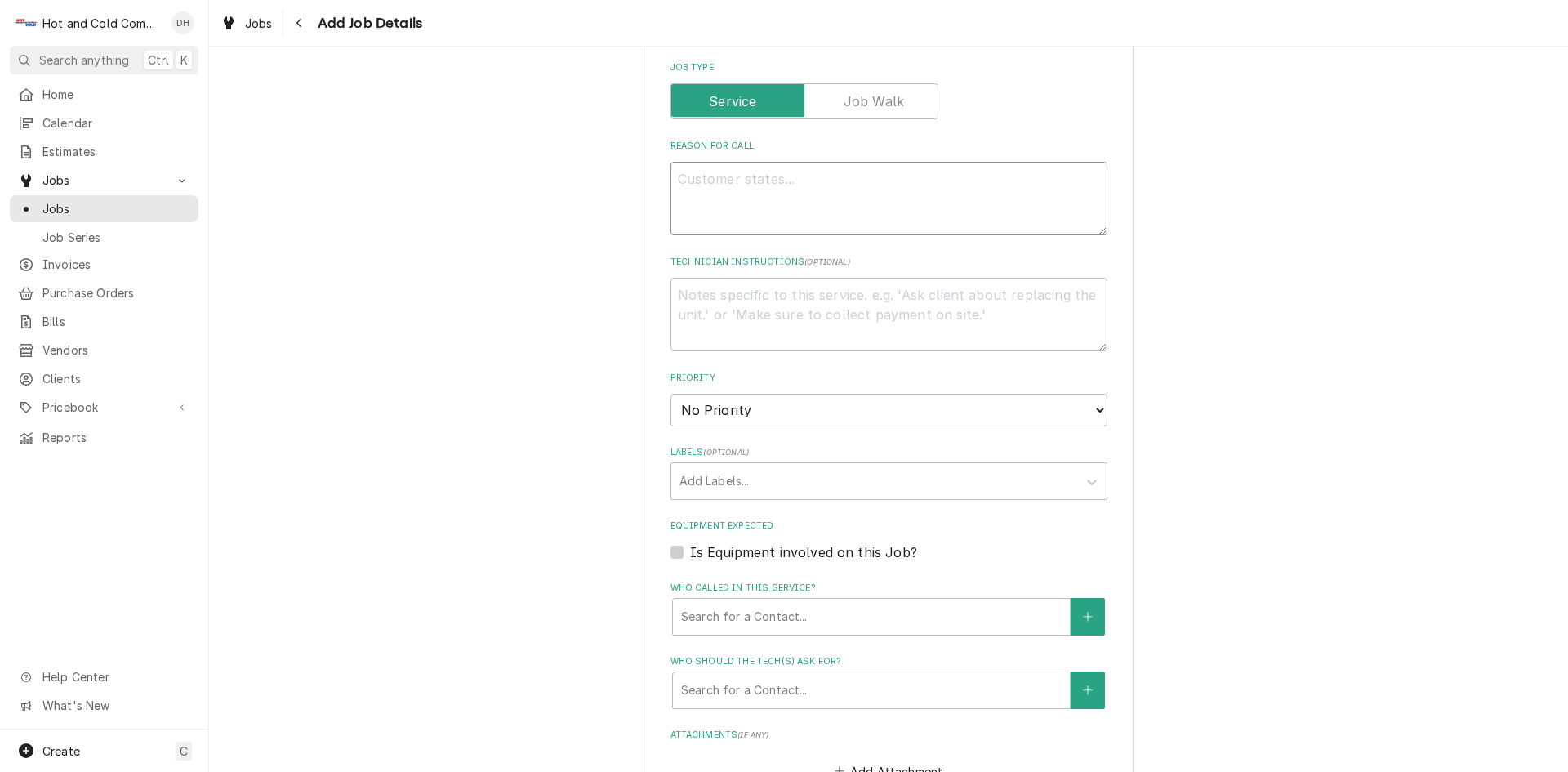
click at [738, 190] on textarea "Reason For Call" at bounding box center [889, 198] width 437 height 73
type textarea "x"
type textarea "T"
type textarea "x"
type textarea "TR"
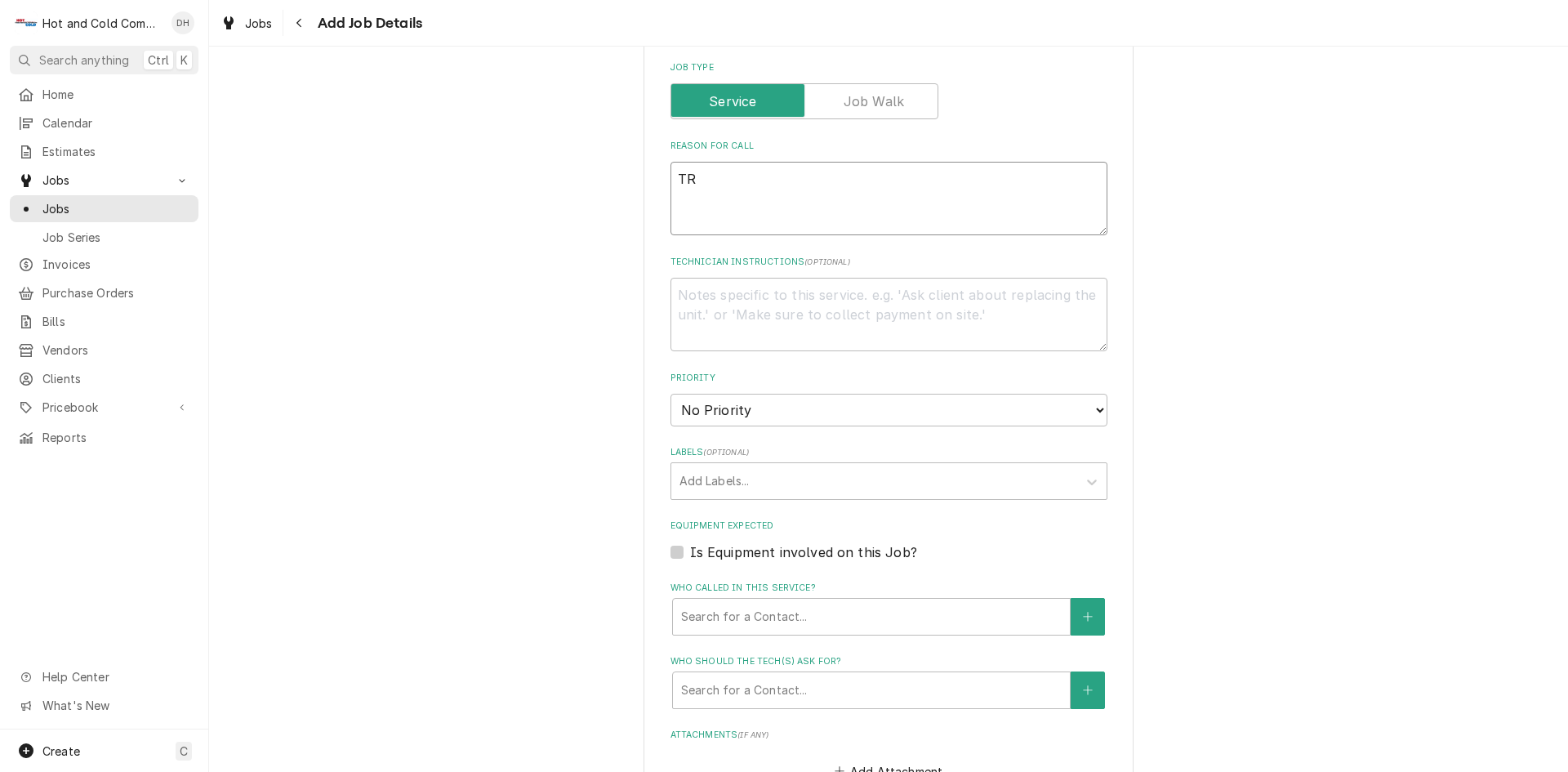
type textarea "x"
type textarea "TRa"
type textarea "x"
type textarea "TRan"
type textarea "x"
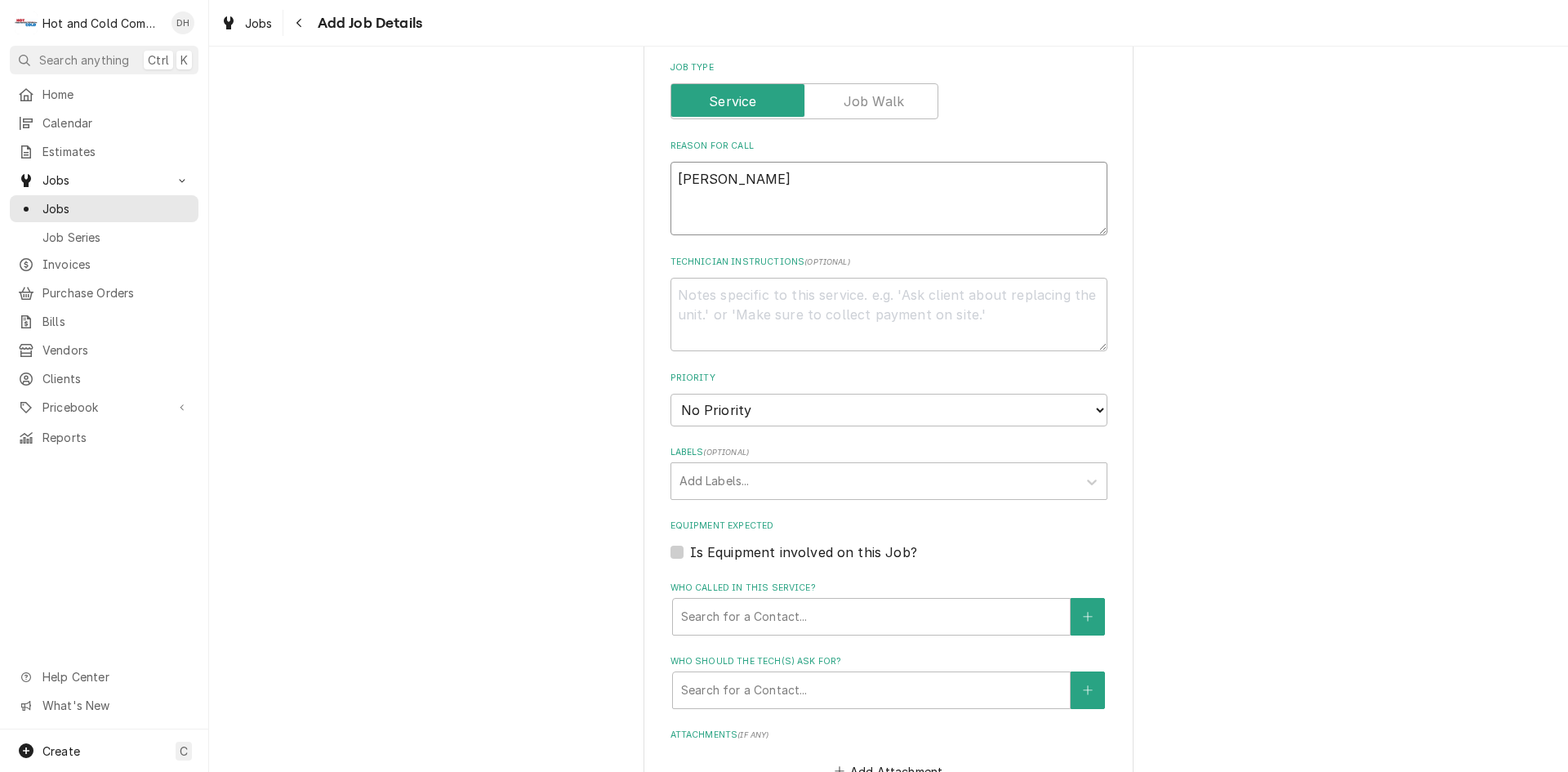
type textarea "TRane"
type textarea "x"
type textarea "TRane"
type textarea "x"
type textarea "TRane A"
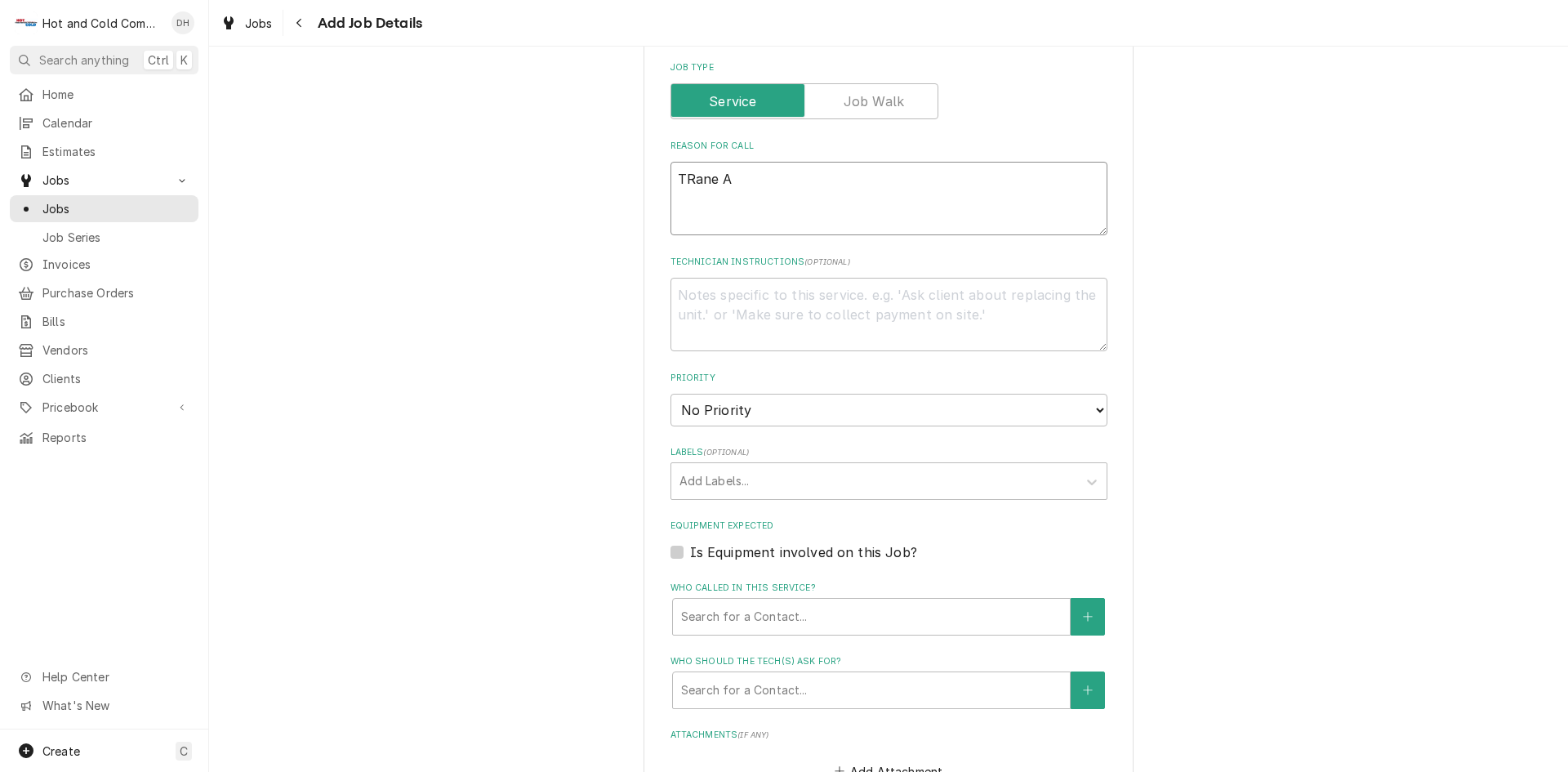
type textarea "x"
type textarea "TRane A/"
type textarea "x"
type textarea "TRane A/C"
type textarea "x"
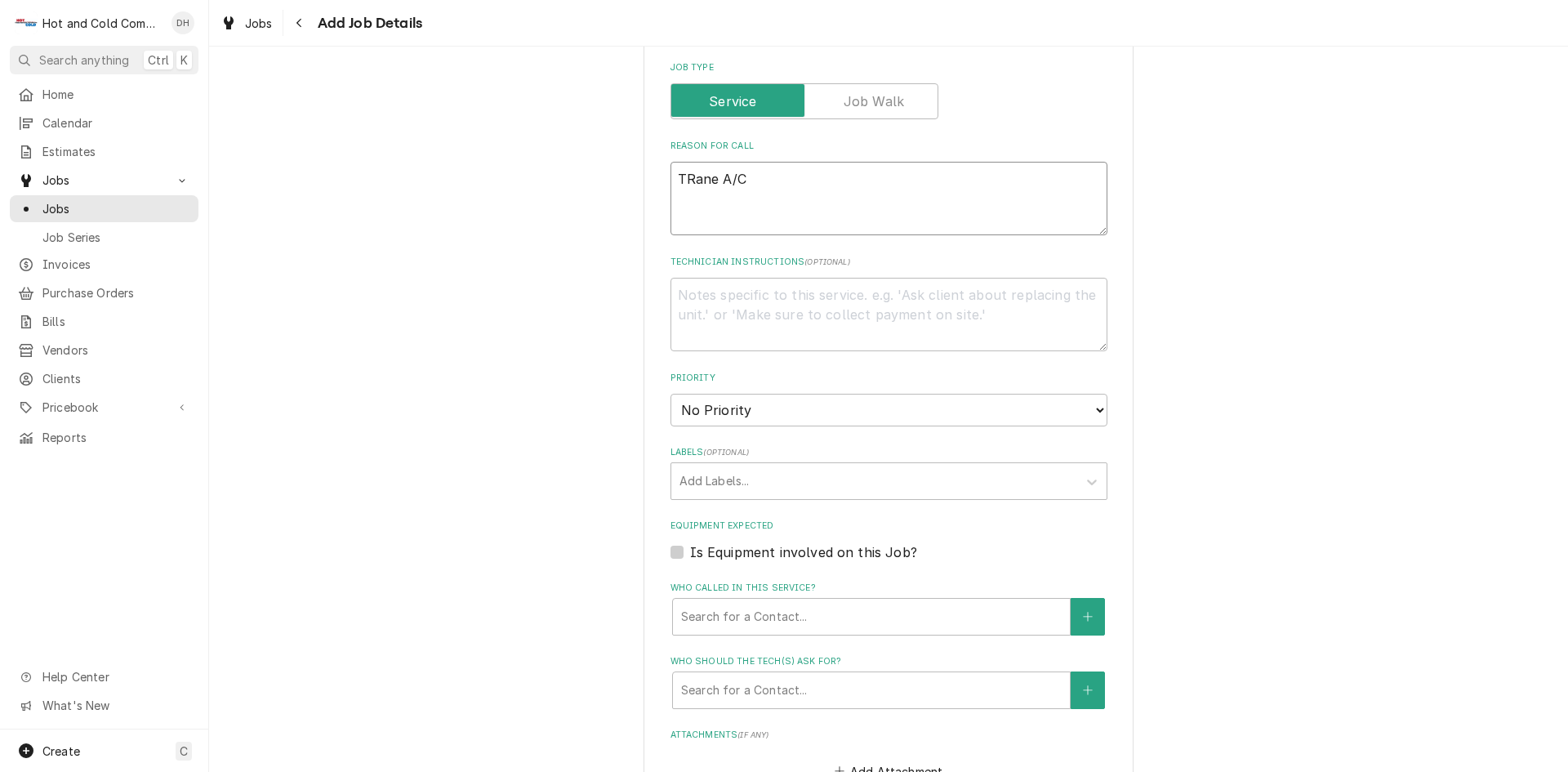
type textarea "TRane A/C"
type textarea "x"
type textarea "TRane A/C m"
type textarea "x"
type textarea "TRane A/C mk"
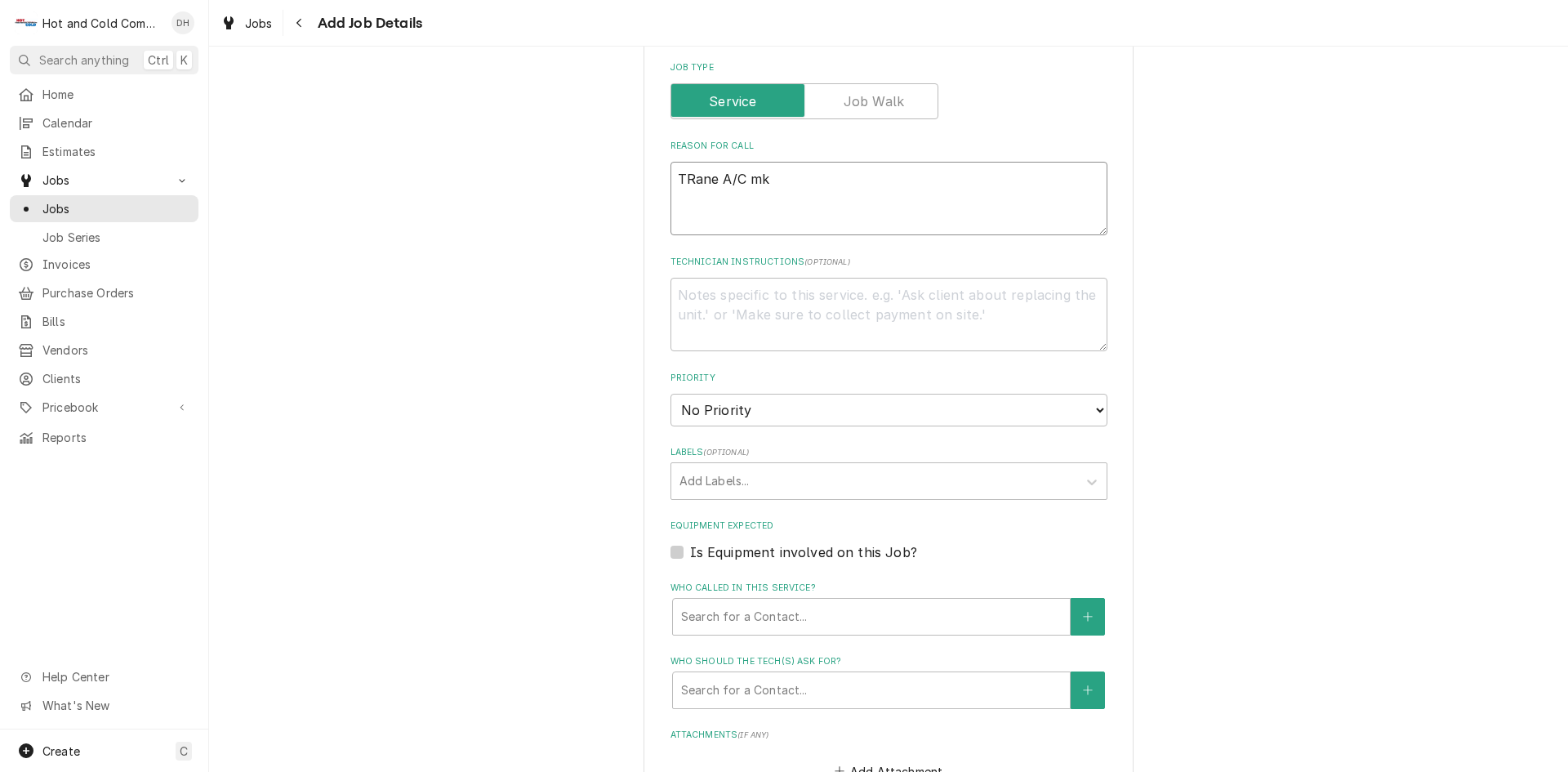
type textarea "x"
type textarea "TRane A/C mki"
type textarea "x"
type textarea "TRane A/C mkin"
type textarea "x"
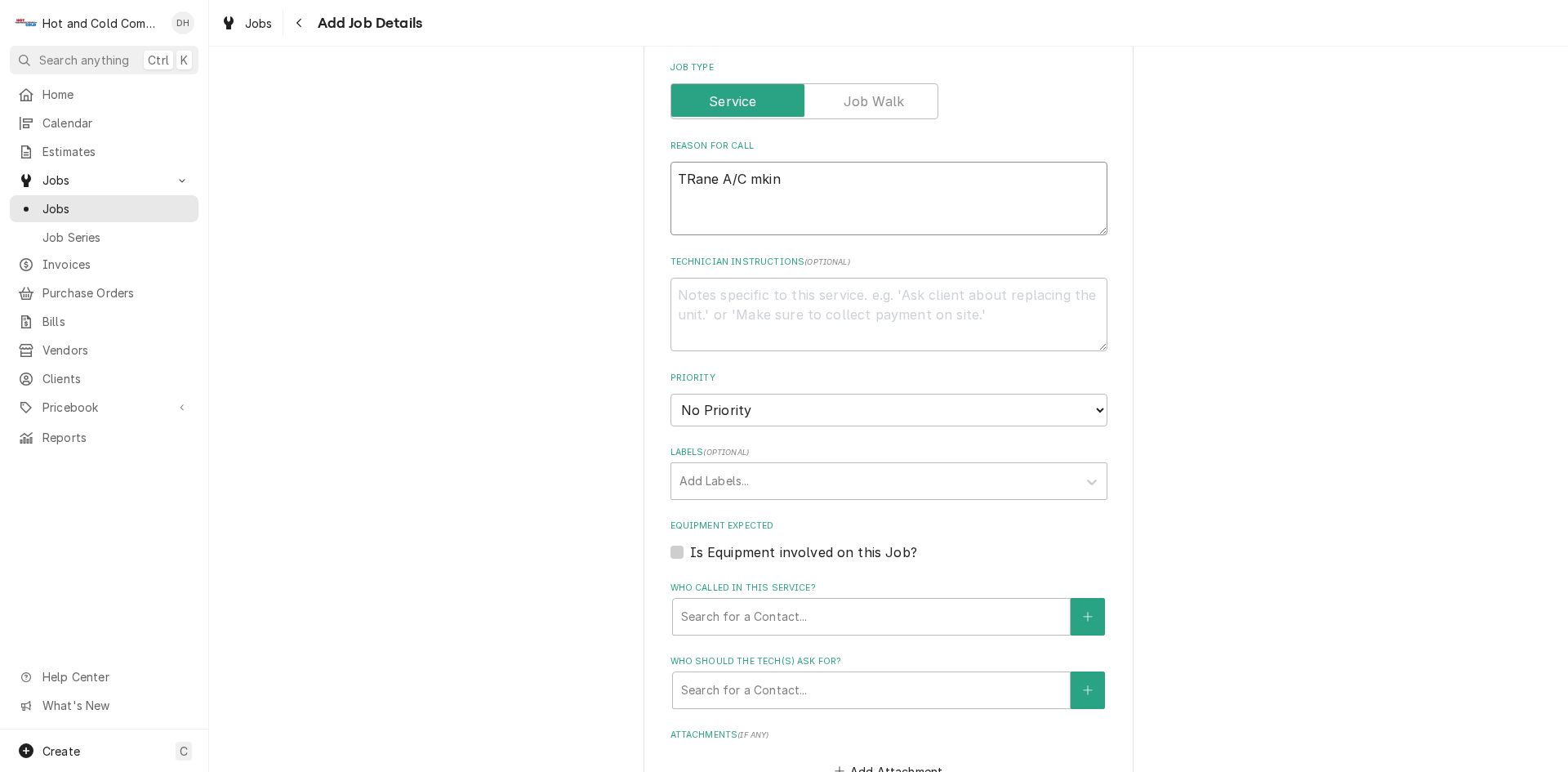
type textarea "TRane A/C mking"
type textarea "x"
type textarea "TRane A/C mkin"
type textarea "x"
type textarea "TRane A/C mki"
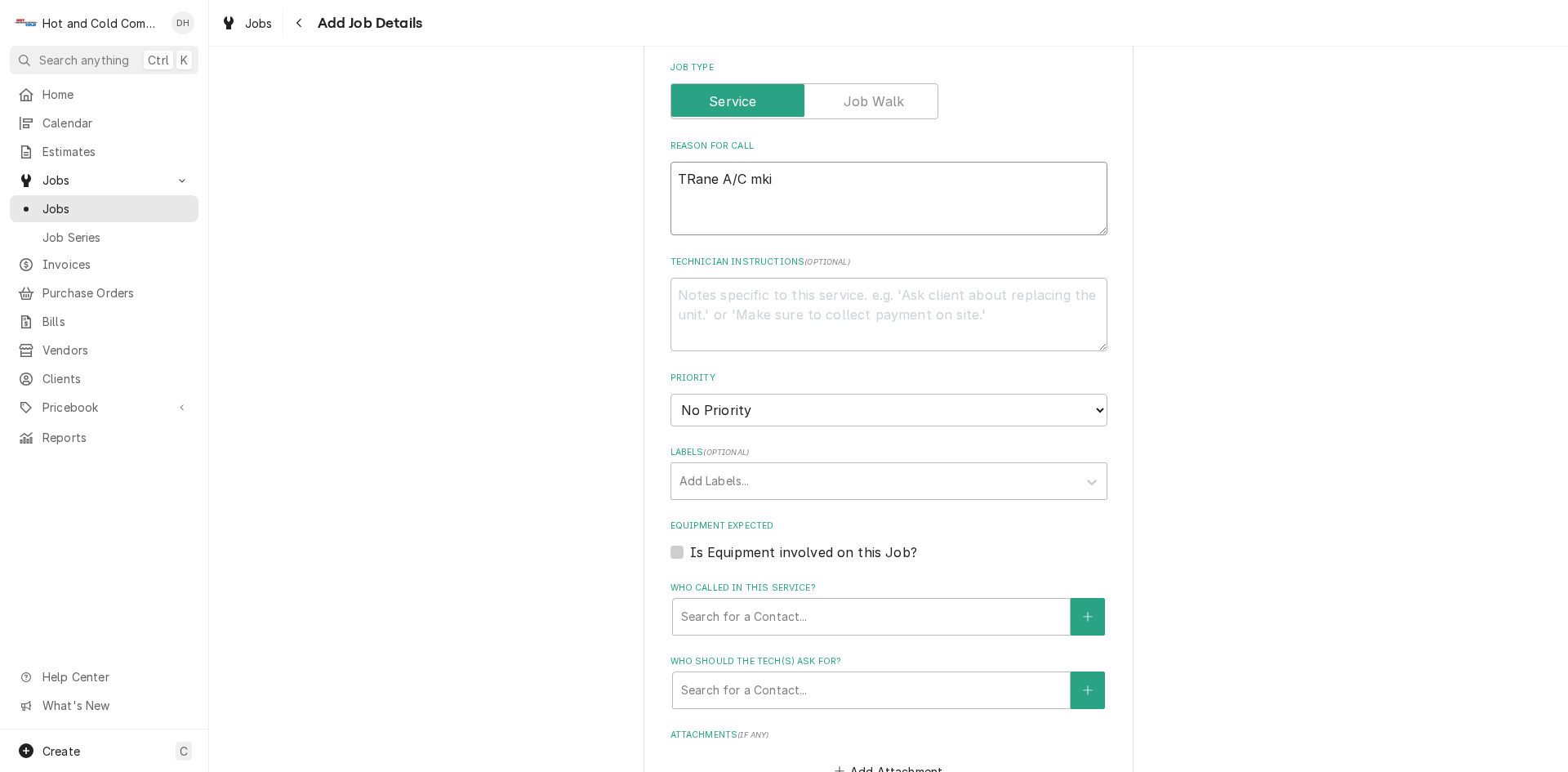
type textarea "x"
type textarea "TRane A/C mk"
type textarea "x"
type textarea "TRane A/C m"
type textarea "x"
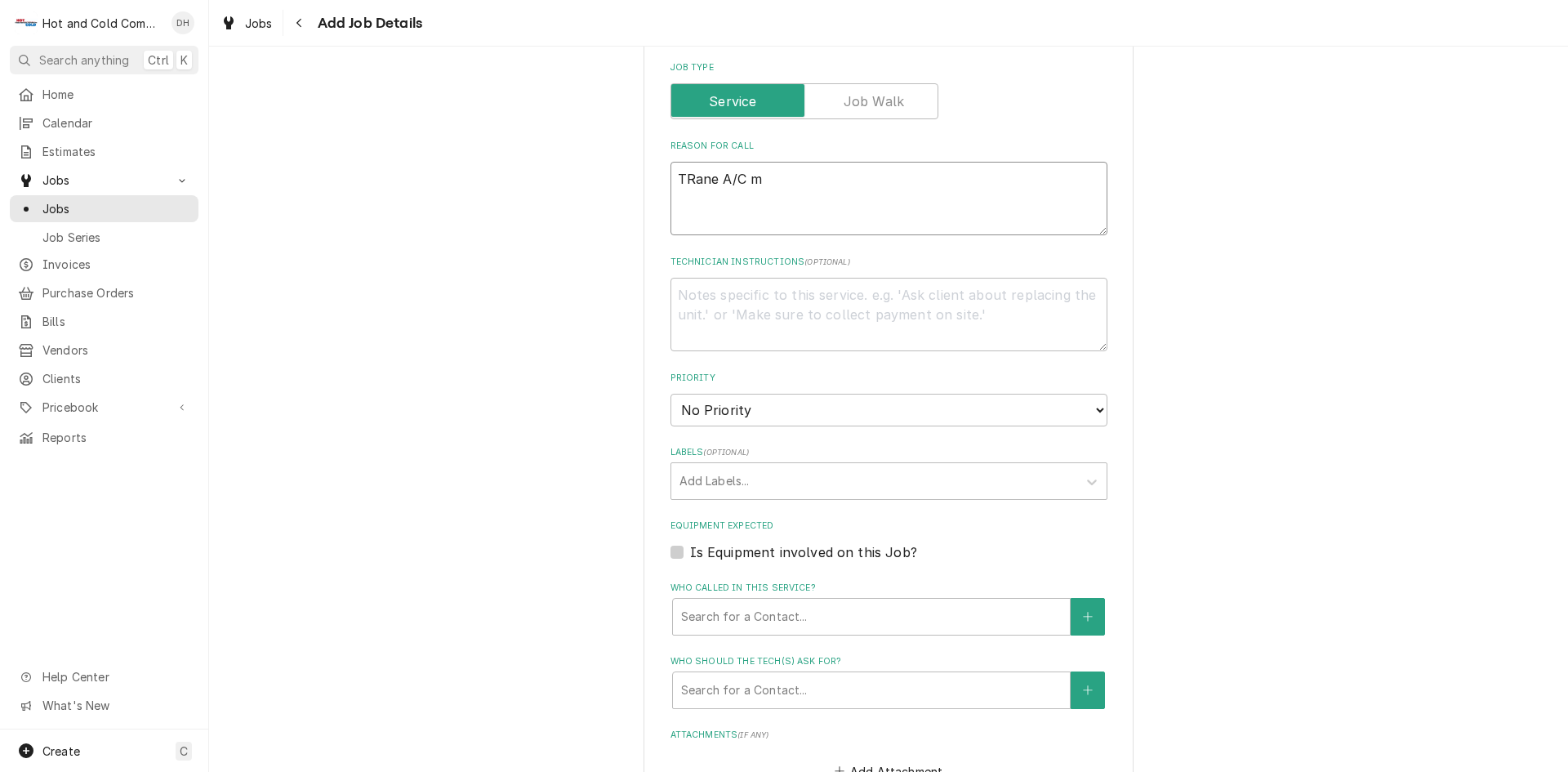
type textarea "TRane A/C ma"
type textarea "x"
type textarea "TRane A/C mak"
type textarea "x"
type textarea "TRane A/C maki"
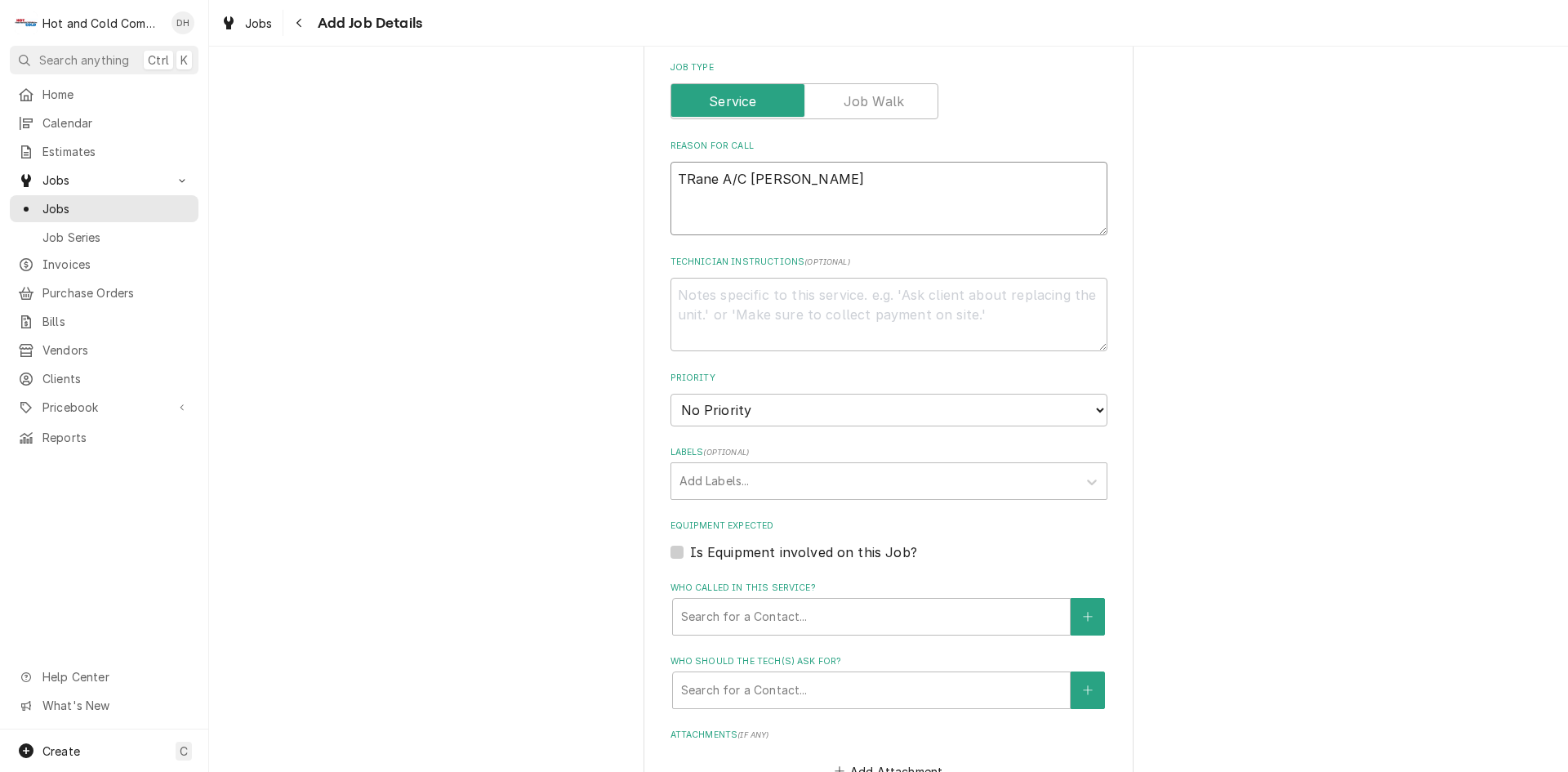
type textarea "x"
type textarea "TRane A/C makin"
type textarea "x"
type textarea "TRane A/C making"
type textarea "x"
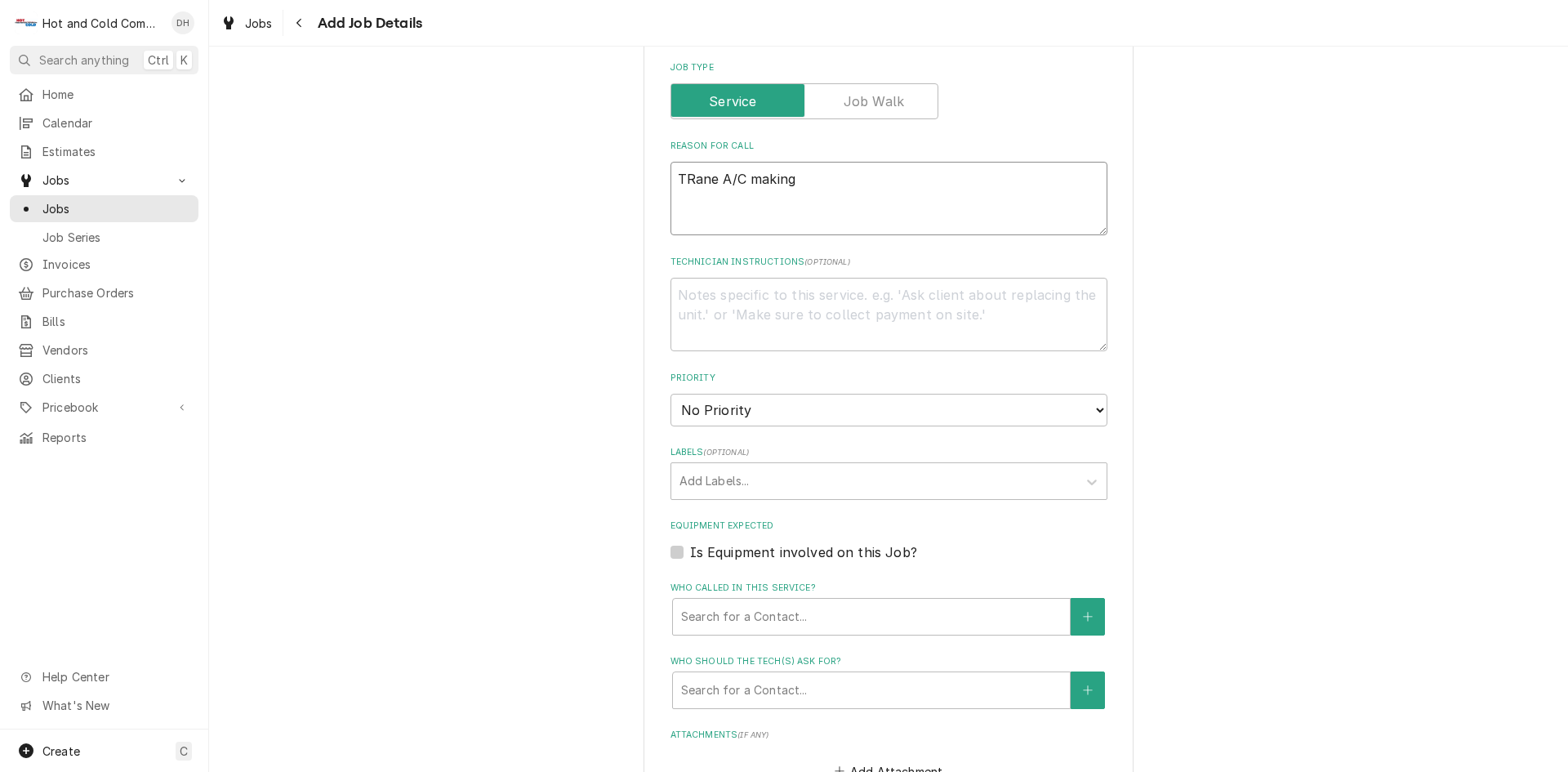
type textarea "TRane A/C making"
type textarea "x"
type textarea "TRane A/C making l"
type textarea "x"
type textarea "TRane A/C making lo"
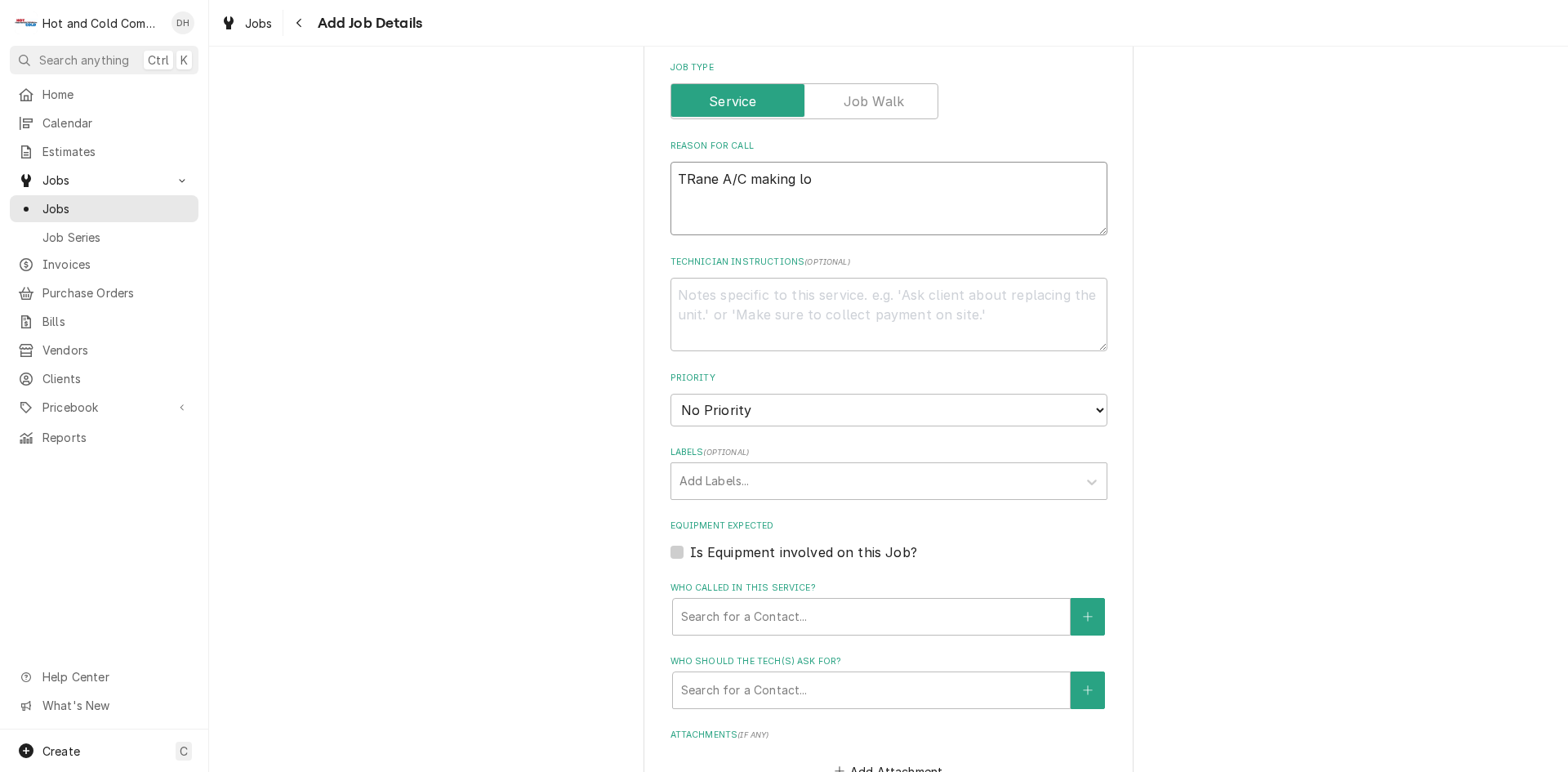
type textarea "x"
type textarea "TRane A/C making lou"
type textarea "x"
type textarea "TRane A/C making loud"
type textarea "x"
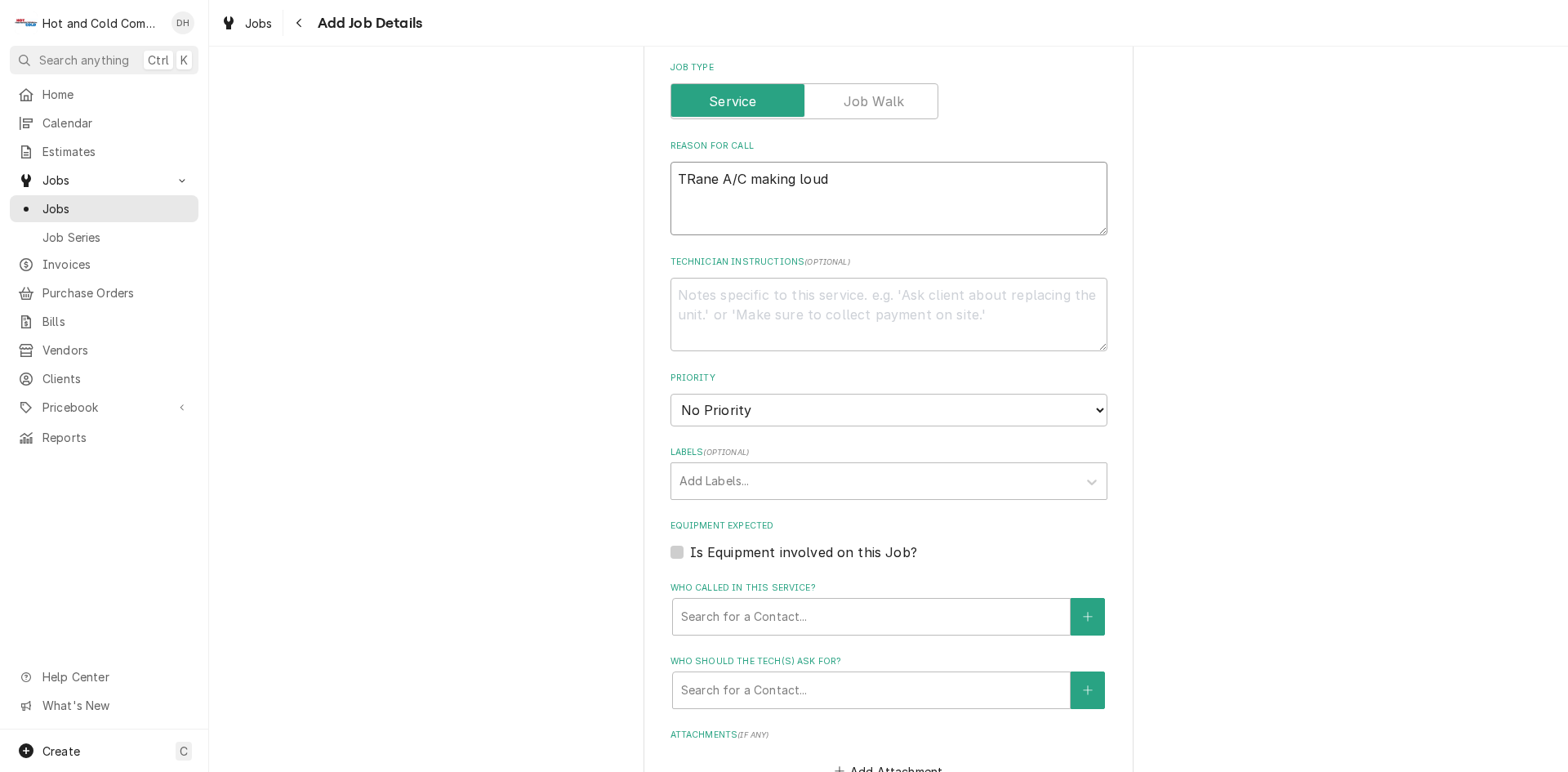
type textarea "TRane A/C making loud"
type textarea "x"
type textarea "TRane A/C making loud n"
type textarea "x"
type textarea "TRane A/C making loud no"
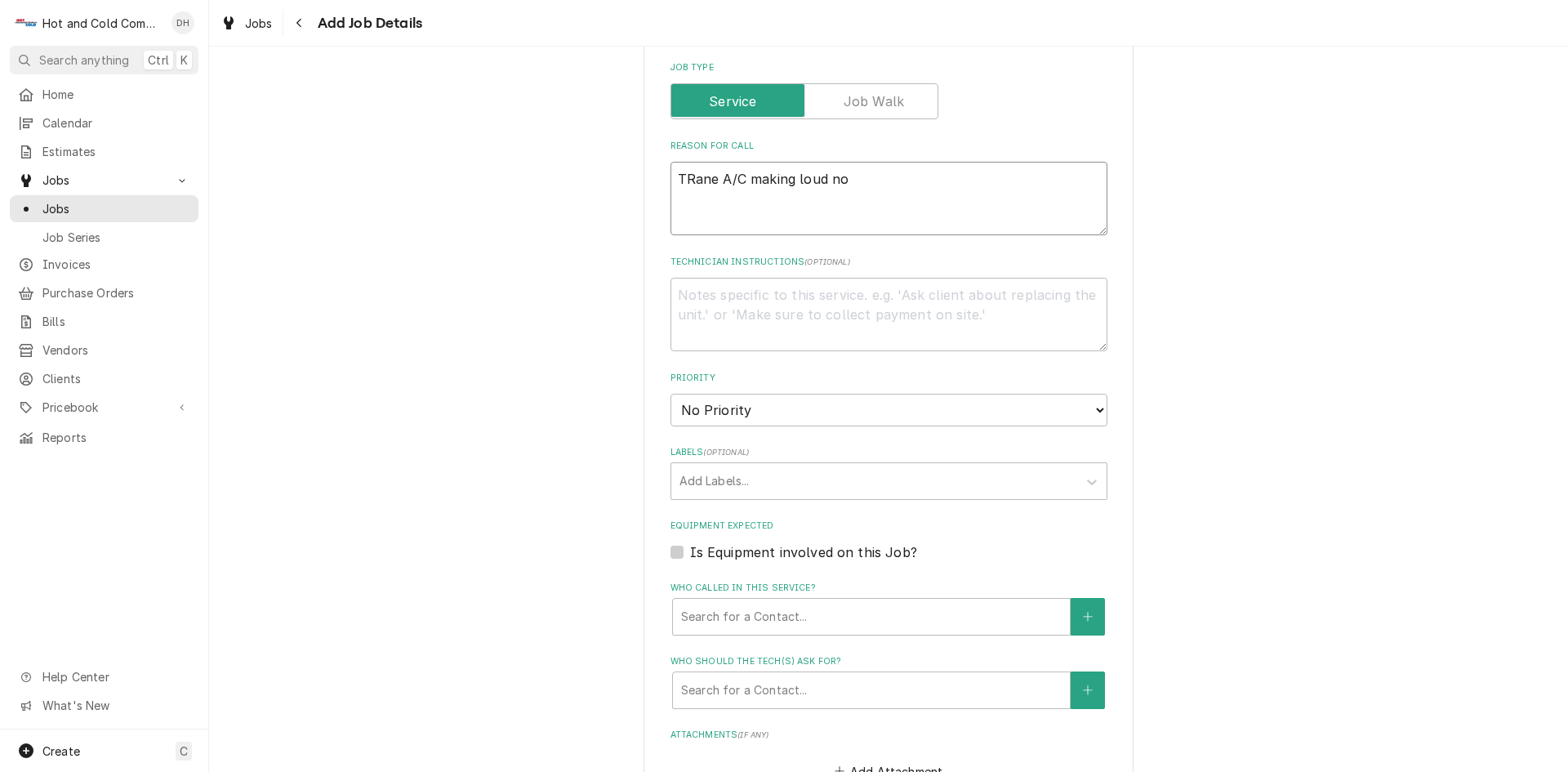
type textarea "x"
type textarea "TRane A/C making loud noi"
type textarea "x"
type textarea "TRane A/C making loud nois"
type textarea "x"
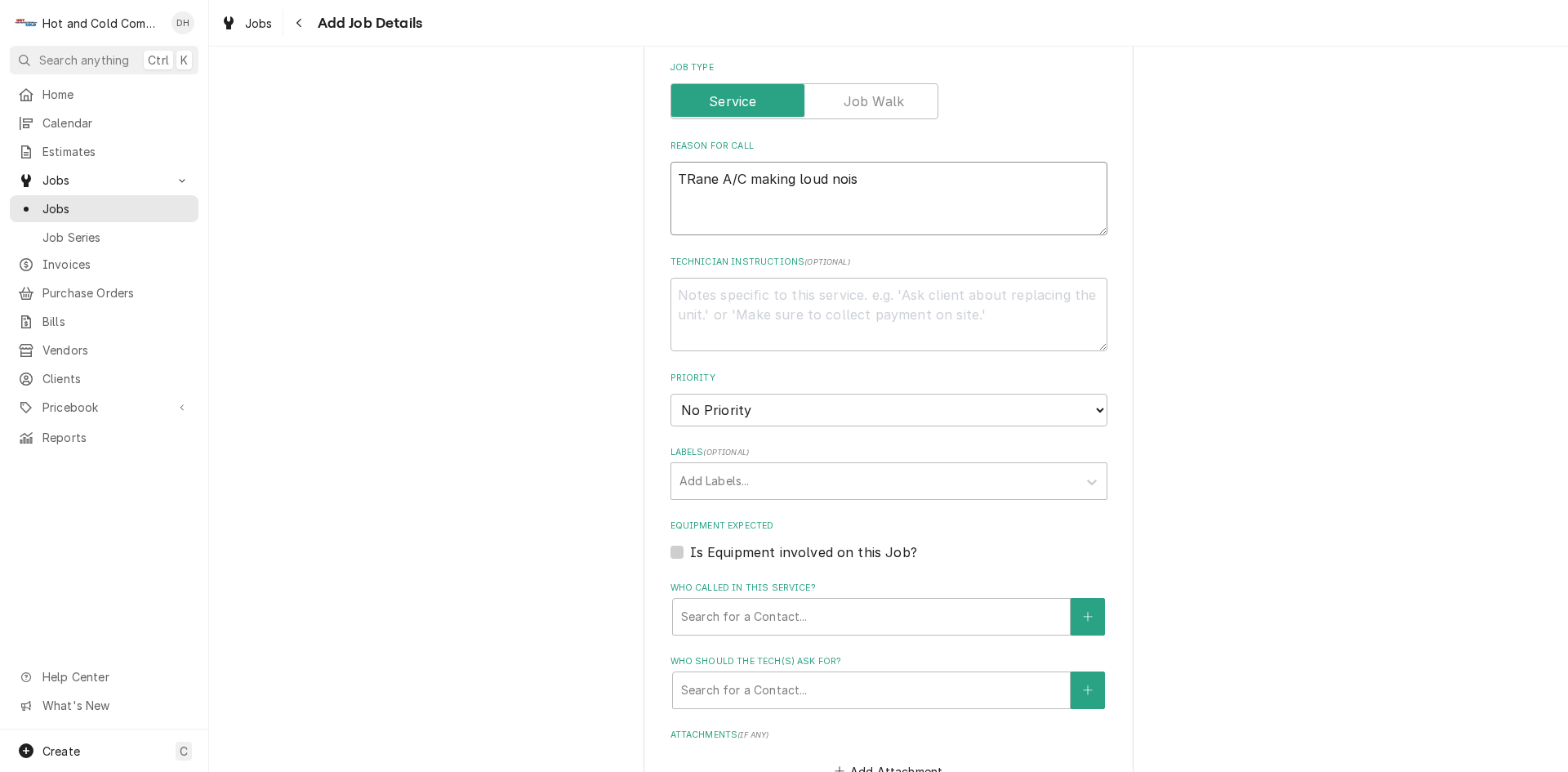
type textarea "TRane A/C making loud noise"
type textarea "x"
type textarea "TRane A/C making loud noise"
type textarea "x"
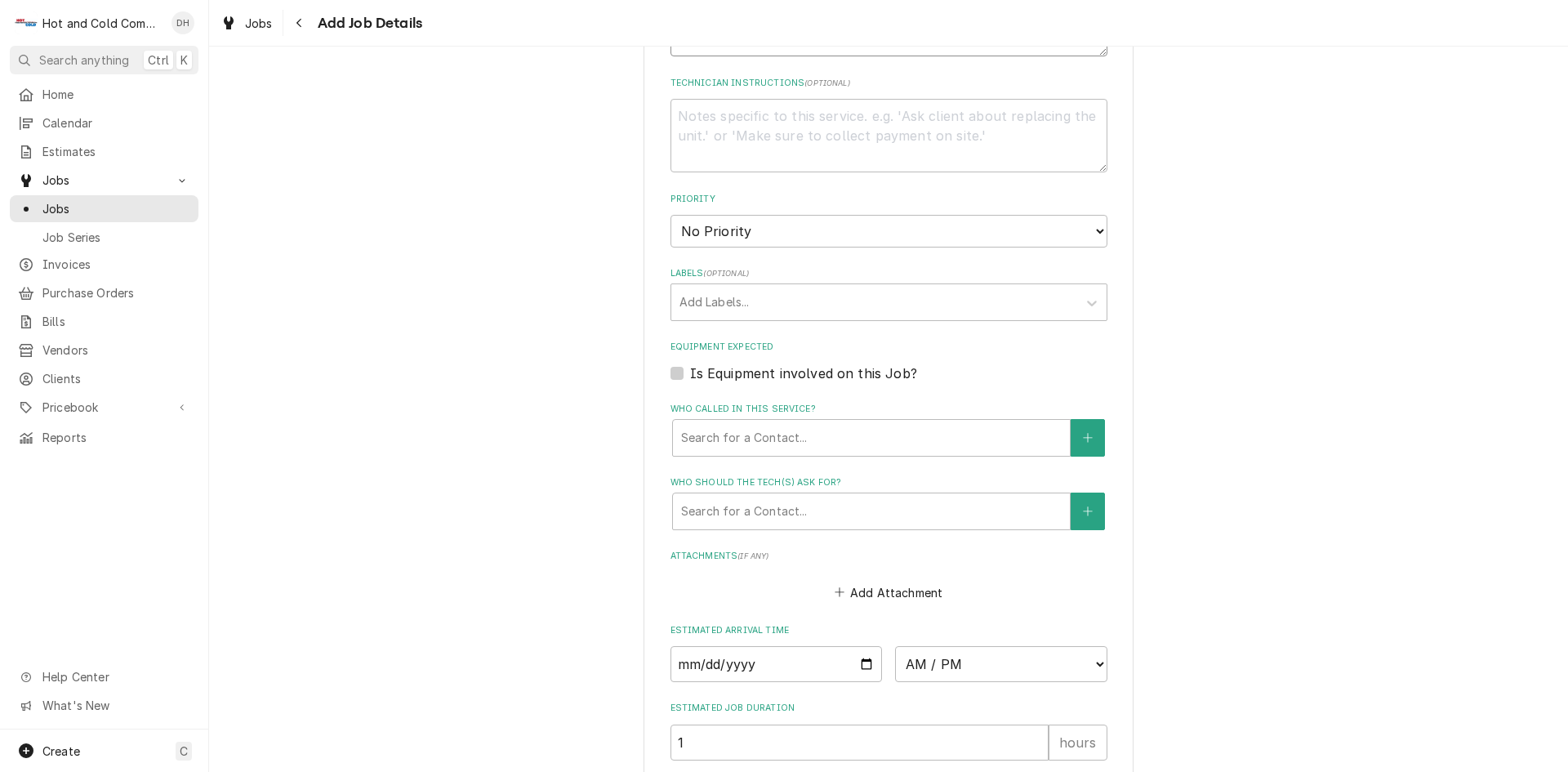
scroll to position [817, 0]
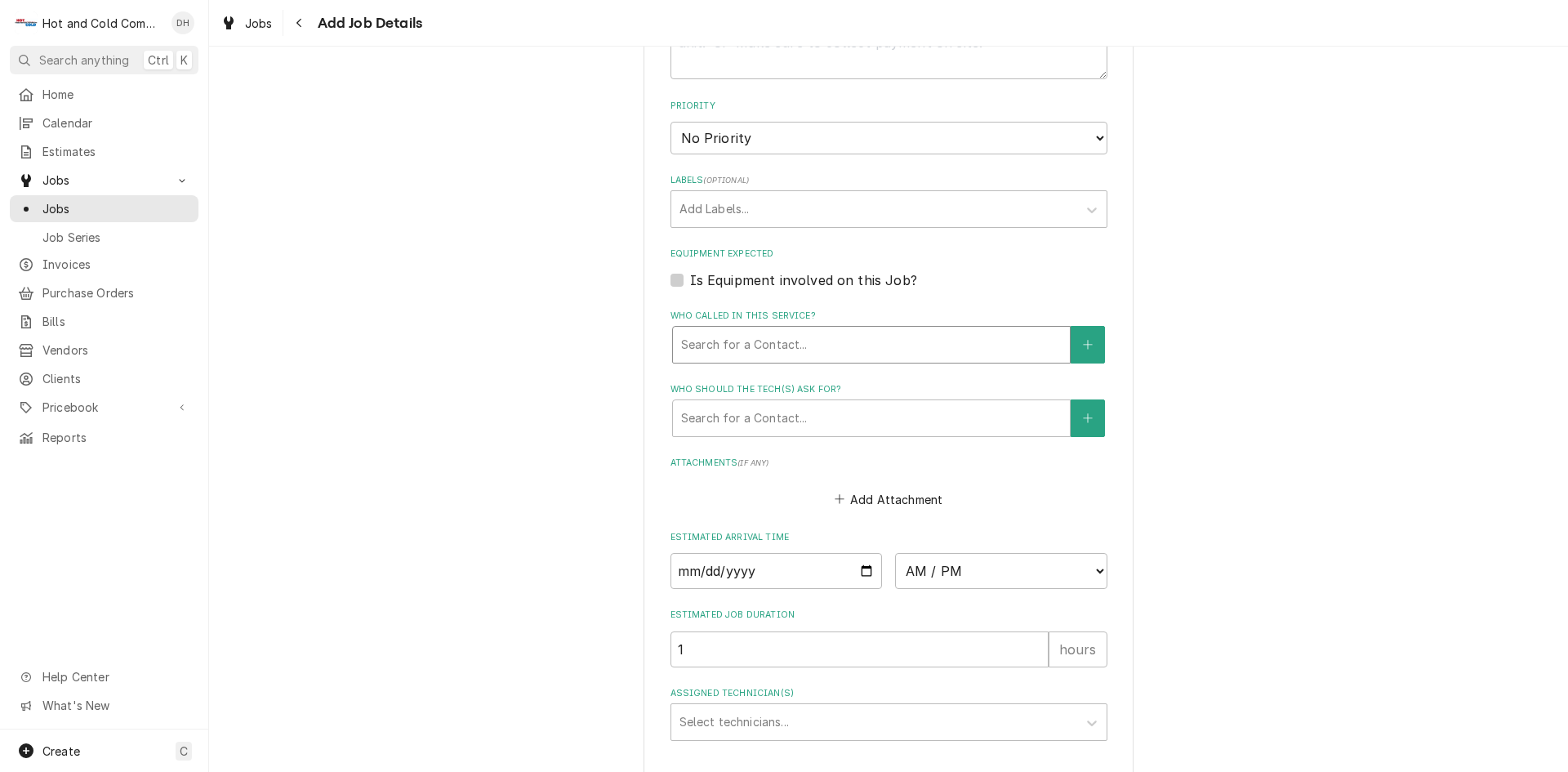
type textarea "TRane A/C making loud noise"
click at [830, 341] on div "Who called in this service?" at bounding box center [871, 344] width 381 height 29
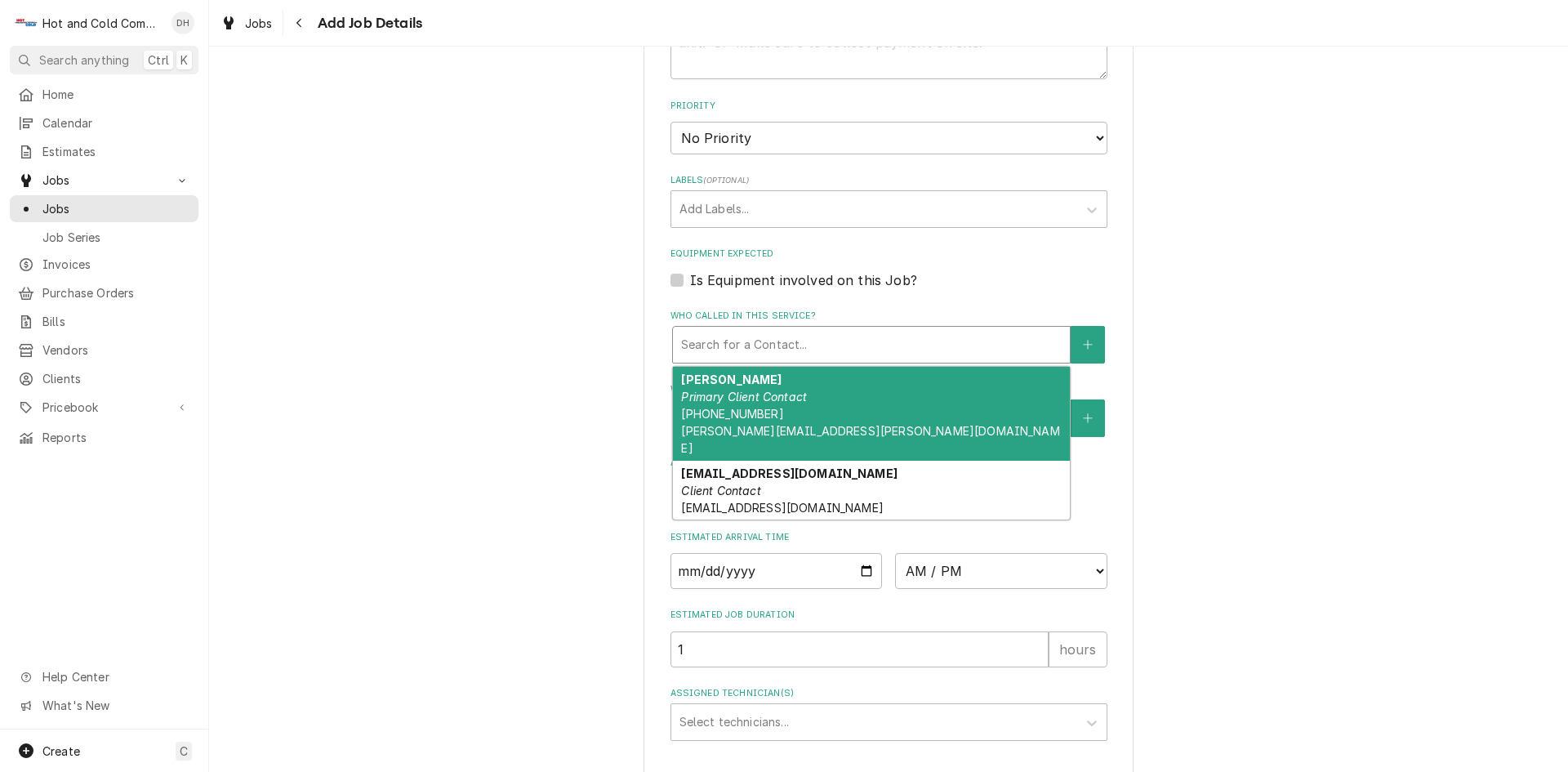
drag, startPoint x: 782, startPoint y: 387, endPoint x: 819, endPoint y: 383, distance: 37.2
click at [784, 387] on div "Andy Schival Primary Client Contact (770) 941-2202 andy@schival.com" at bounding box center [871, 413] width 397 height 94
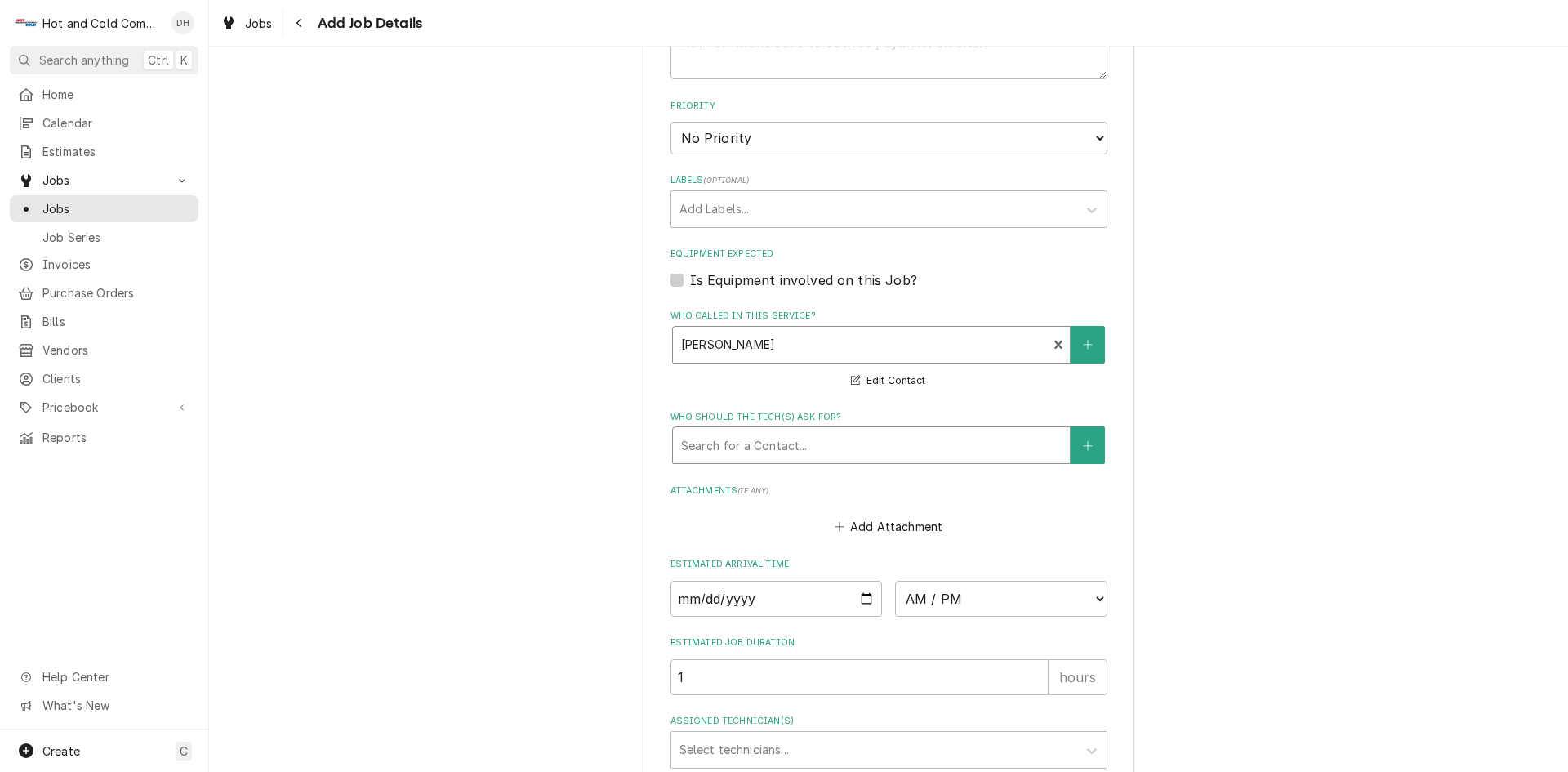
click at [854, 447] on div "Who should the tech(s) ask for?" at bounding box center [871, 445] width 381 height 29
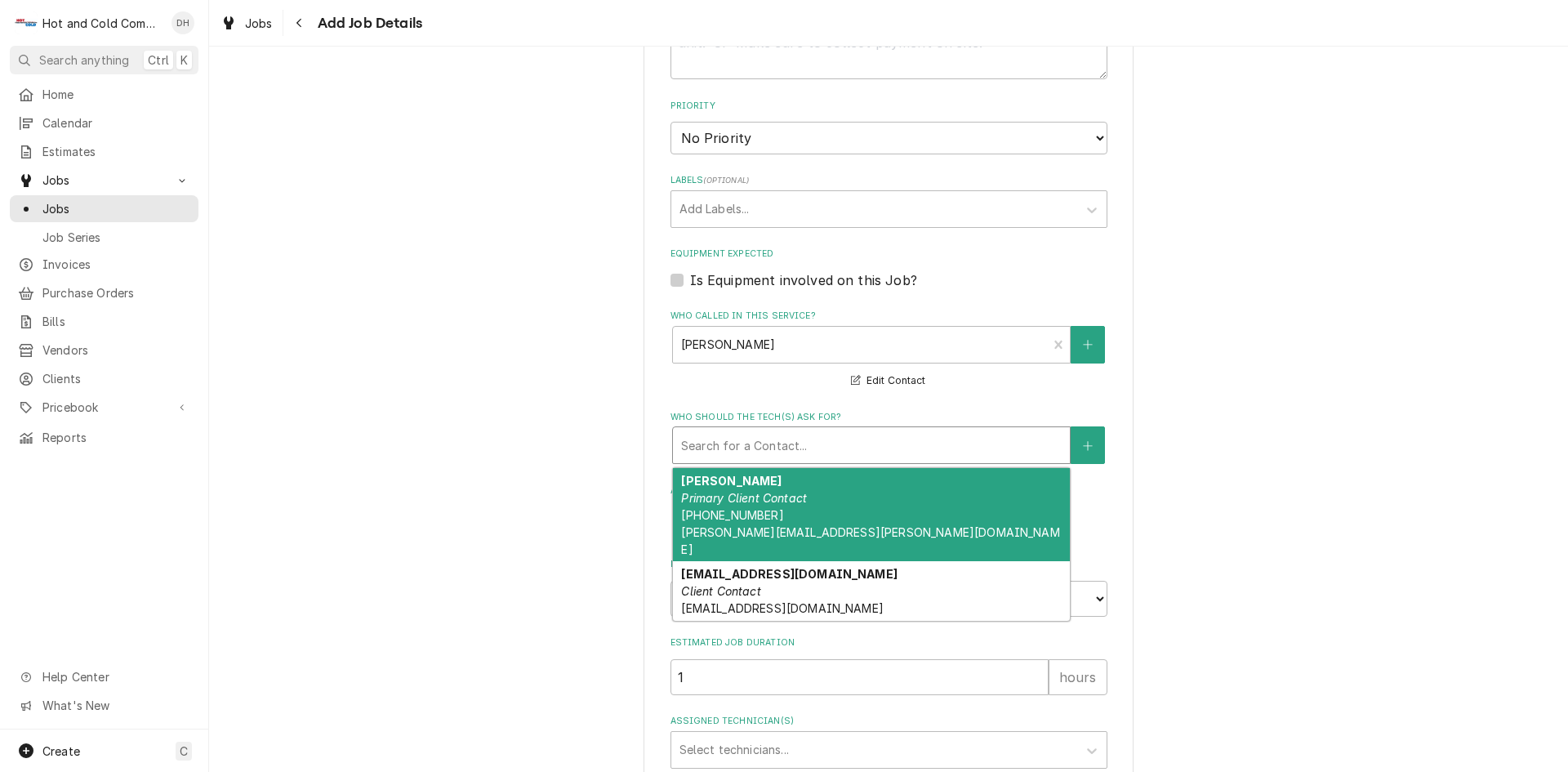
click at [784, 487] on div "Andy Schival Primary Client Contact (770) 941-2202 andy@schival.com" at bounding box center [871, 515] width 397 height 94
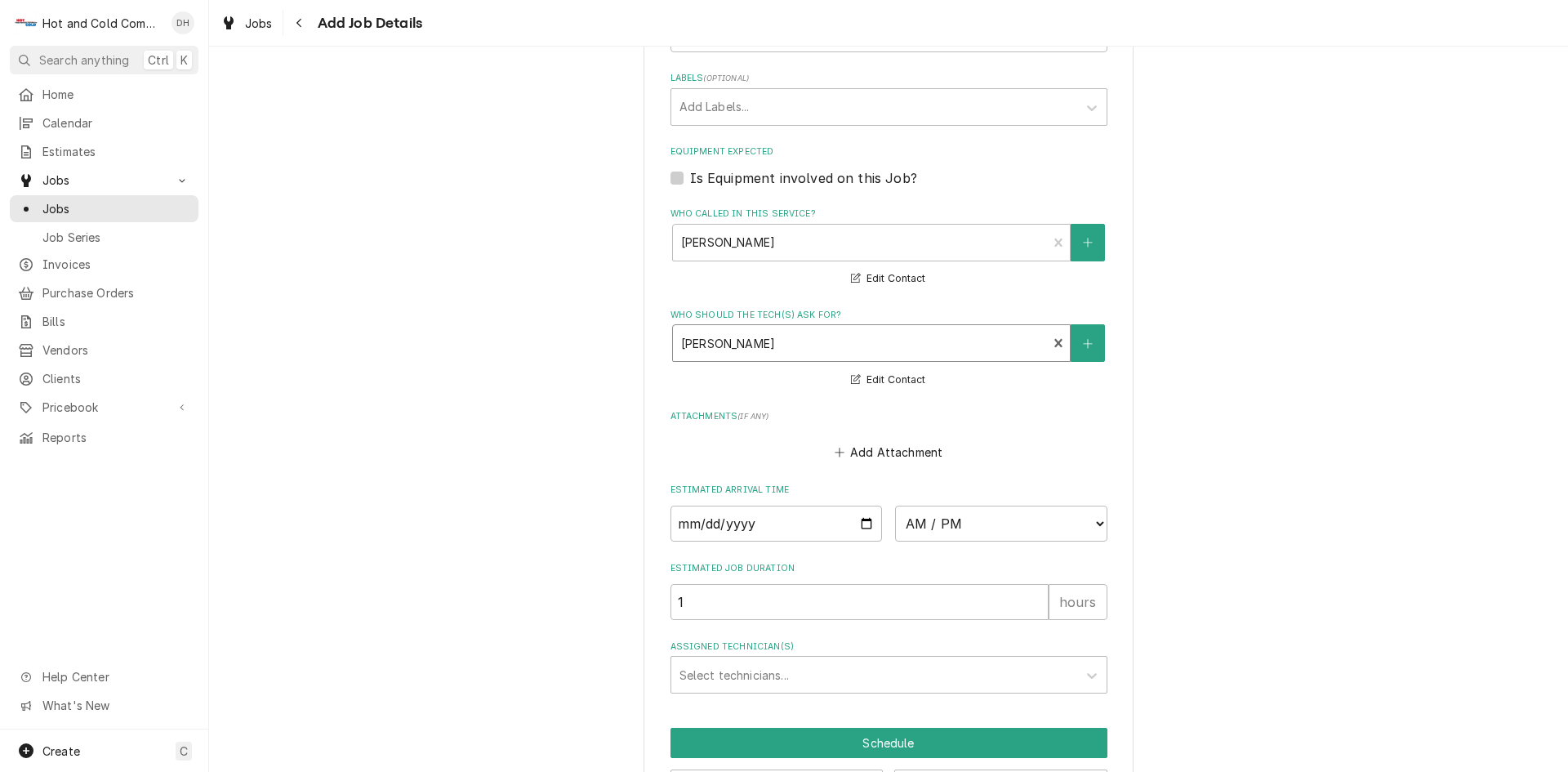
scroll to position [982, 0]
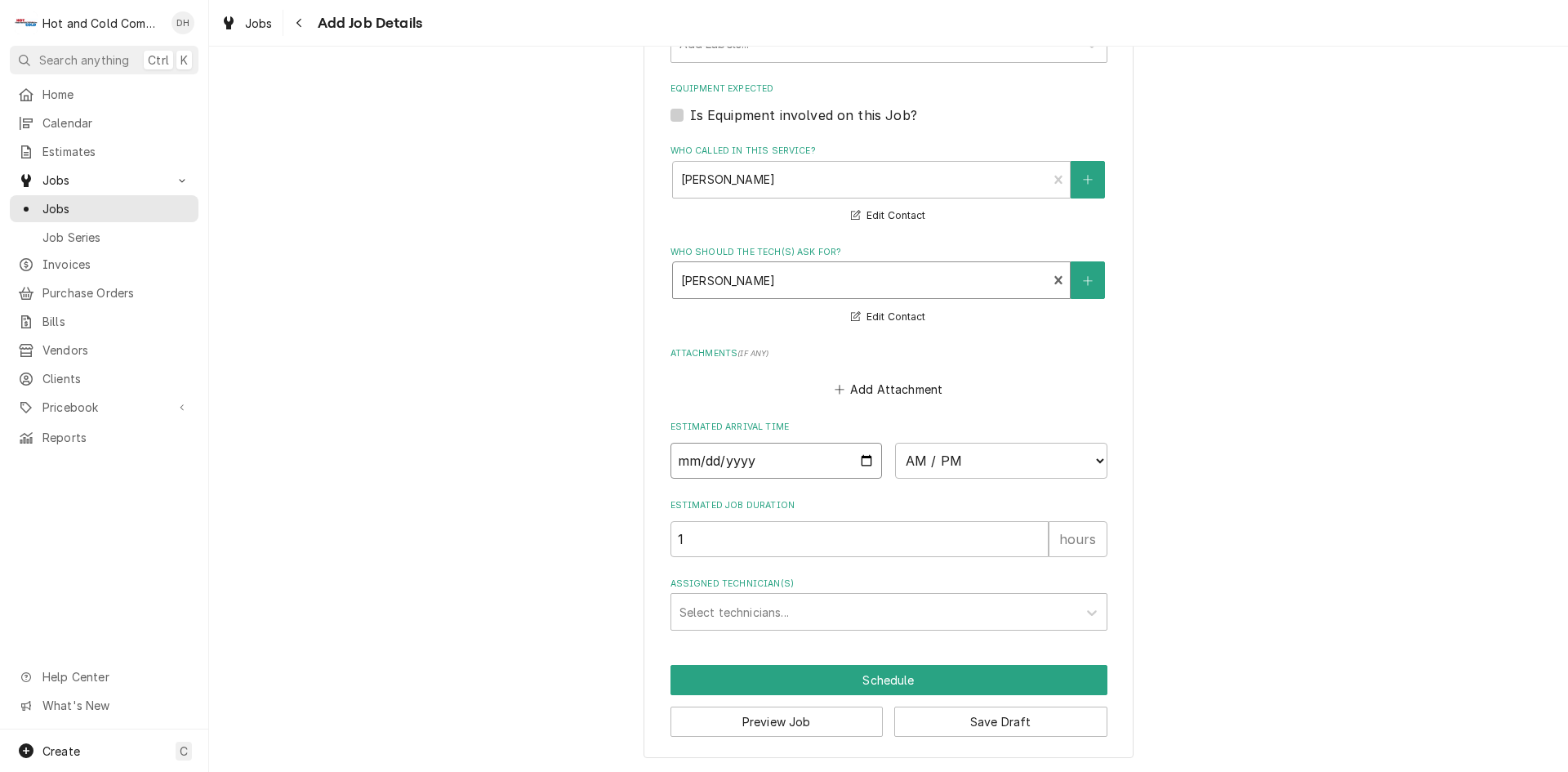
click at [857, 454] on input "Date" at bounding box center [776, 461] width 212 height 36
type textarea "x"
type input "2025-09-29"
type textarea "x"
click at [1088, 458] on select "AM / PM 6:00 AM 6:15 AM 6:30 AM 6:45 AM 7:00 AM 7:15 AM 7:30 AM 7:45 AM 8:00 AM…" at bounding box center [1001, 461] width 212 height 36
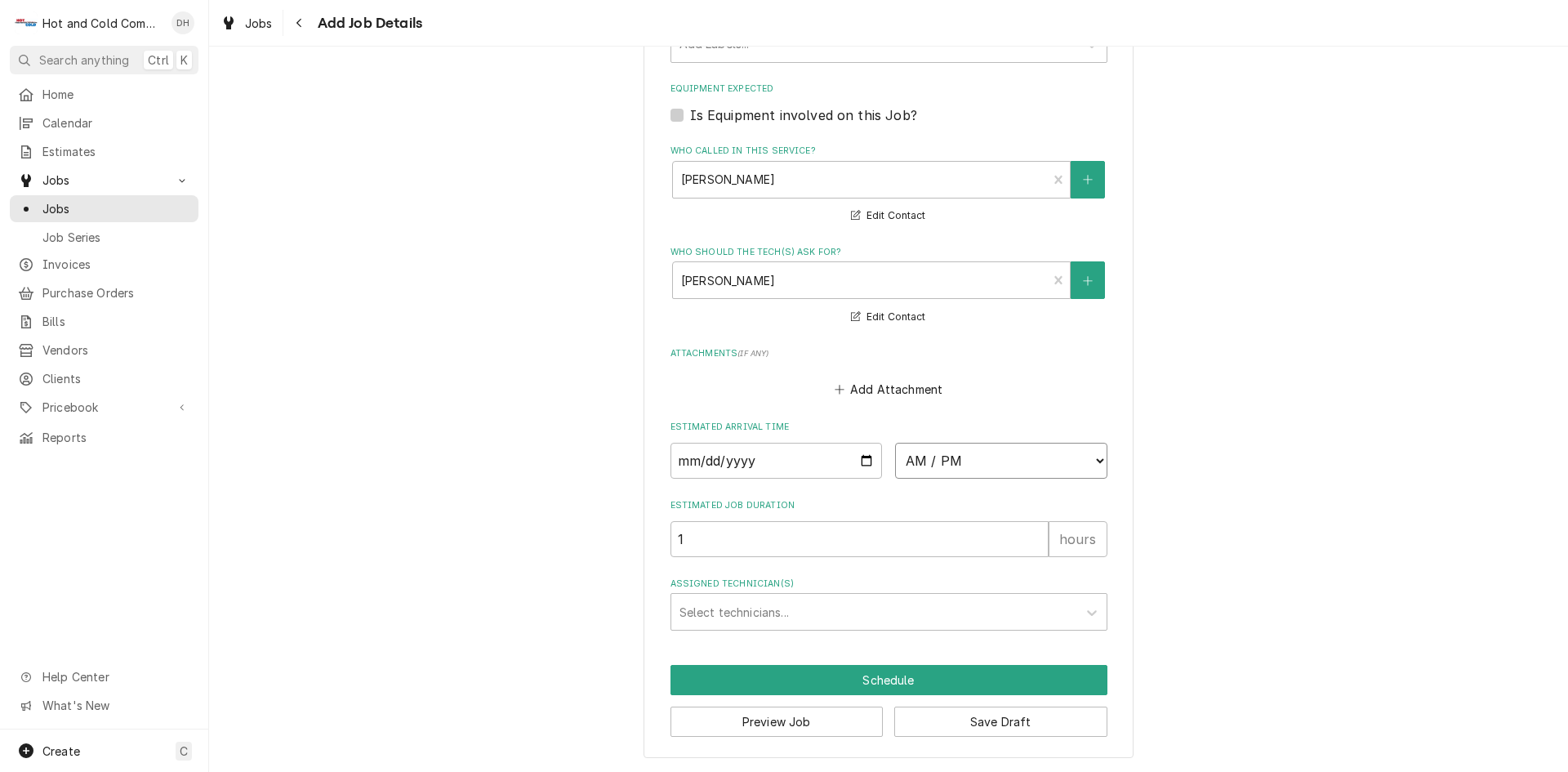
select select "10:30:00"
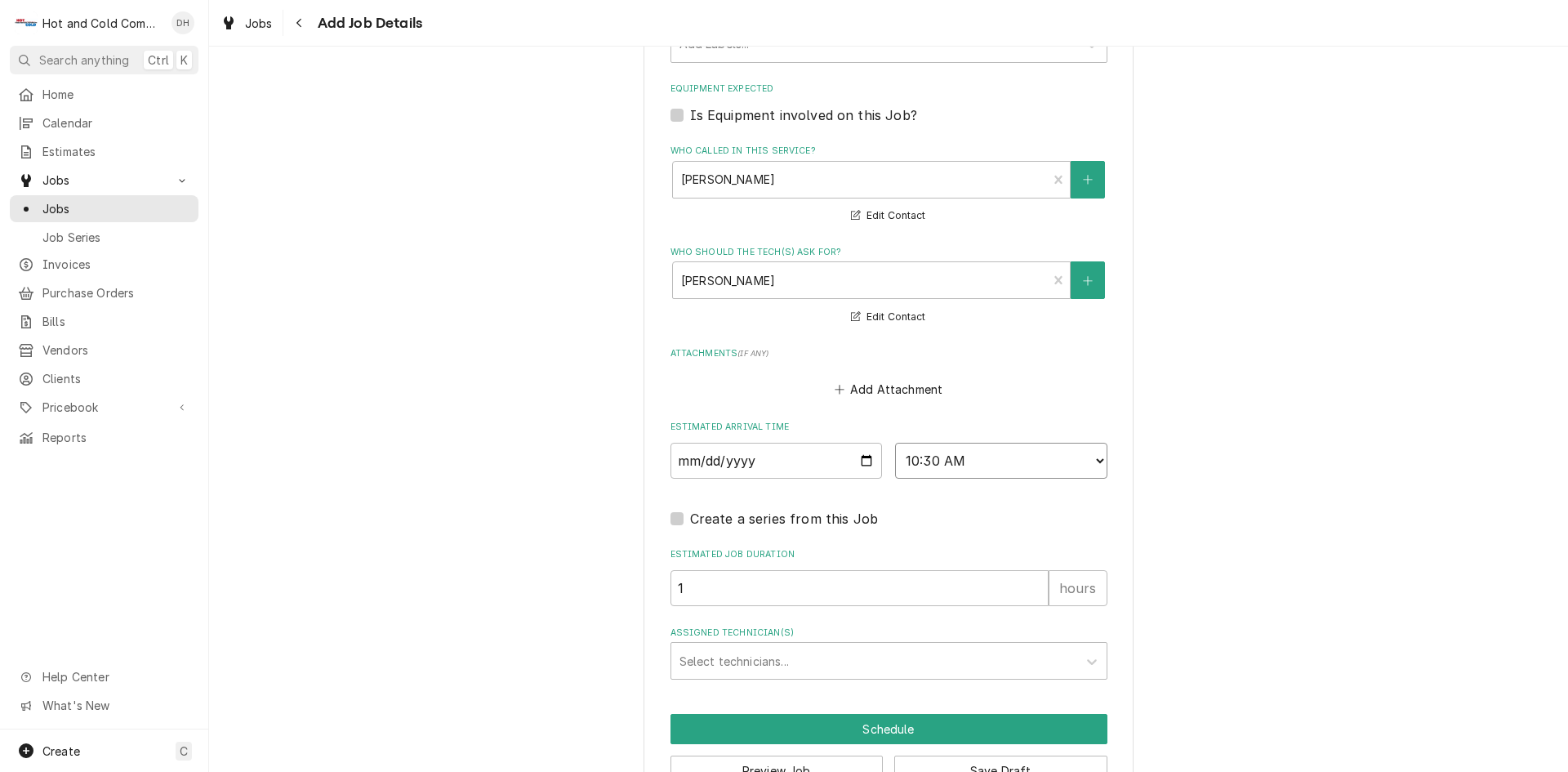
scroll to position [1031, 0]
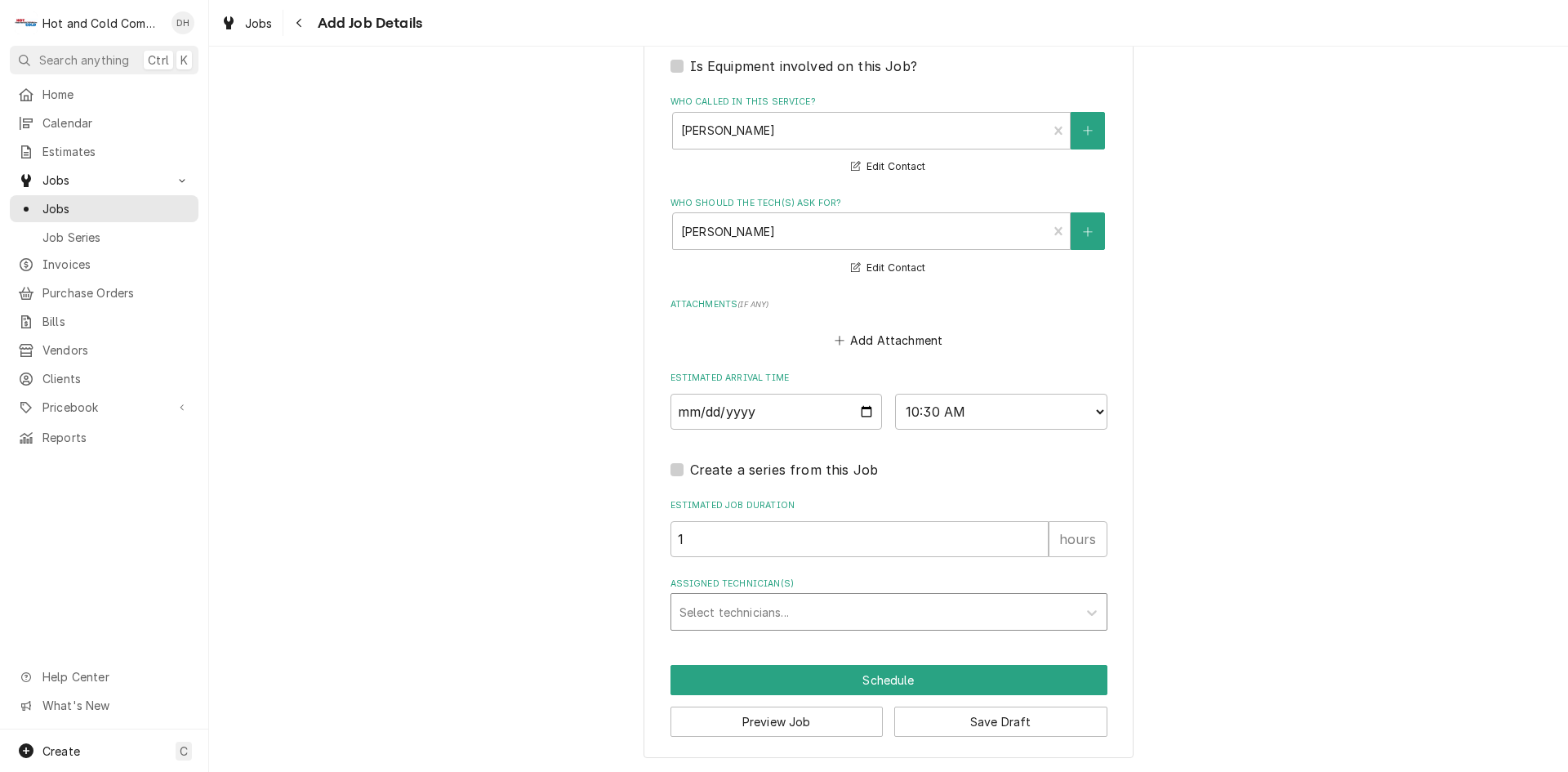
click at [747, 612] on div "Assigned Technician(s)" at bounding box center [874, 611] width 390 height 29
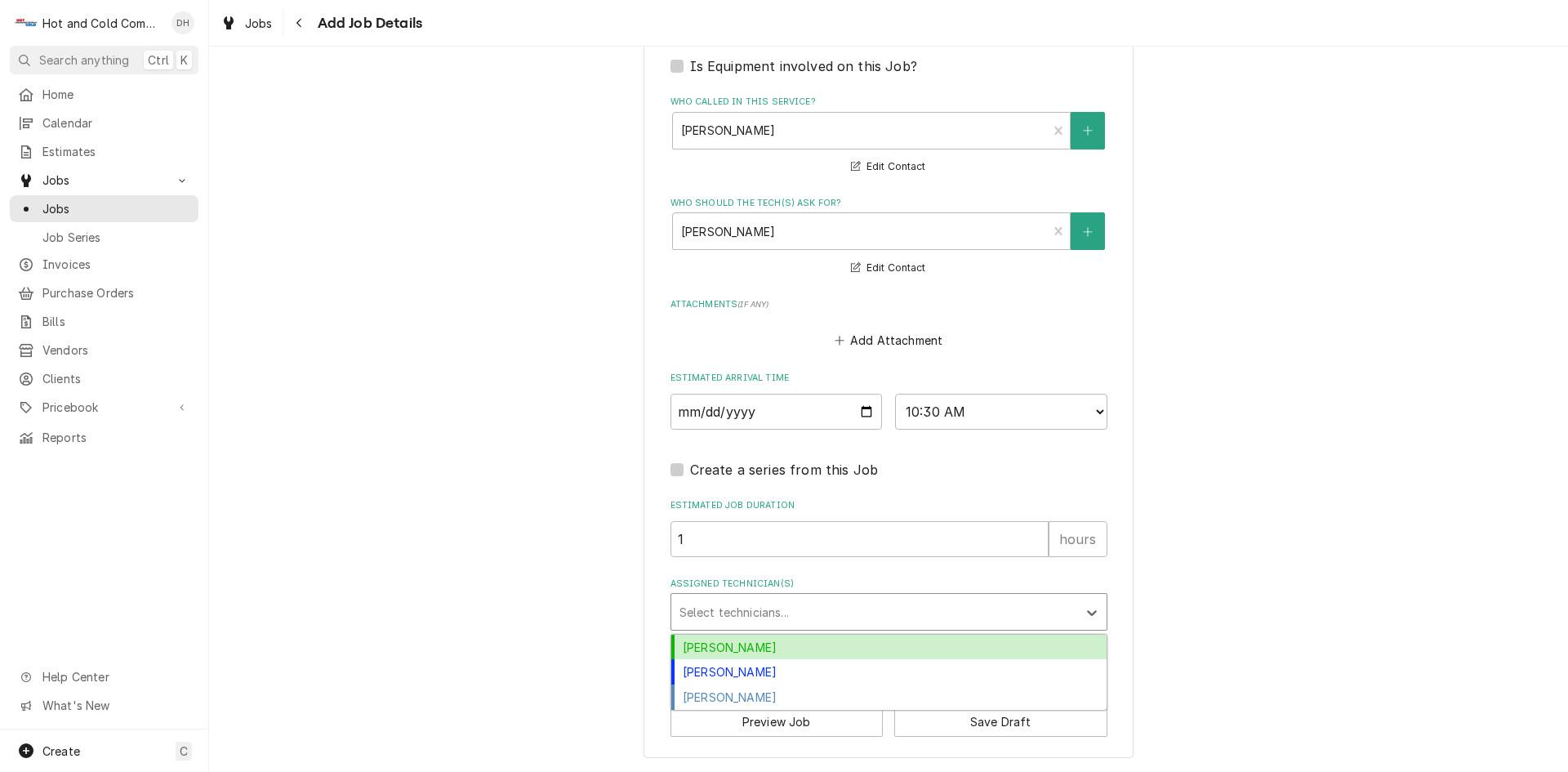
click at [757, 648] on div "[PERSON_NAME]" at bounding box center [889, 647] width 436 height 25
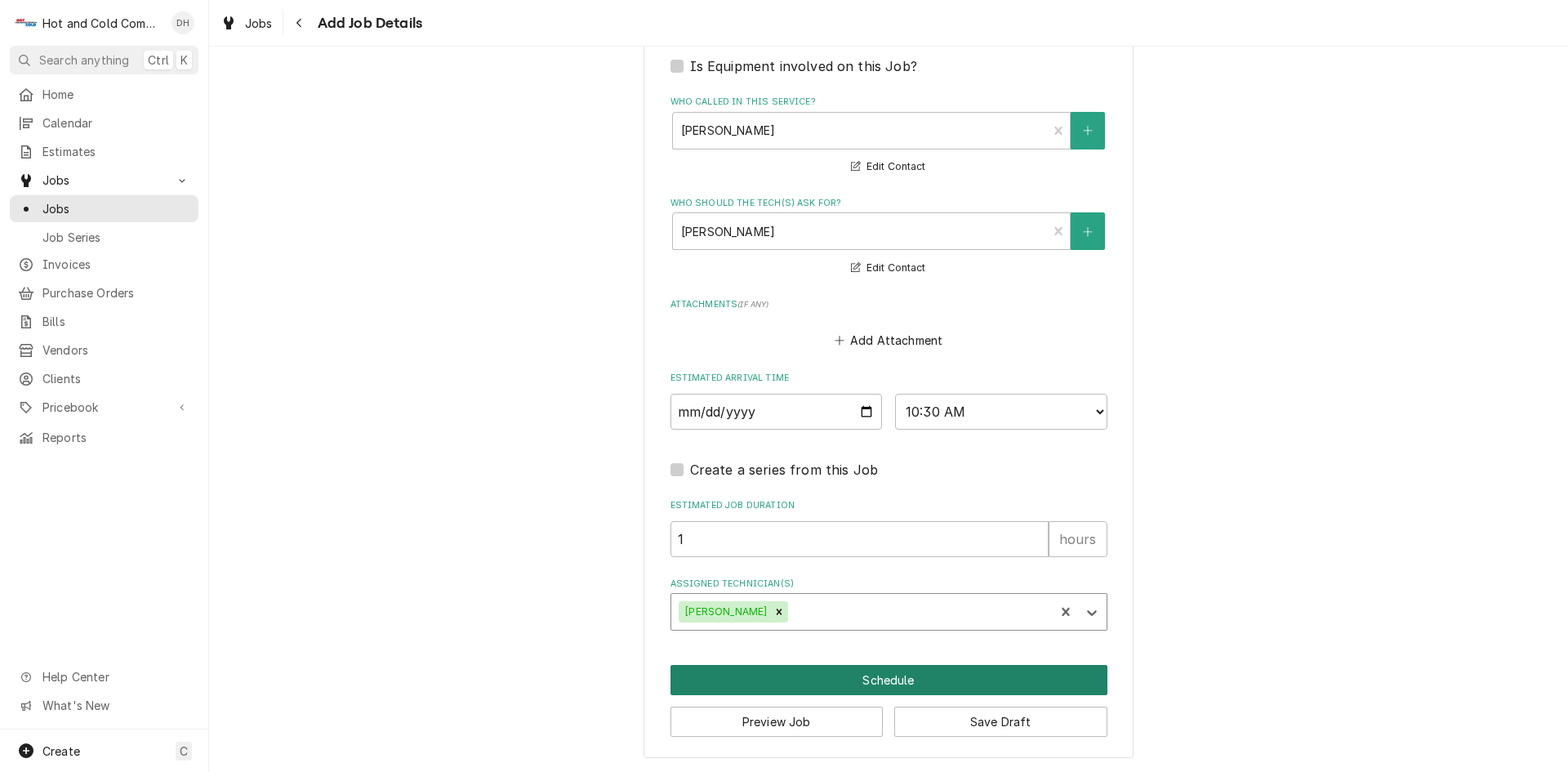
click at [871, 682] on button "Schedule" at bounding box center [889, 680] width 437 height 30
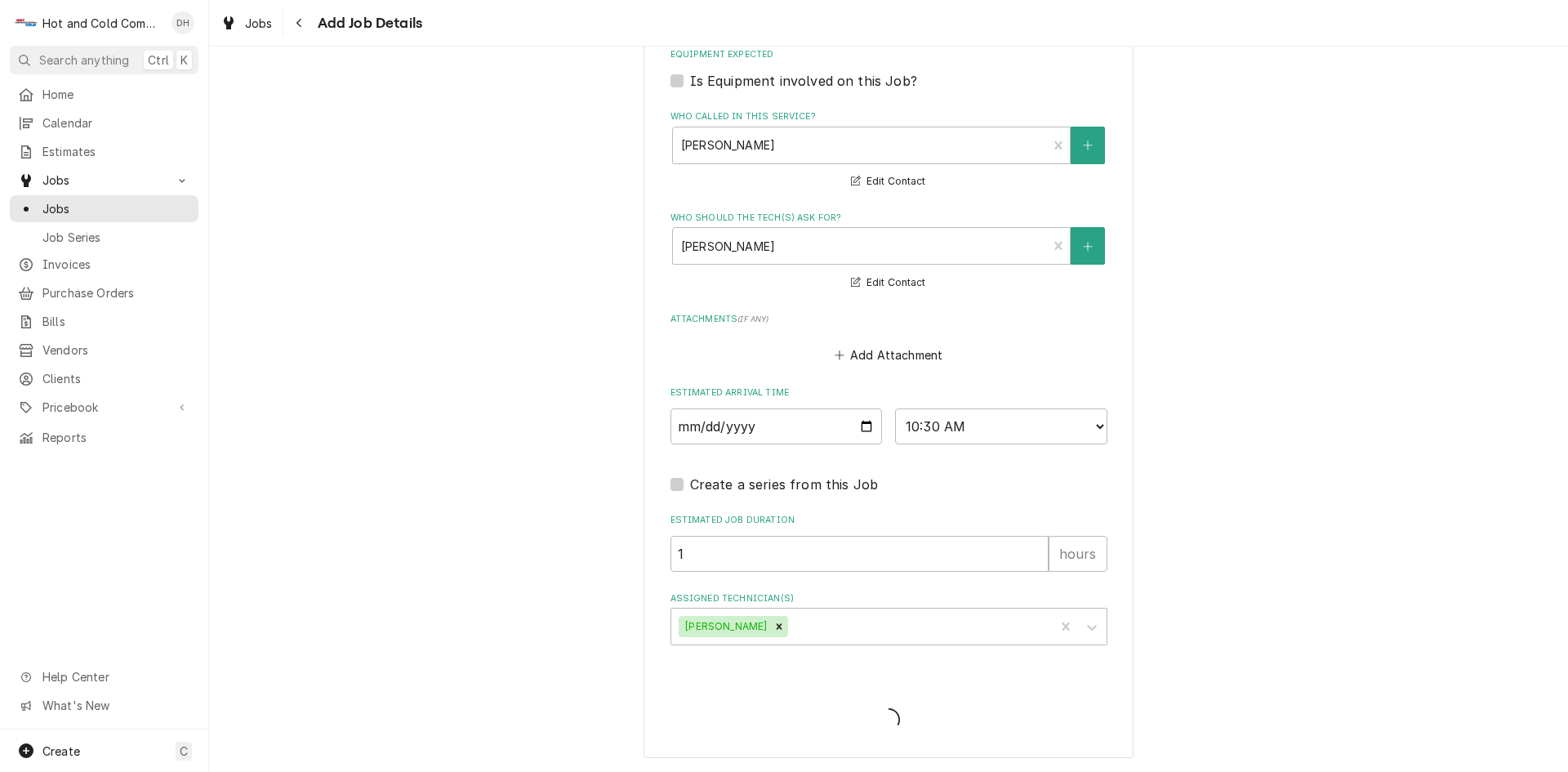
scroll to position [1016, 0]
type textarea "x"
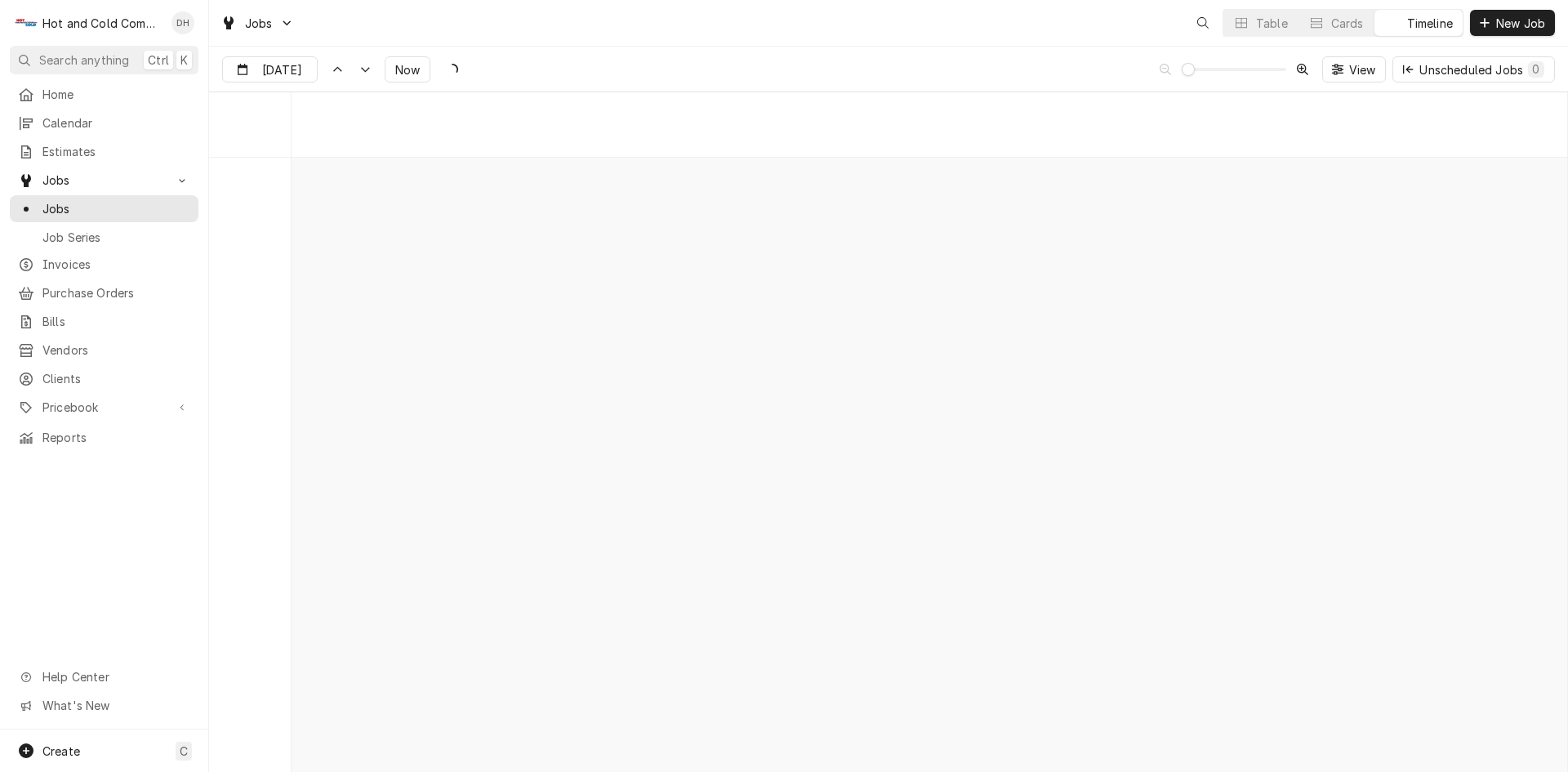
scroll to position [12784, 0]
